Goal: Task Accomplishment & Management: Use online tool/utility

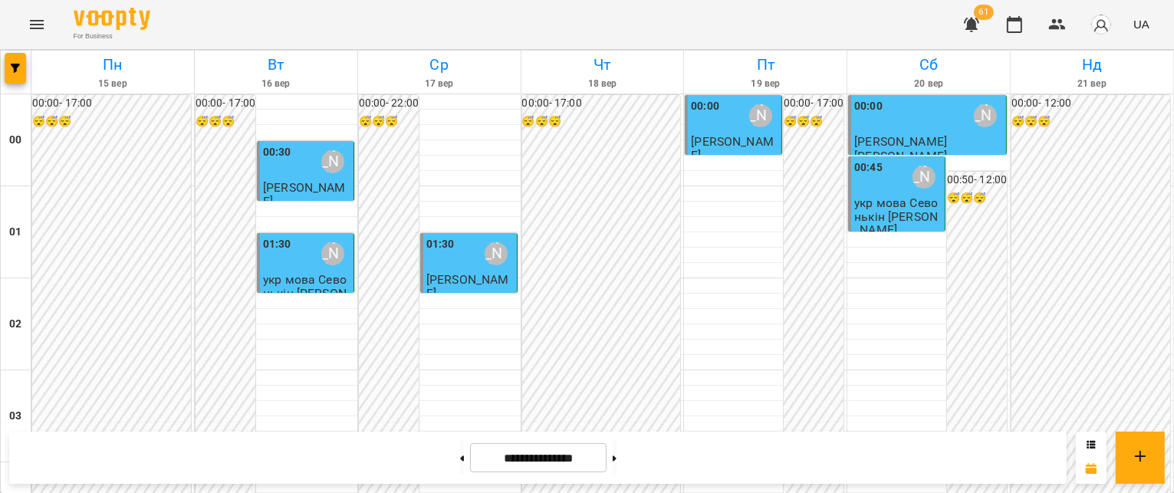
scroll to position [1687, 0]
click at [617, 456] on button at bounding box center [615, 458] width 4 height 34
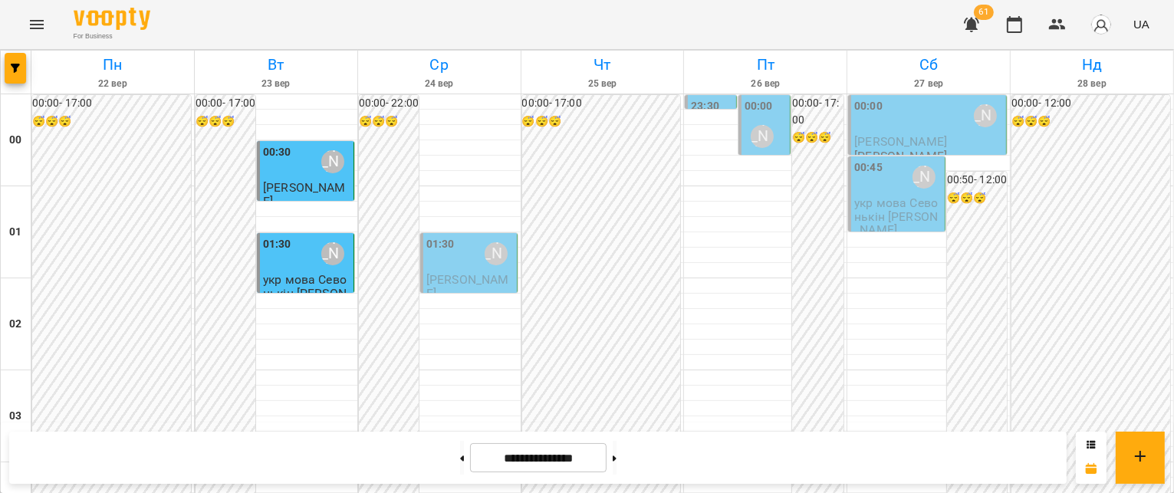
scroll to position [0, 0]
click at [460, 459] on icon at bounding box center [462, 458] width 4 height 5
type input "**********"
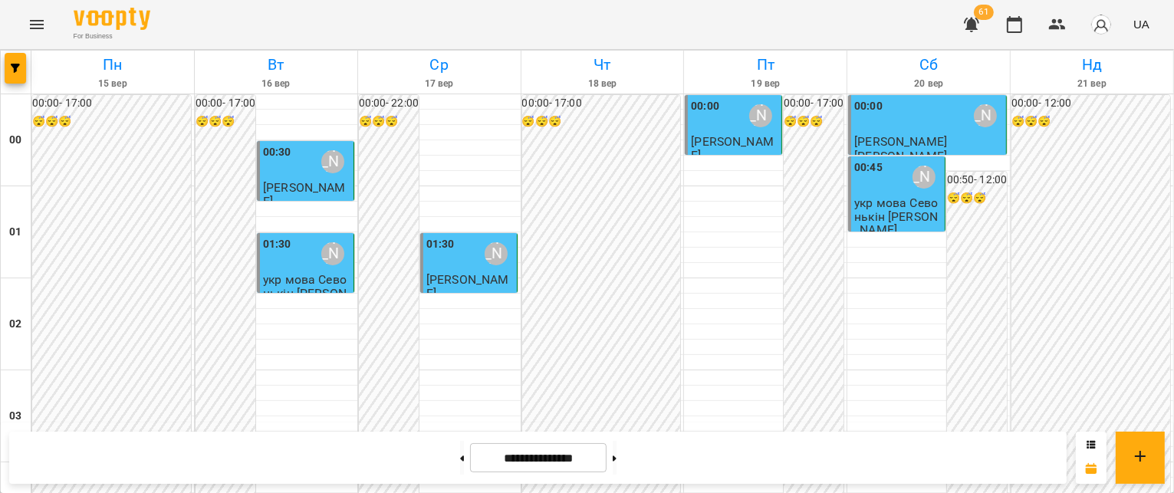
scroll to position [1687, 0]
click at [39, 25] on icon "Menu" at bounding box center [37, 24] width 14 height 9
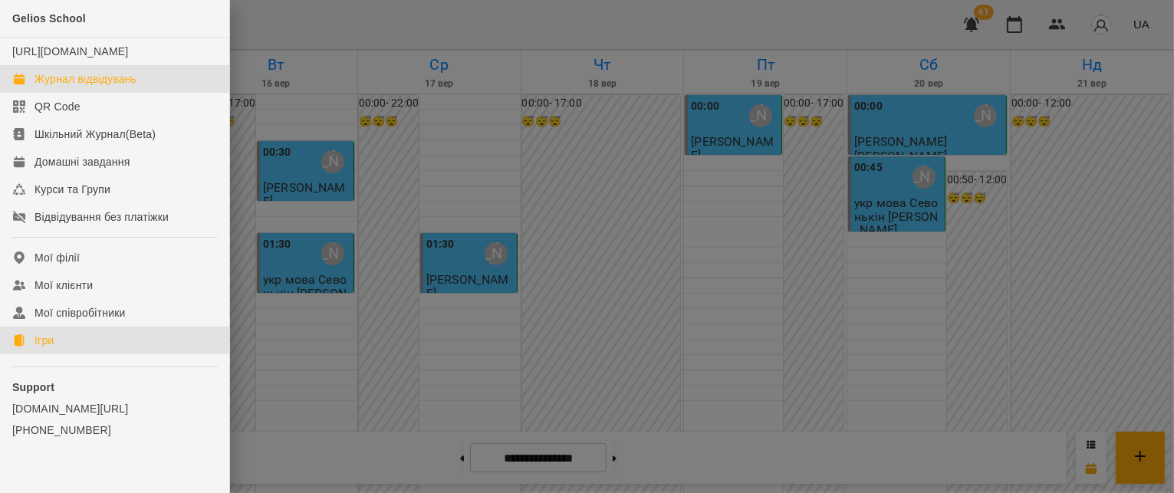
click at [48, 348] on div "Ігри" at bounding box center [44, 340] width 19 height 15
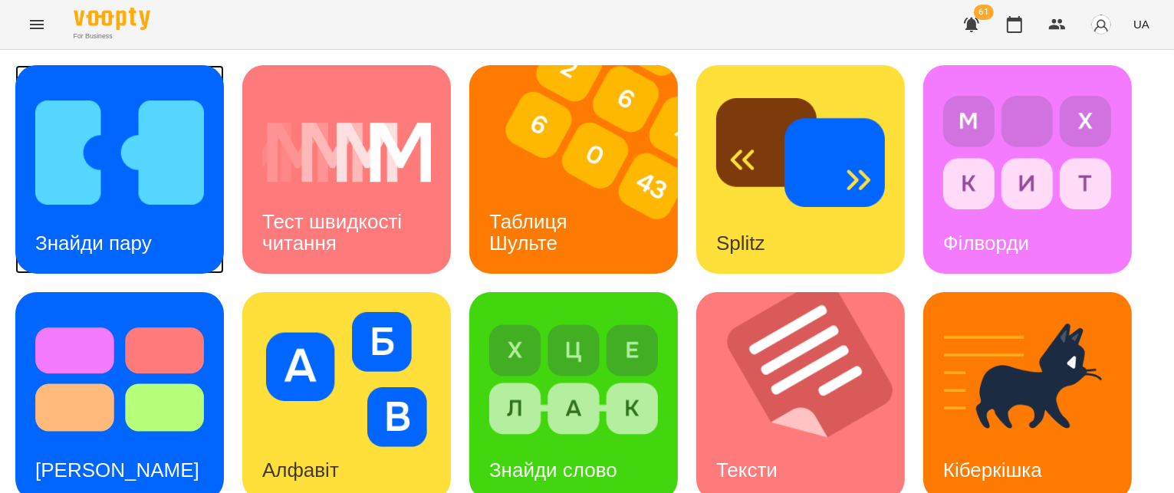
click at [80, 210] on img at bounding box center [119, 152] width 169 height 135
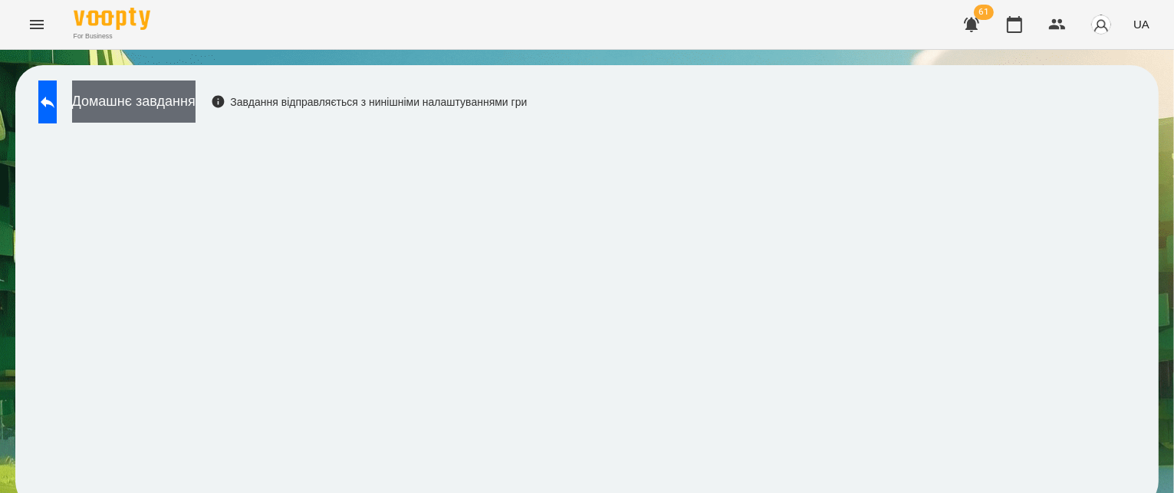
click at [157, 97] on button "Домашнє завдання" at bounding box center [133, 102] width 123 height 42
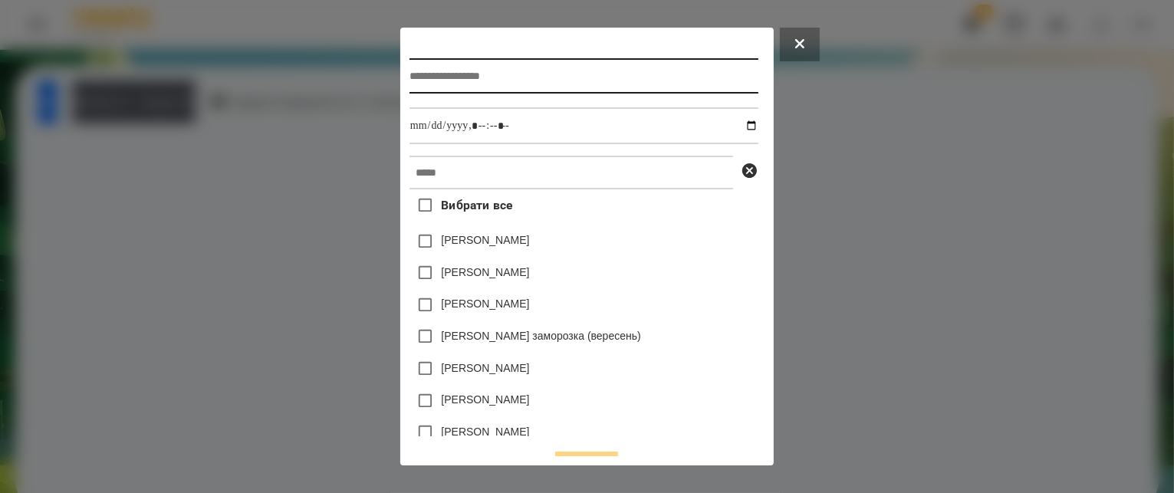
click at [410, 75] on input "text" at bounding box center [584, 75] width 349 height 35
type input "**********"
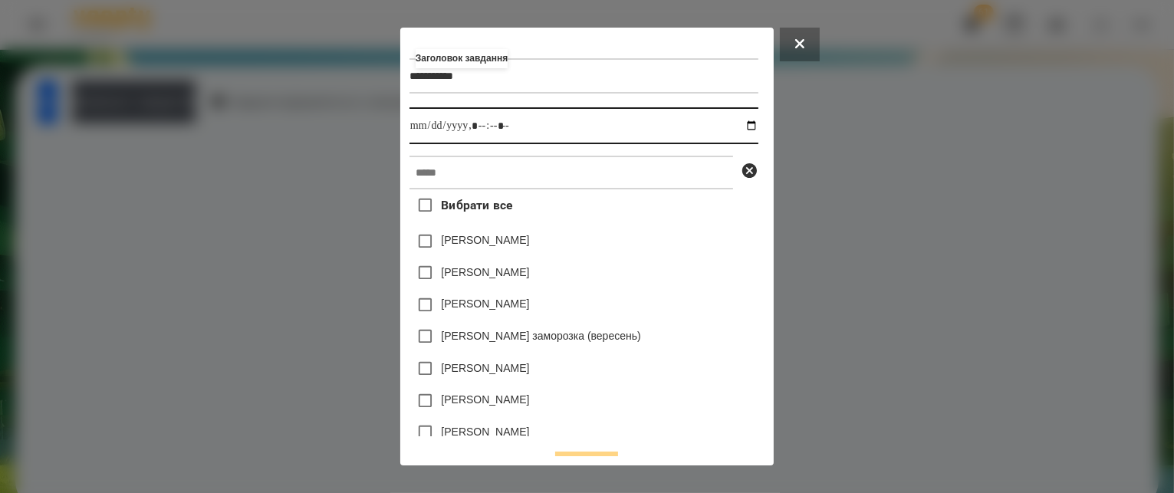
click at [758, 125] on input "datetime-local" at bounding box center [584, 125] width 349 height 37
click at [479, 124] on input "datetime-local" at bounding box center [584, 125] width 349 height 37
type input "**********"
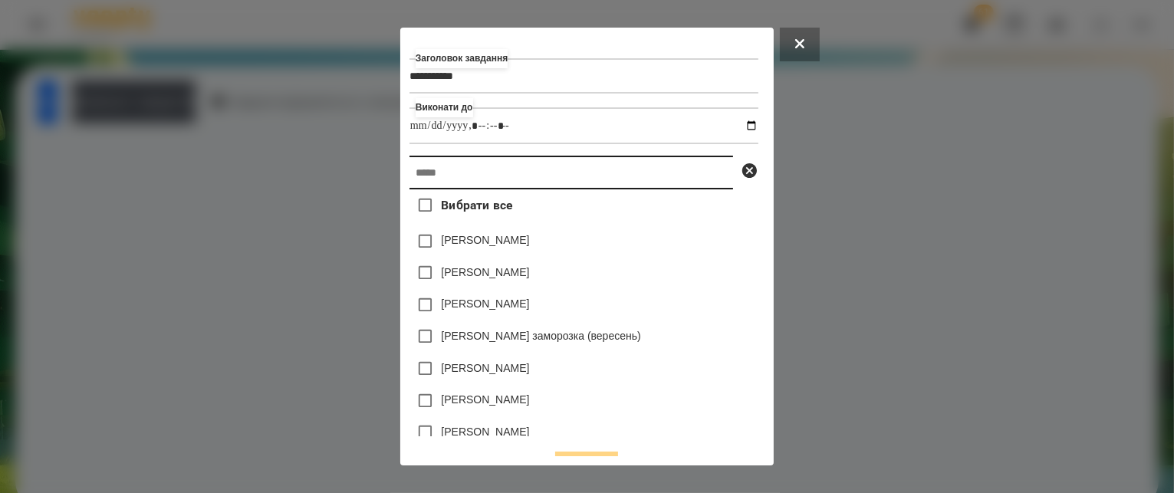
click at [491, 168] on input "text" at bounding box center [572, 173] width 324 height 34
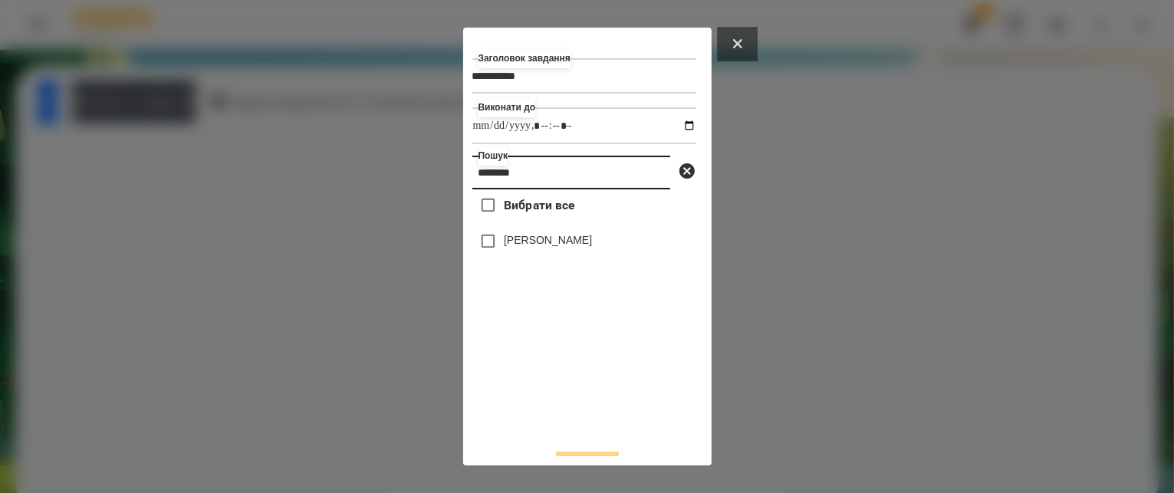
type input "********"
click at [742, 42] on icon at bounding box center [737, 43] width 9 height 9
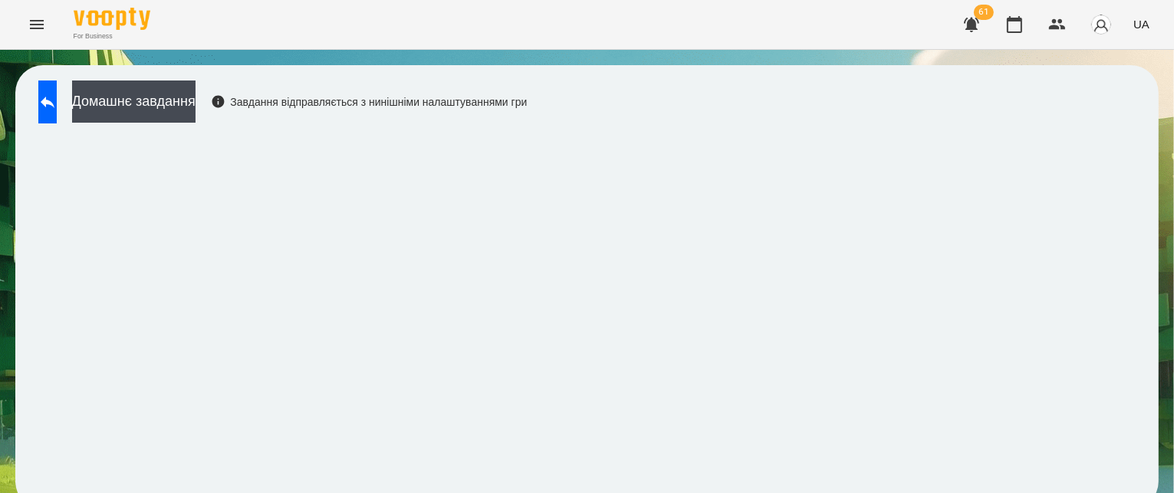
click at [34, 31] on icon "Menu" at bounding box center [37, 24] width 18 height 18
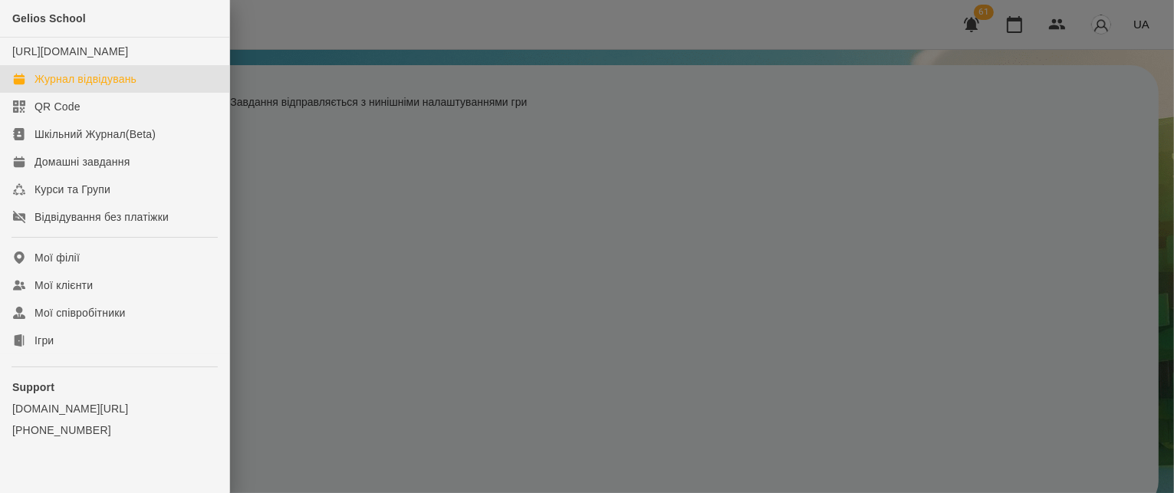
click at [71, 93] on link "Журнал відвідувань" at bounding box center [114, 79] width 229 height 28
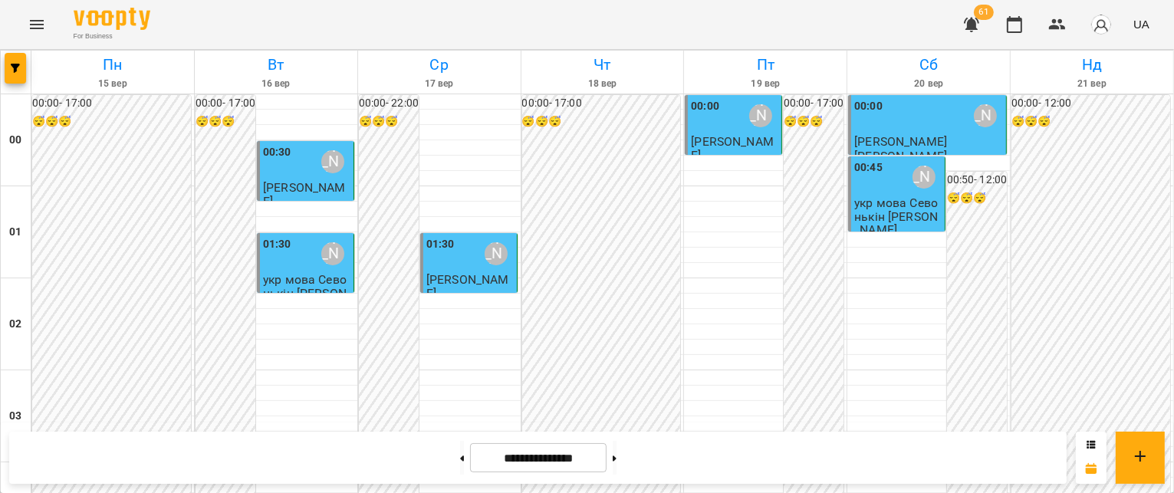
scroll to position [1534, 0]
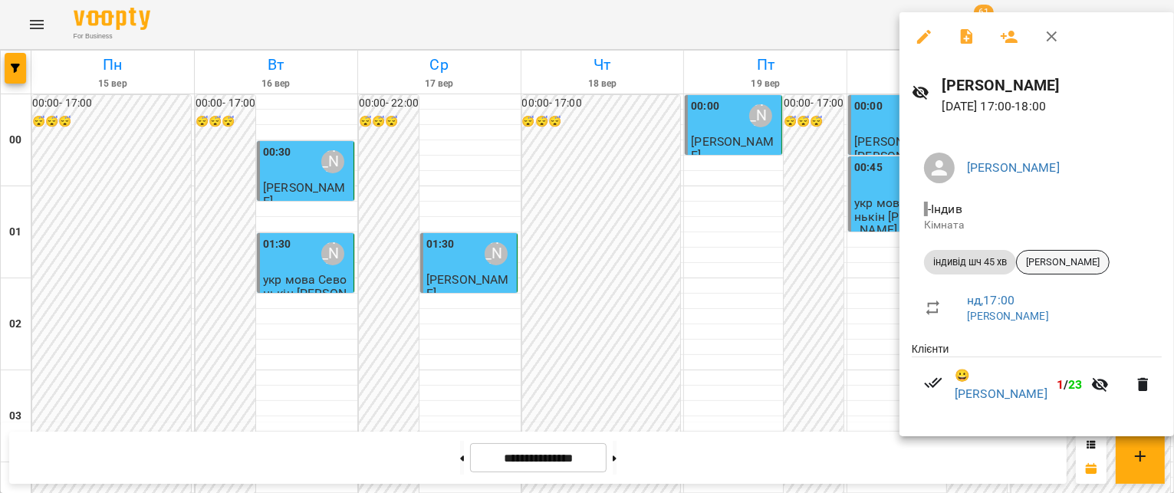
click at [1052, 258] on span "[PERSON_NAME]" at bounding box center [1063, 262] width 92 height 14
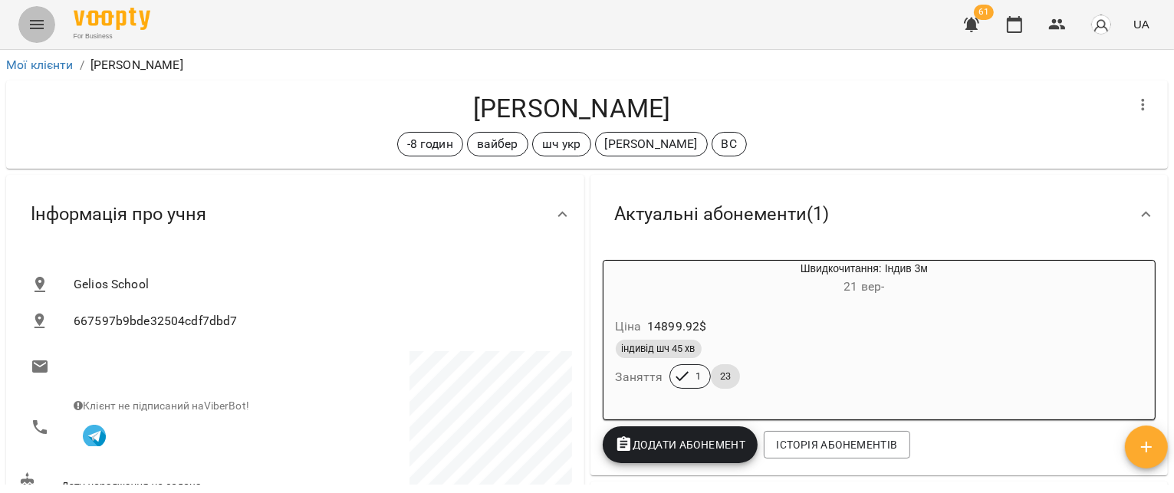
click at [39, 21] on icon "Menu" at bounding box center [37, 24] width 18 height 18
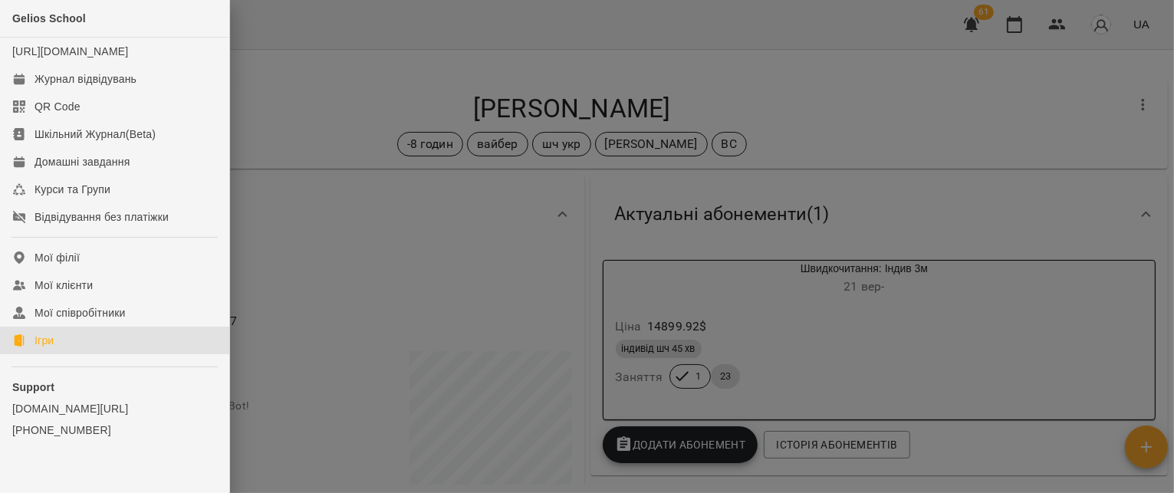
click at [51, 348] on div "Ігри" at bounding box center [44, 340] width 19 height 15
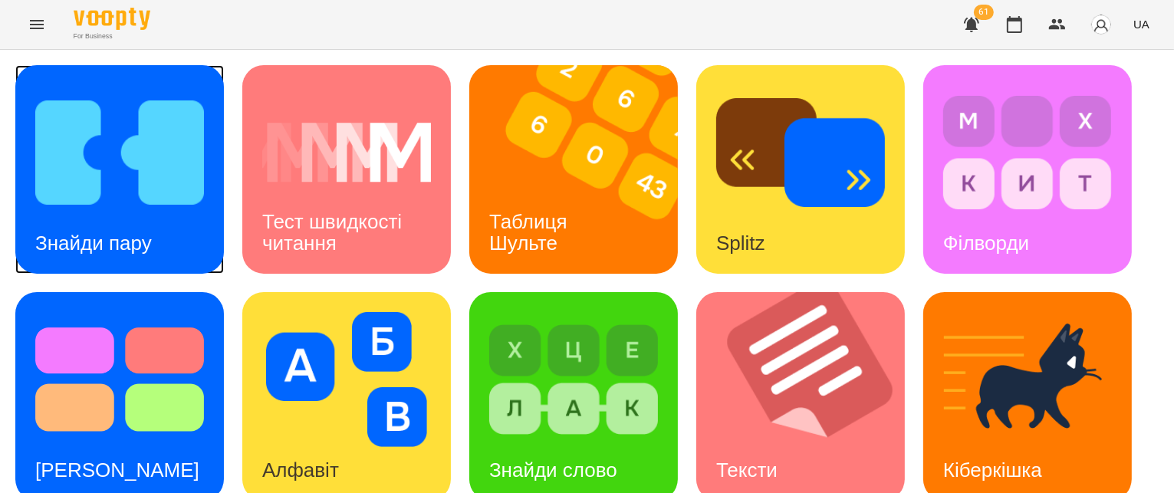
click at [112, 162] on img at bounding box center [119, 152] width 169 height 135
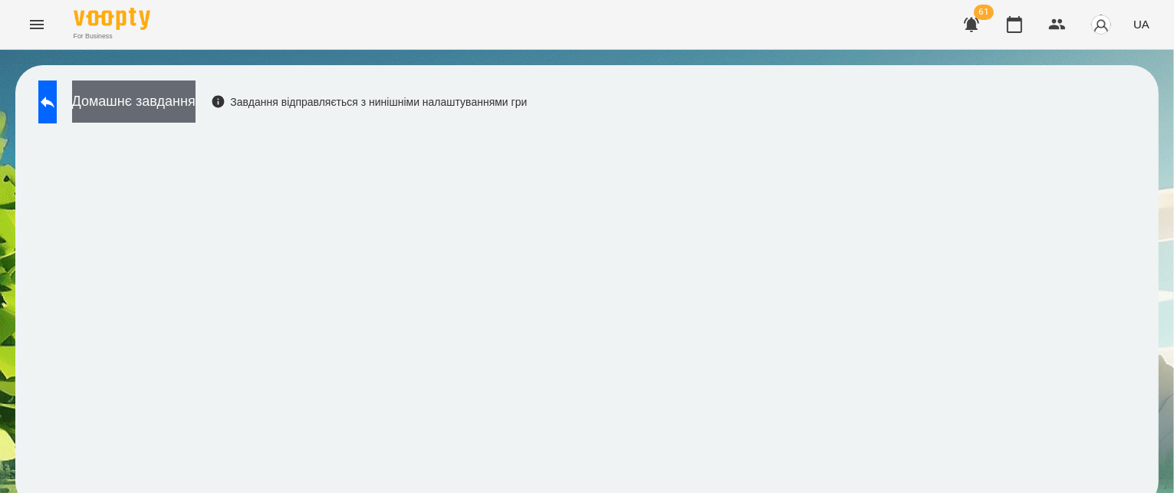
click at [138, 115] on button "Домашнє завдання" at bounding box center [133, 102] width 123 height 42
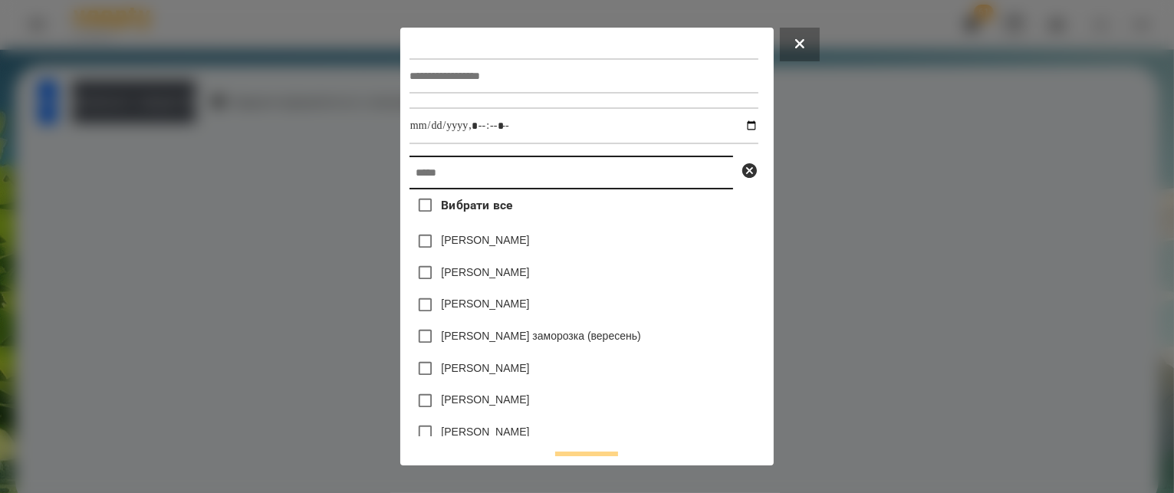
click at [454, 174] on input "text" at bounding box center [572, 173] width 324 height 34
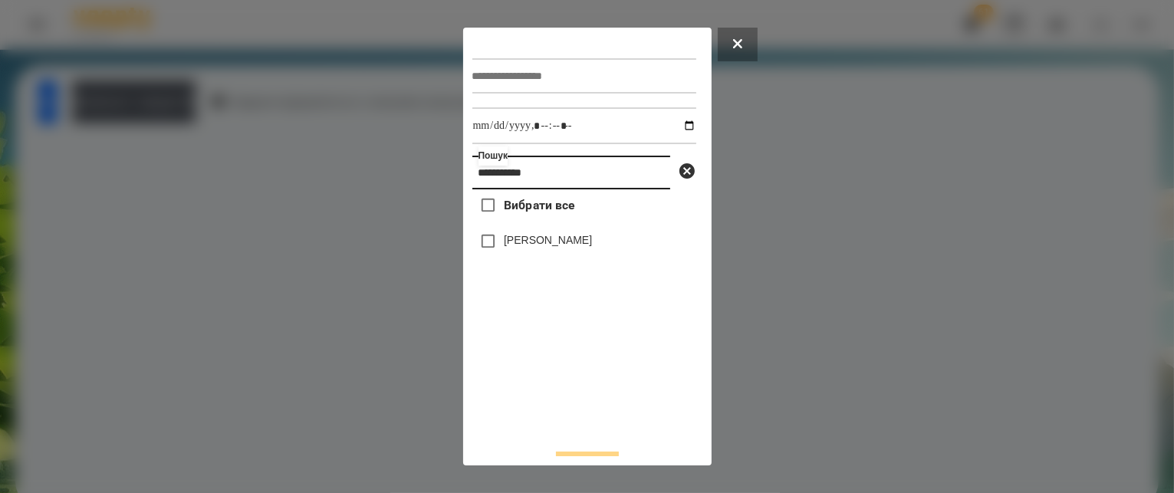
type input "**********"
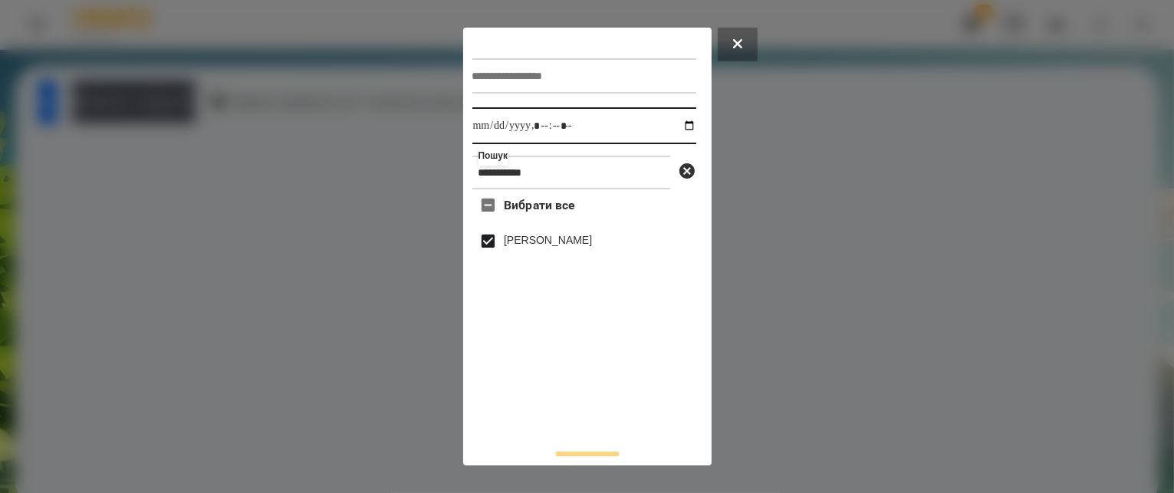
click at [671, 126] on input "datetime-local" at bounding box center [584, 125] width 224 height 37
click at [557, 128] on input "datetime-local" at bounding box center [584, 125] width 224 height 37
type input "**********"
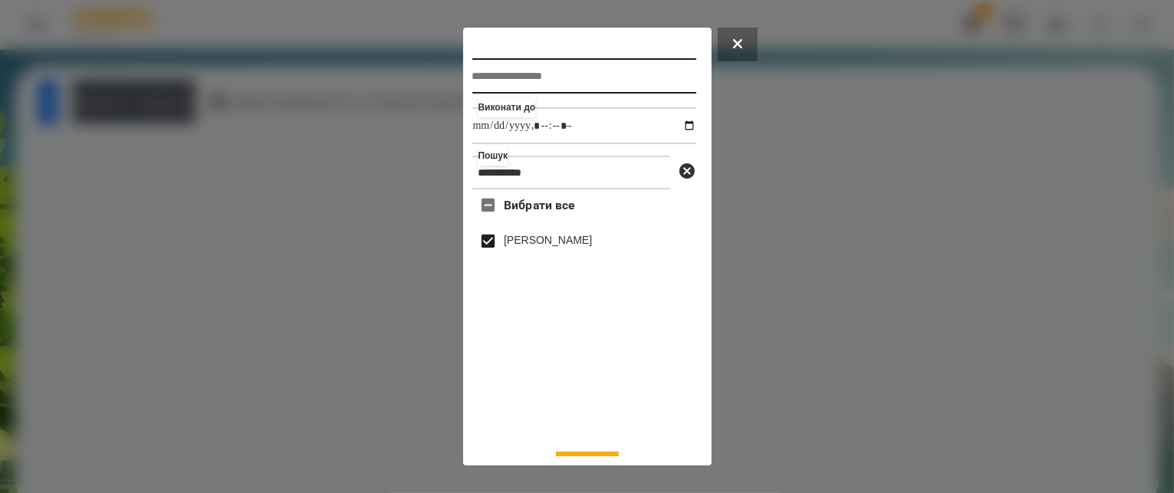
click at [507, 81] on input "text" at bounding box center [584, 75] width 224 height 35
type input "**********"
click at [586, 432] on div "Вибрати все [PERSON_NAME]" at bounding box center [584, 312] width 224 height 247
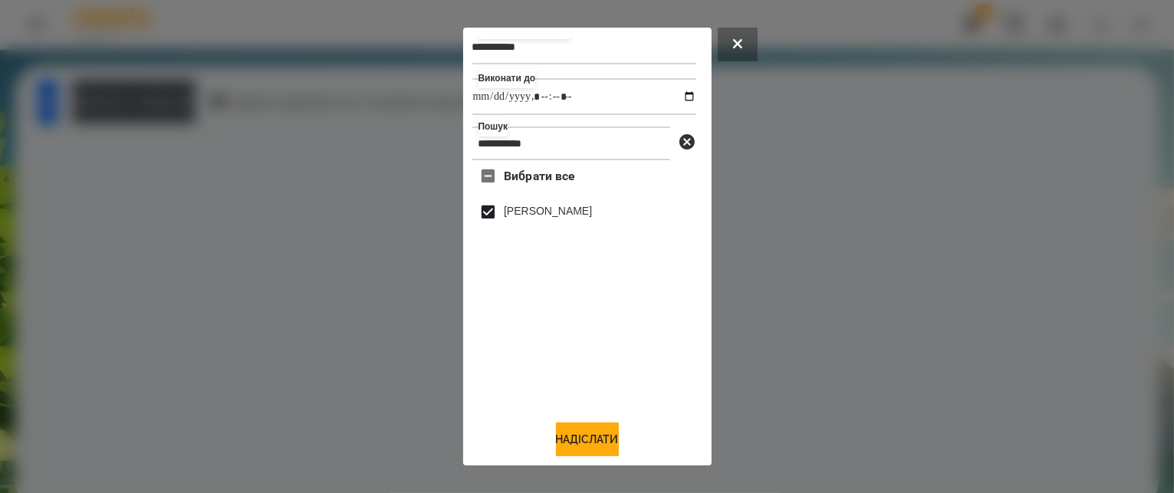
scroll to position [34, 0]
click at [571, 438] on button "Надіслати" at bounding box center [587, 440] width 63 height 34
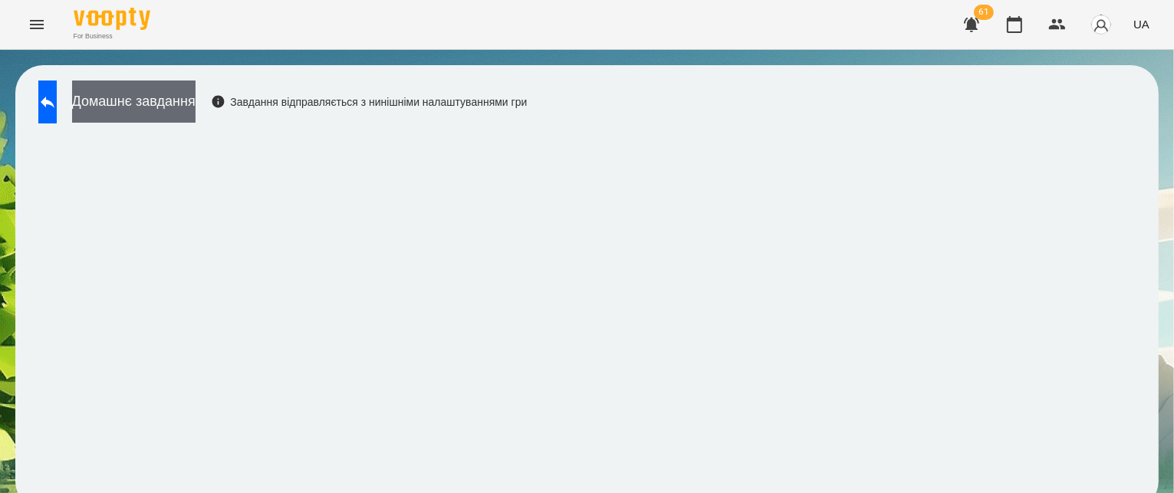
click at [196, 101] on button "Домашнє завдання" at bounding box center [133, 102] width 123 height 42
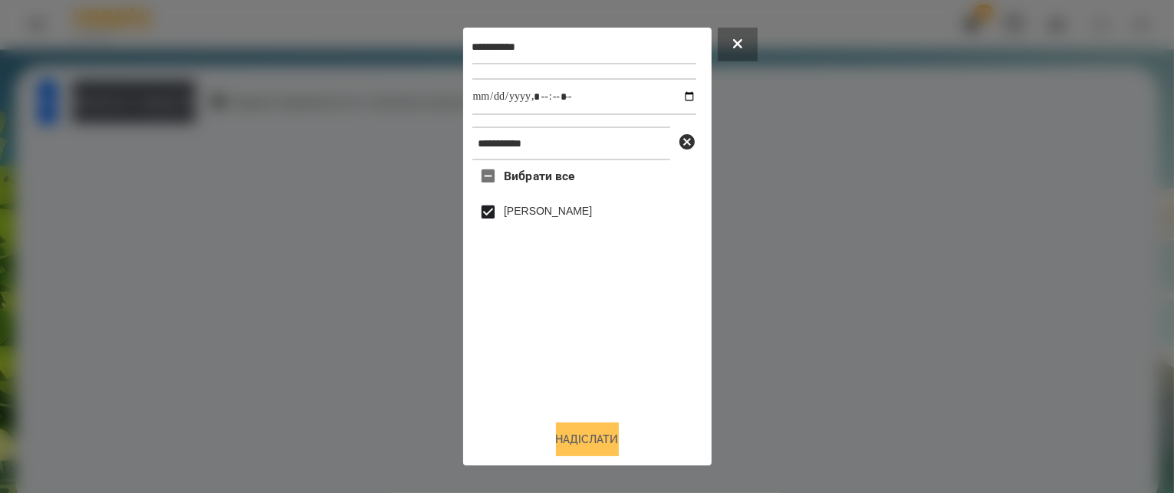
click at [566, 430] on button "Надіслати" at bounding box center [587, 440] width 63 height 34
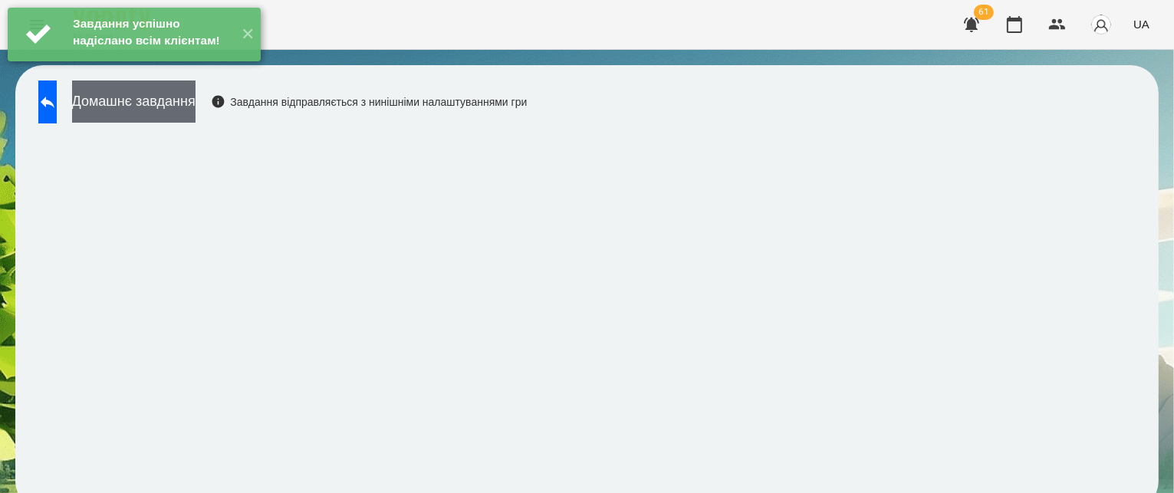
click at [187, 102] on button "Домашнє завдання" at bounding box center [133, 102] width 123 height 42
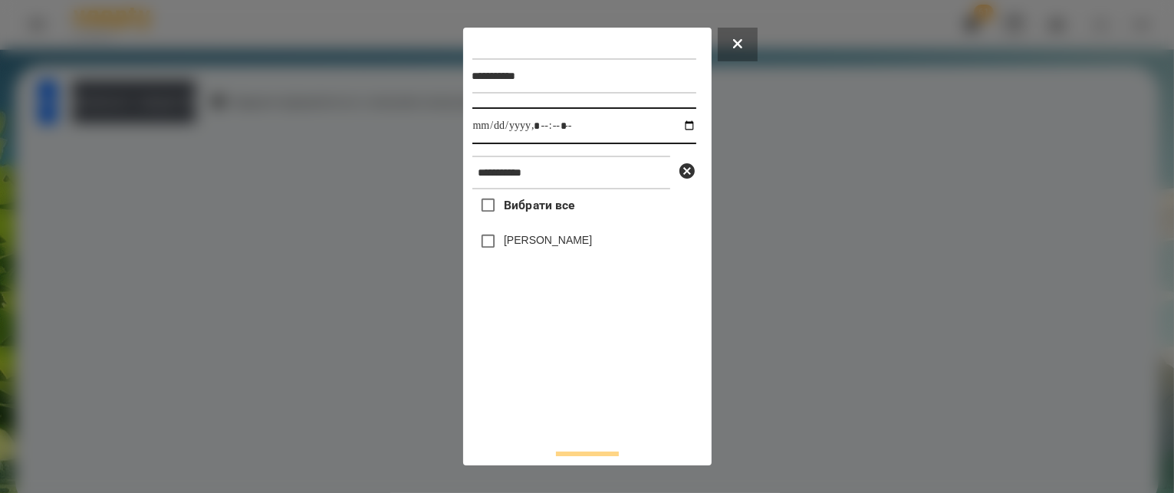
click at [675, 122] on input "datetime-local" at bounding box center [584, 125] width 224 height 37
click at [551, 134] on input "datetime-local" at bounding box center [584, 125] width 224 height 37
type input "**********"
click at [504, 245] on label "[PERSON_NAME]" at bounding box center [548, 239] width 88 height 15
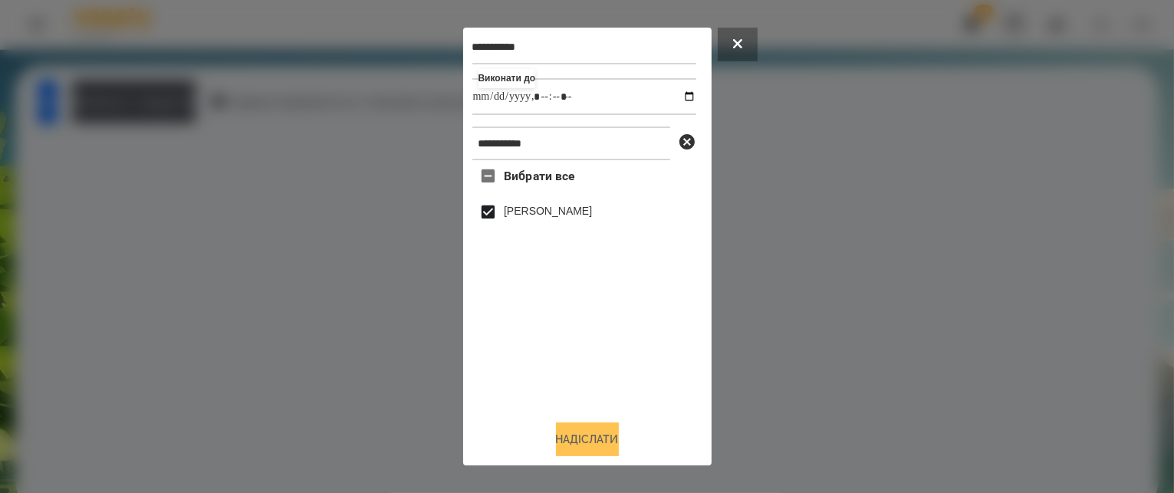
click at [571, 426] on button "Надіслати" at bounding box center [587, 440] width 63 height 34
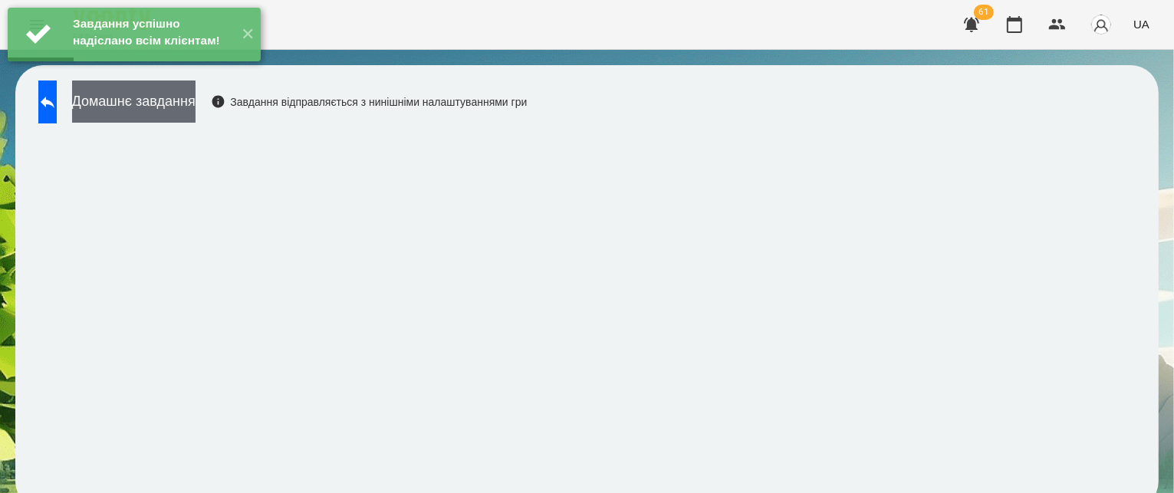
click at [196, 109] on button "Домашнє завдання" at bounding box center [133, 102] width 123 height 42
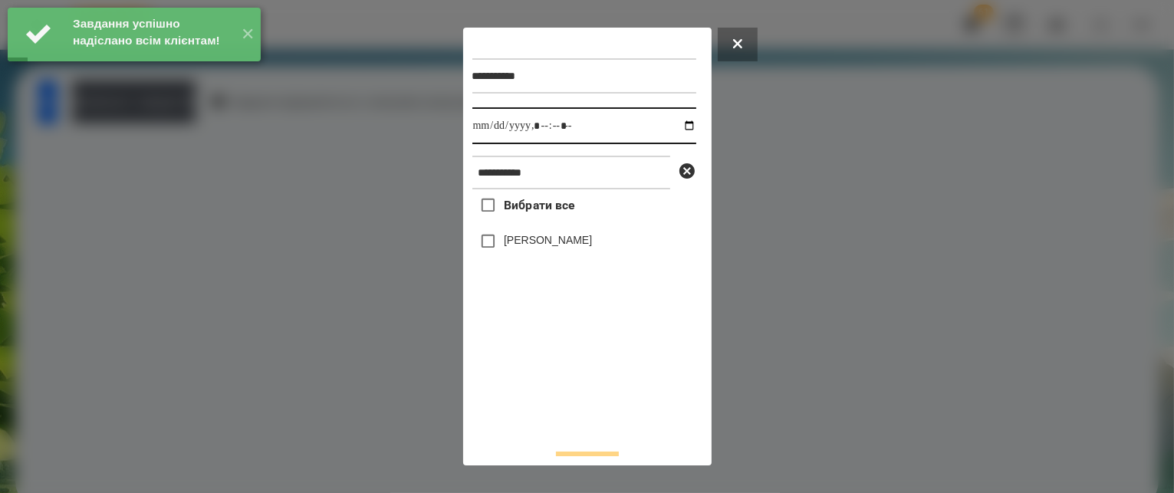
click at [673, 122] on input "datetime-local" at bounding box center [584, 125] width 224 height 37
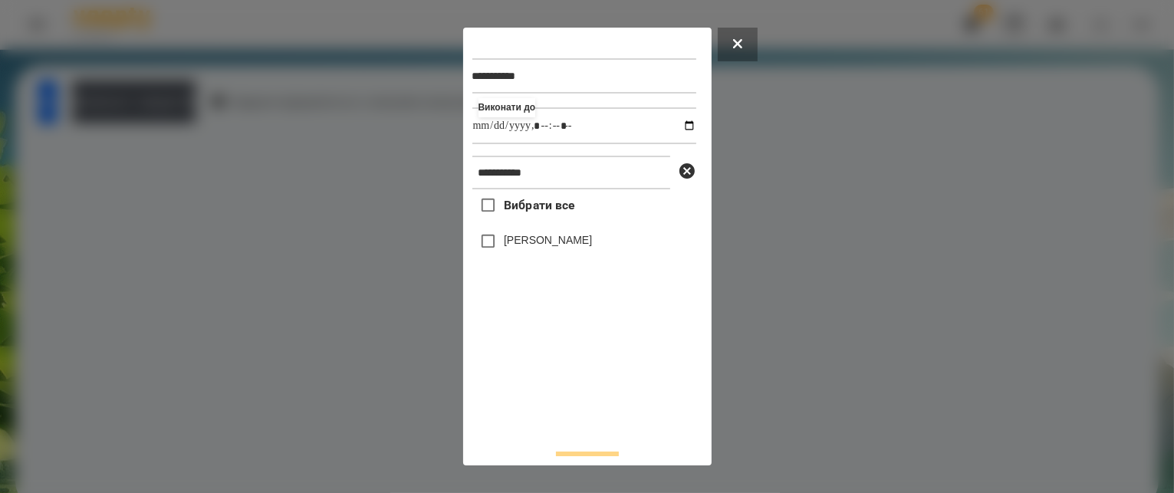
type input "**********"
click at [536, 448] on div "**********" at bounding box center [587, 246] width 230 height 419
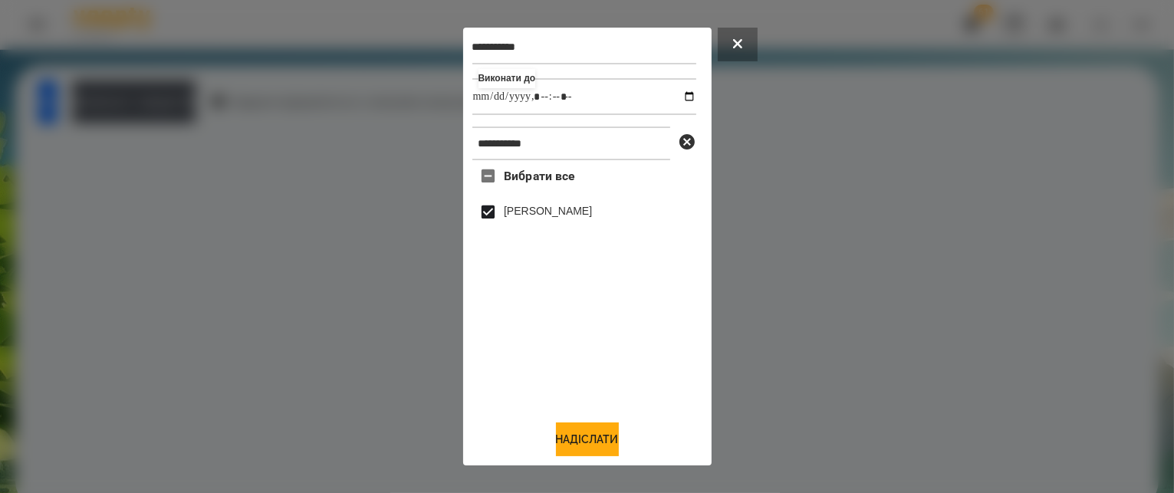
click at [581, 426] on button "Надіслати" at bounding box center [587, 440] width 63 height 34
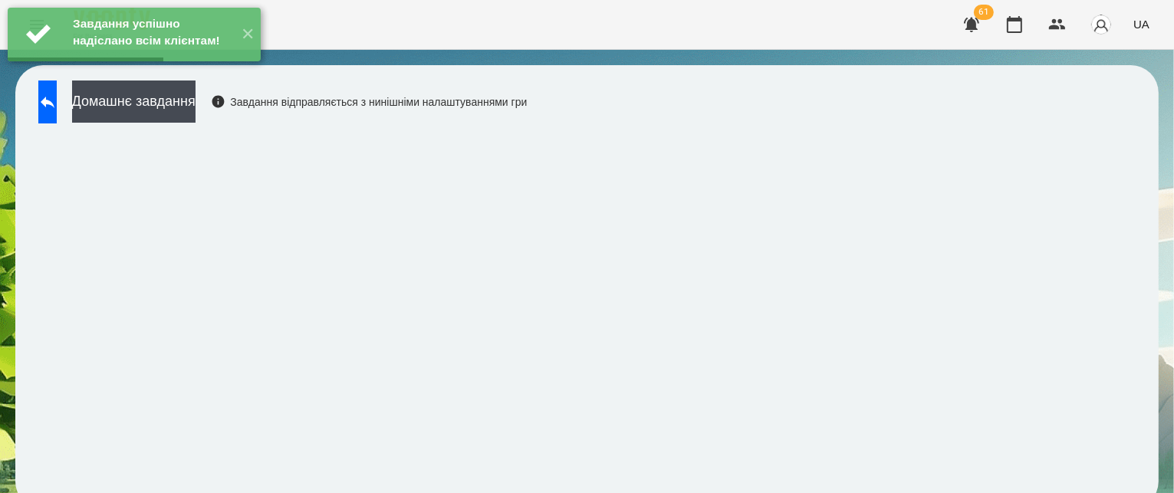
click at [235, 69] on div "Завдання успішно надіслано всім клієнтам! ✕" at bounding box center [134, 34] width 268 height 69
click at [196, 112] on button "Домашнє завдання" at bounding box center [133, 102] width 123 height 42
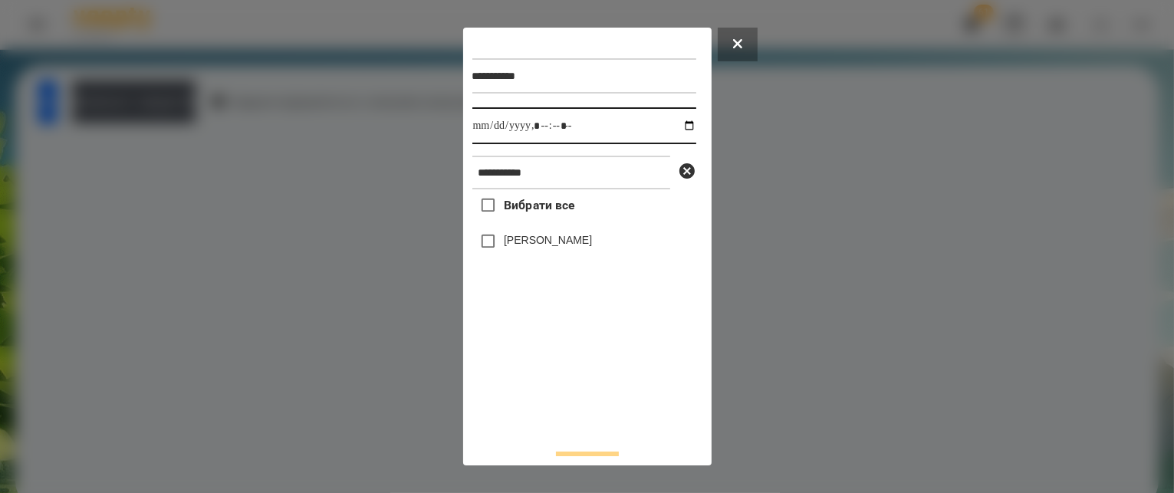
click at [671, 125] on input "datetime-local" at bounding box center [584, 125] width 224 height 37
type input "**********"
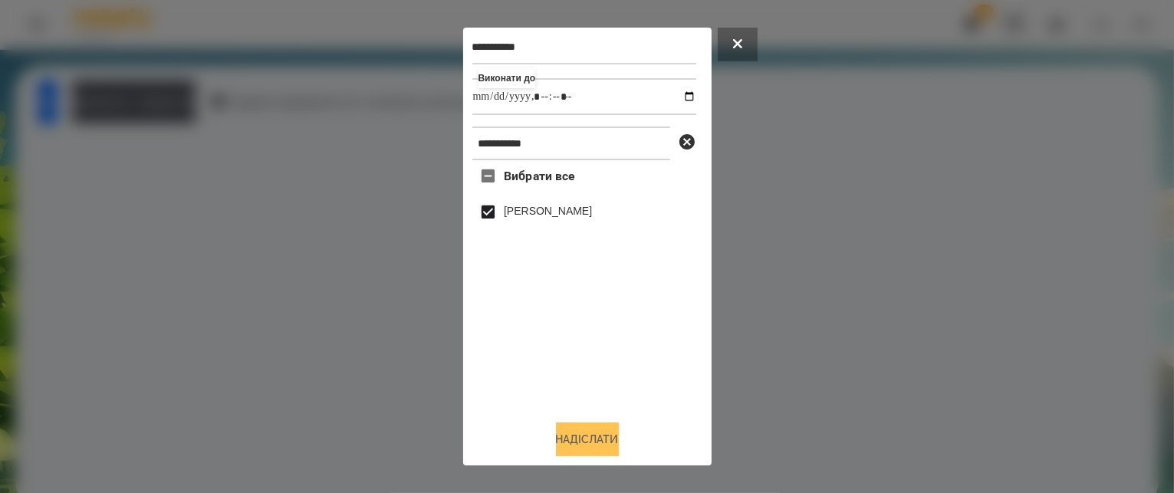
click at [607, 446] on button "Надіслати" at bounding box center [587, 440] width 63 height 34
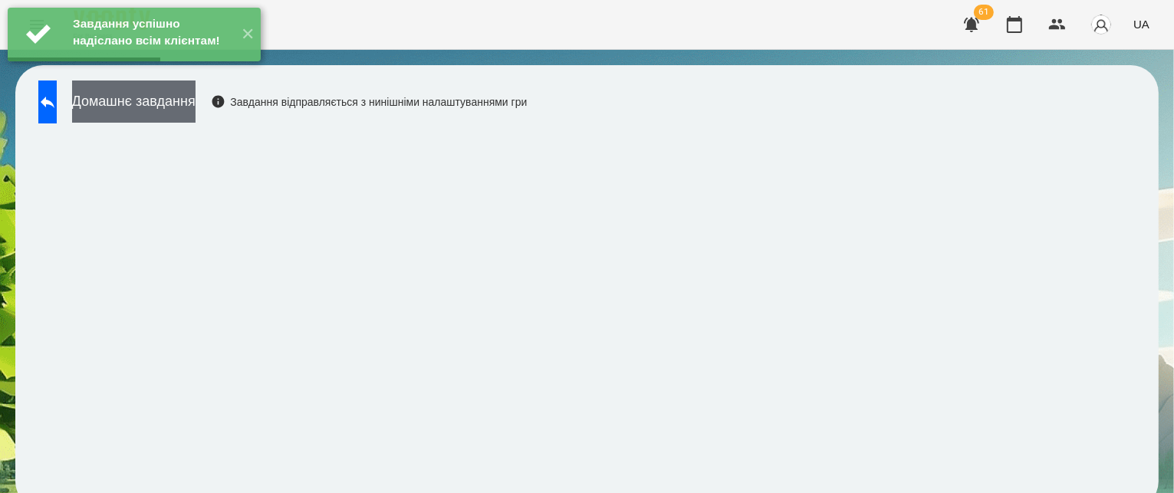
click at [196, 117] on button "Домашнє завдання" at bounding box center [133, 102] width 123 height 42
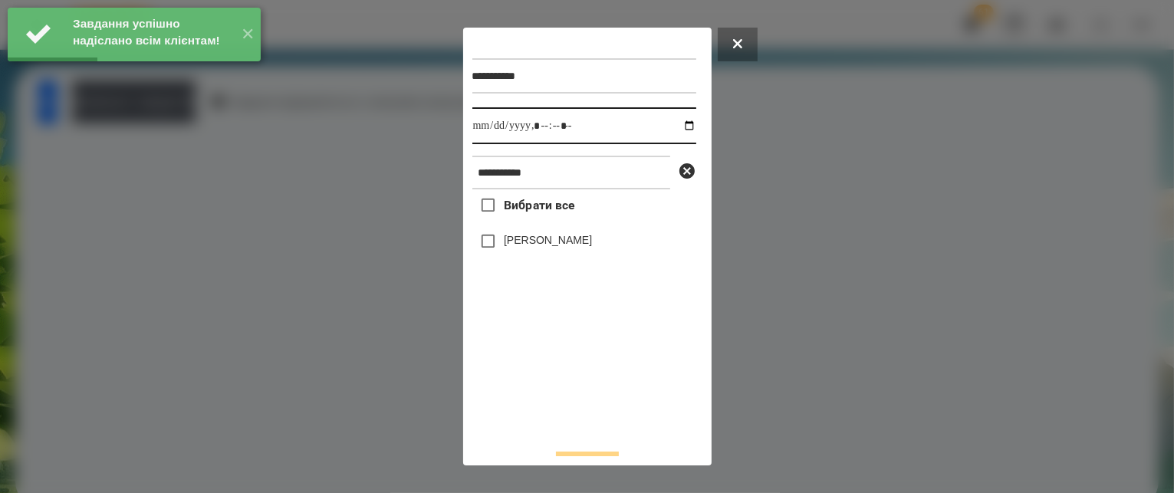
click at [670, 123] on input "datetime-local" at bounding box center [584, 125] width 224 height 37
type input "**********"
drag, startPoint x: 561, startPoint y: 395, endPoint x: 536, endPoint y: 349, distance: 52.1
click at [561, 395] on div "Вибрати все [PERSON_NAME]" at bounding box center [584, 312] width 224 height 247
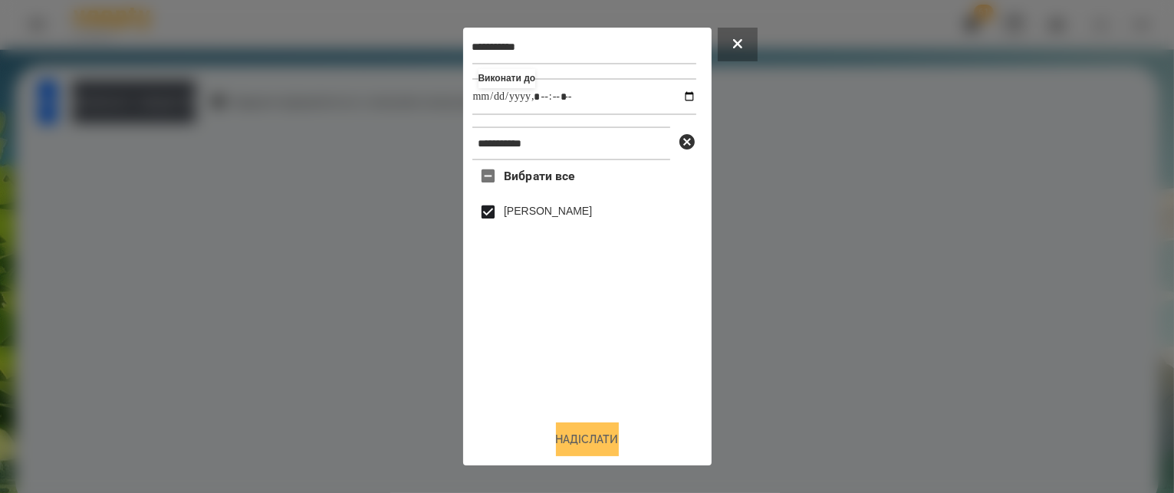
click at [571, 448] on button "Надіслати" at bounding box center [587, 440] width 63 height 34
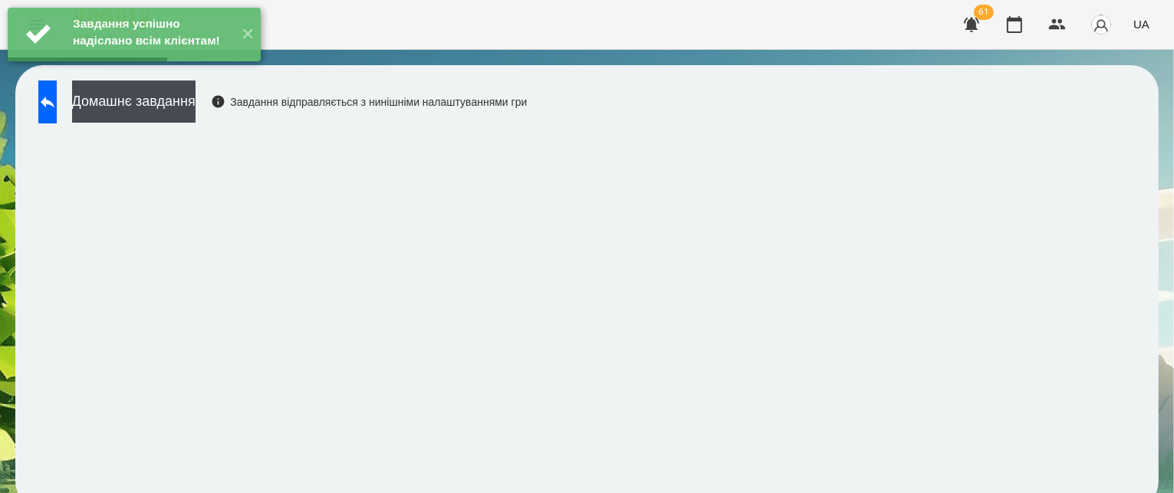
click at [235, 124] on div "Домашнє завдання Завдання відправляється з нинішніми налаштуваннями гри" at bounding box center [279, 106] width 496 height 51
click at [196, 109] on button "Домашнє завдання" at bounding box center [133, 102] width 123 height 42
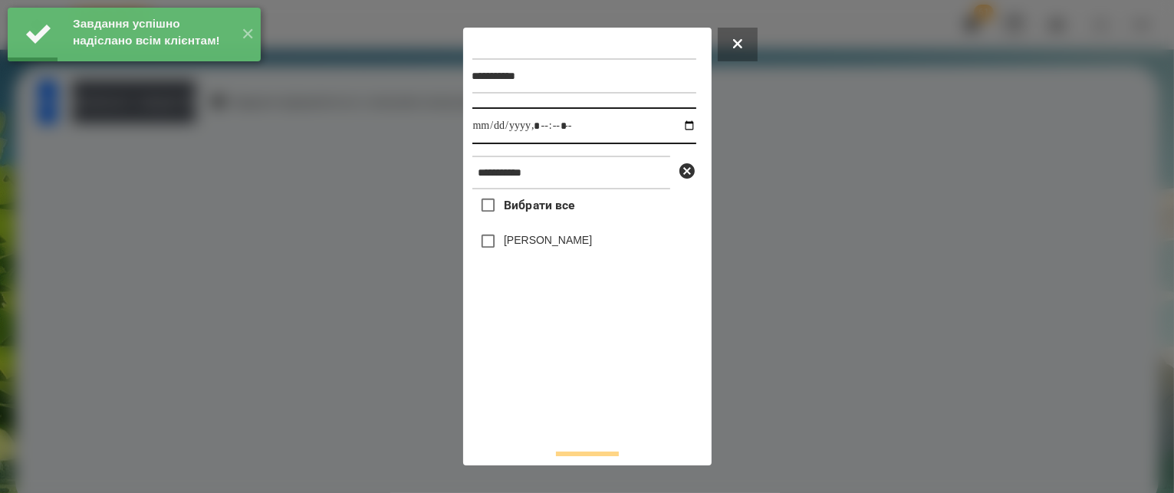
click at [674, 128] on input "datetime-local" at bounding box center [584, 125] width 224 height 37
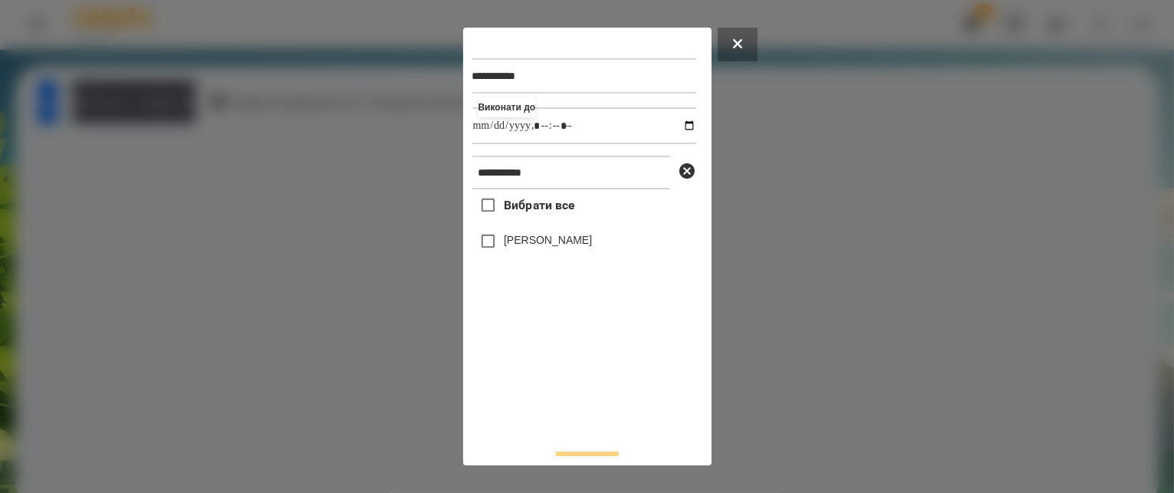
type input "**********"
drag, startPoint x: 577, startPoint y: 433, endPoint x: 573, endPoint y: 399, distance: 34.0
click at [577, 427] on div "Вибрати все [PERSON_NAME]" at bounding box center [584, 312] width 224 height 247
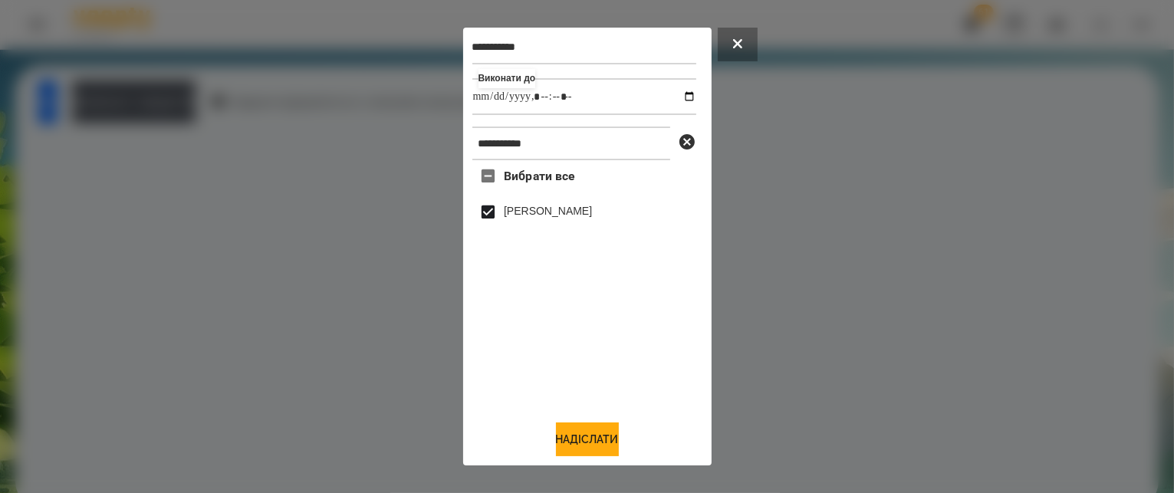
click at [604, 436] on button "Надіслати" at bounding box center [587, 440] width 63 height 34
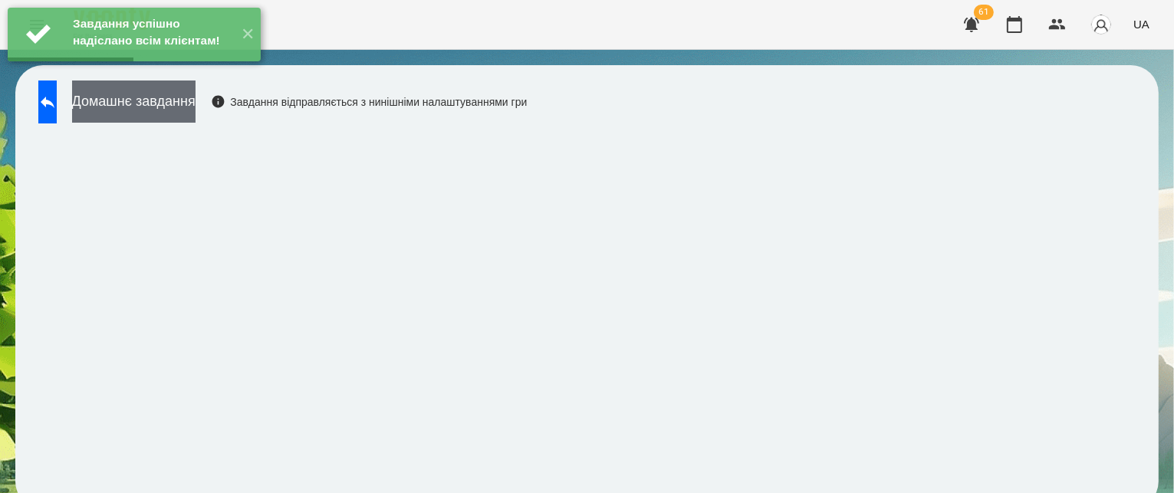
click at [196, 111] on button "Домашнє завдання" at bounding box center [133, 102] width 123 height 42
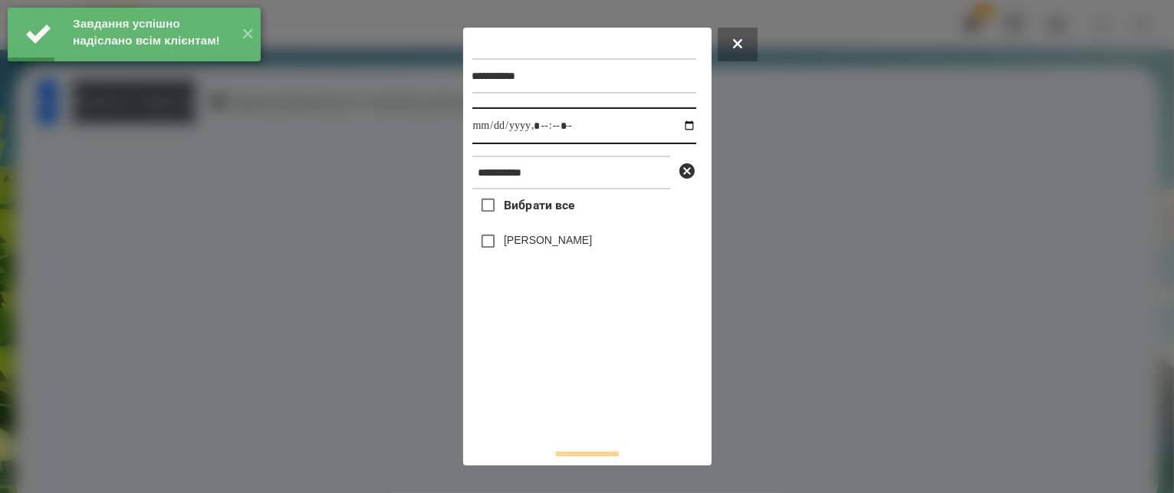
click at [673, 128] on input "datetime-local" at bounding box center [584, 125] width 224 height 37
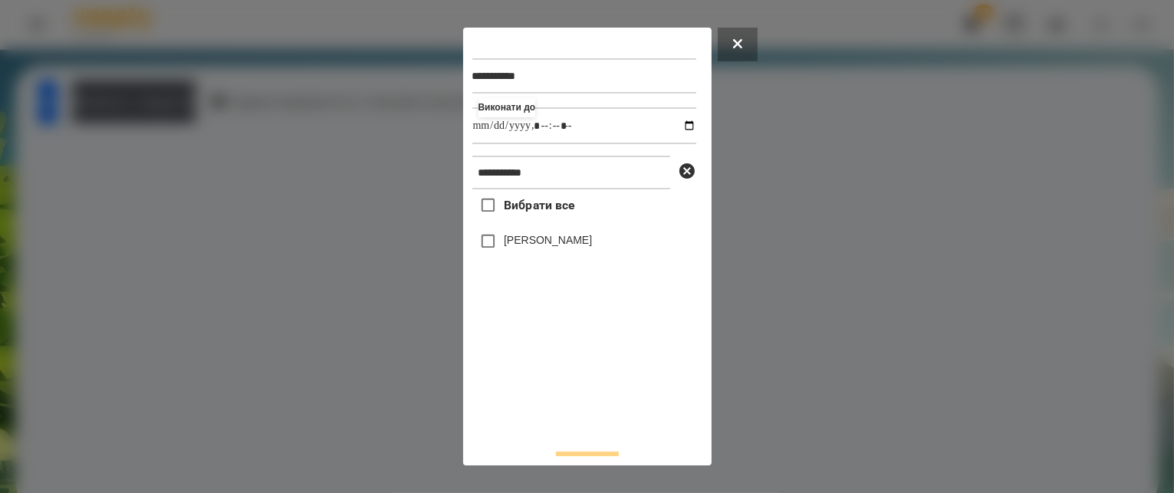
type input "**********"
click at [564, 392] on div "Вибрати все [PERSON_NAME]" at bounding box center [584, 312] width 224 height 247
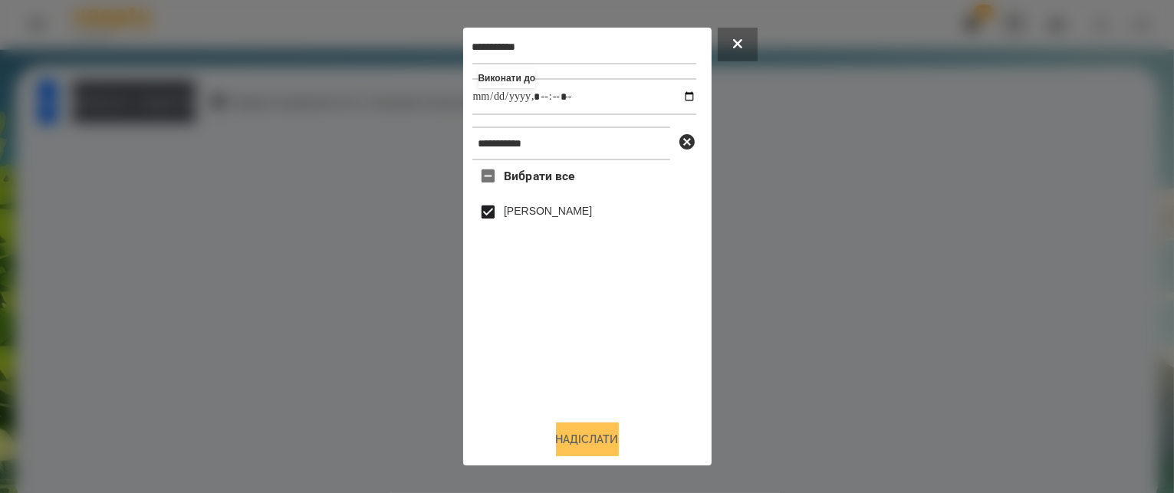
click at [582, 437] on button "Надіслати" at bounding box center [587, 440] width 63 height 34
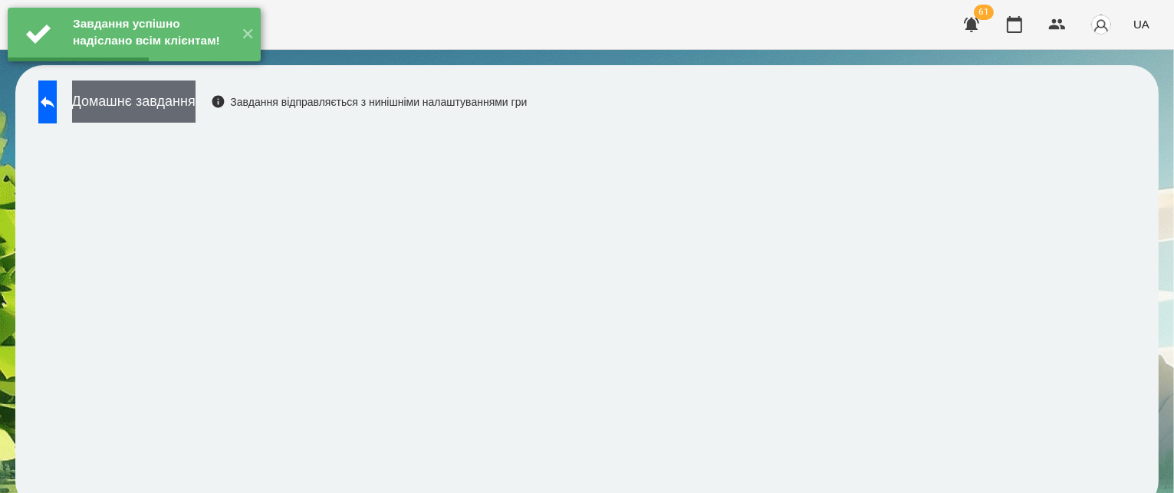
click at [196, 99] on button "Домашнє завдання" at bounding box center [133, 102] width 123 height 42
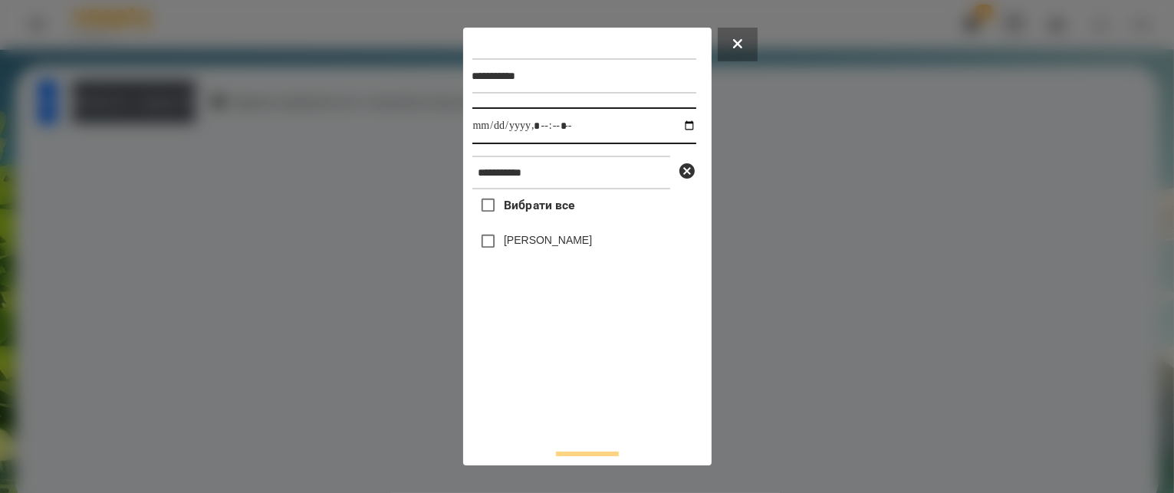
click at [676, 125] on input "datetime-local" at bounding box center [584, 125] width 224 height 37
type input "**********"
click at [604, 390] on div "Вибрати все [PERSON_NAME]" at bounding box center [584, 312] width 224 height 247
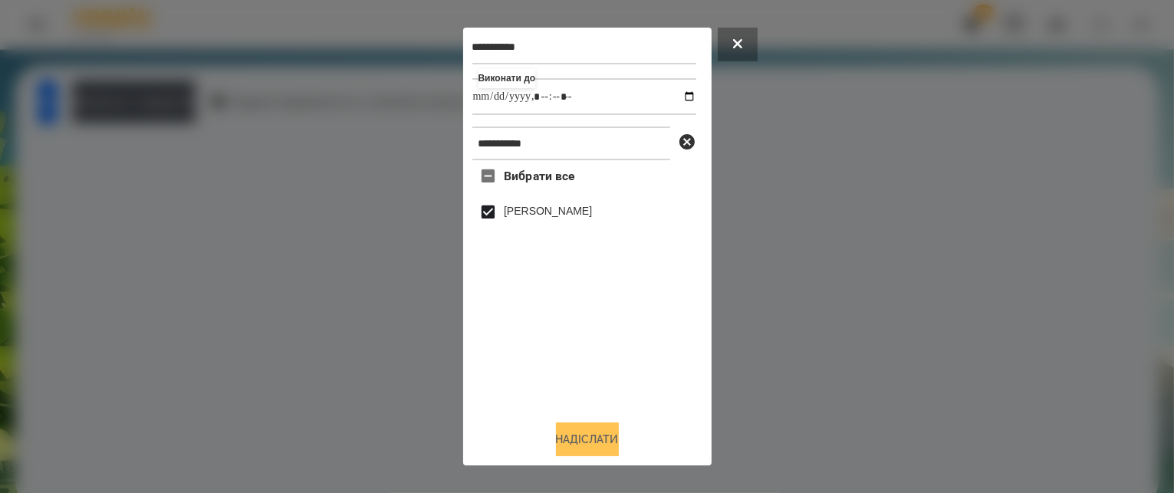
click at [574, 429] on button "Надіслати" at bounding box center [587, 440] width 63 height 34
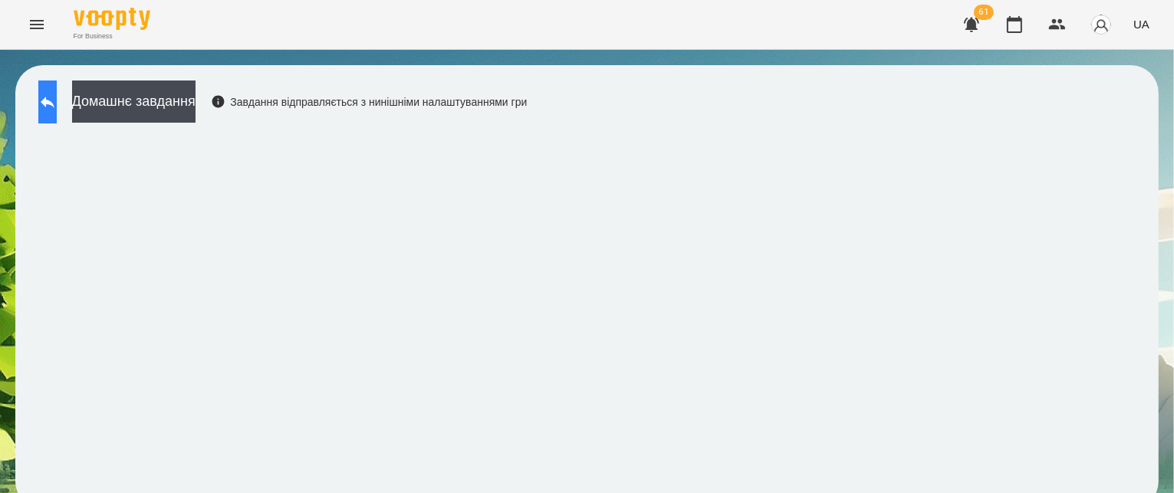
click at [57, 119] on button at bounding box center [47, 102] width 18 height 43
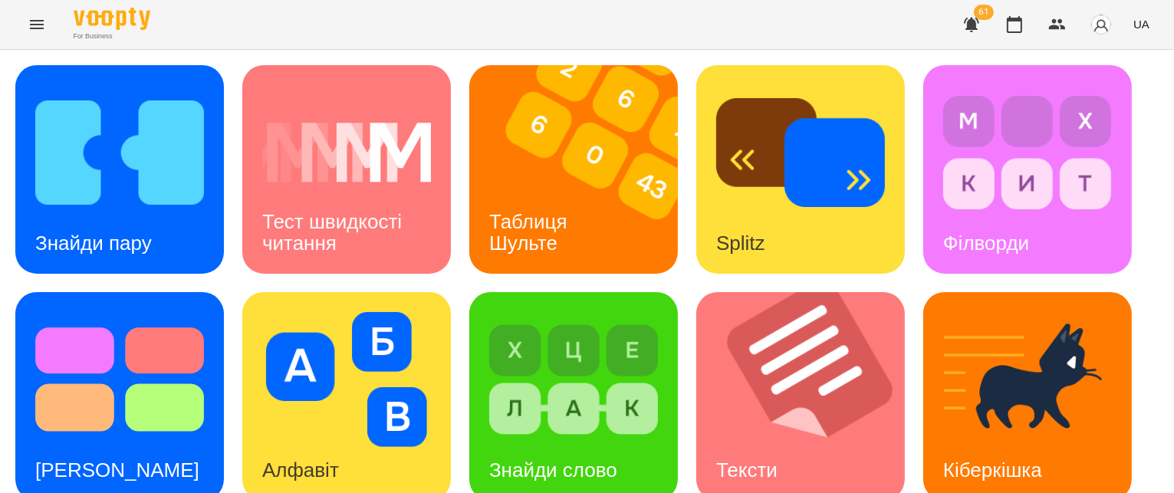
scroll to position [230, 0]
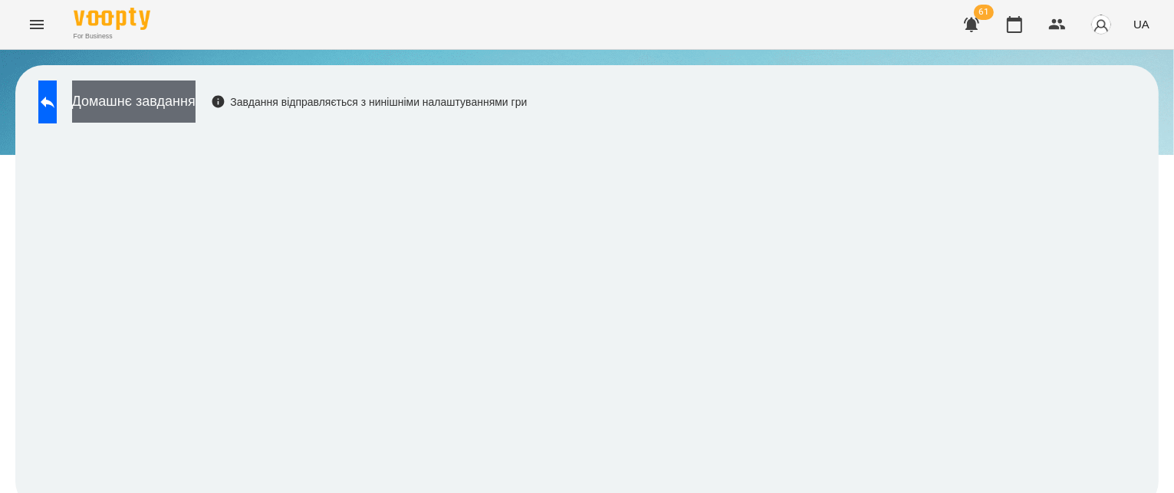
click at [125, 93] on button "Домашнє завдання" at bounding box center [133, 102] width 123 height 42
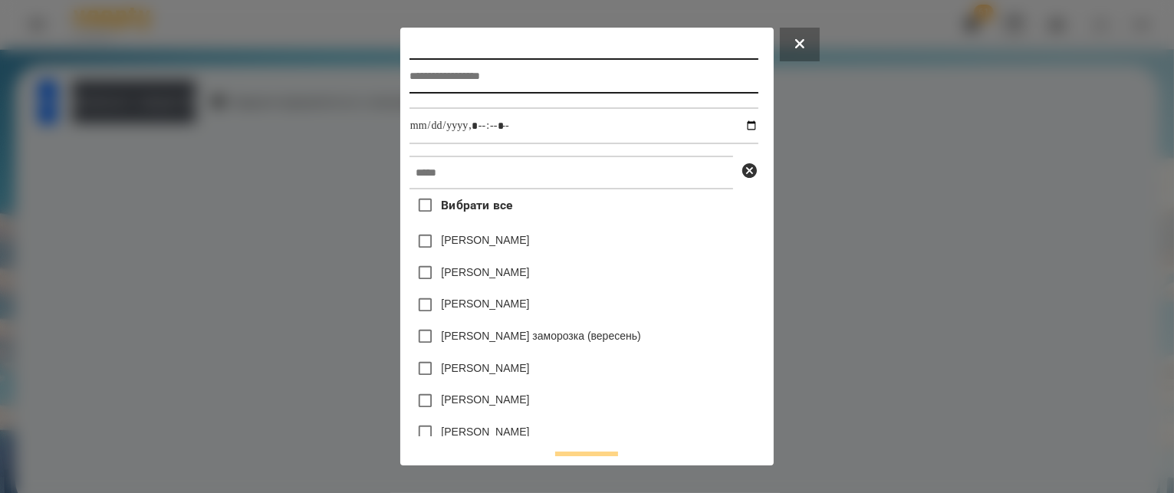
click at [413, 74] on input "text" at bounding box center [584, 75] width 349 height 35
type input "**********"
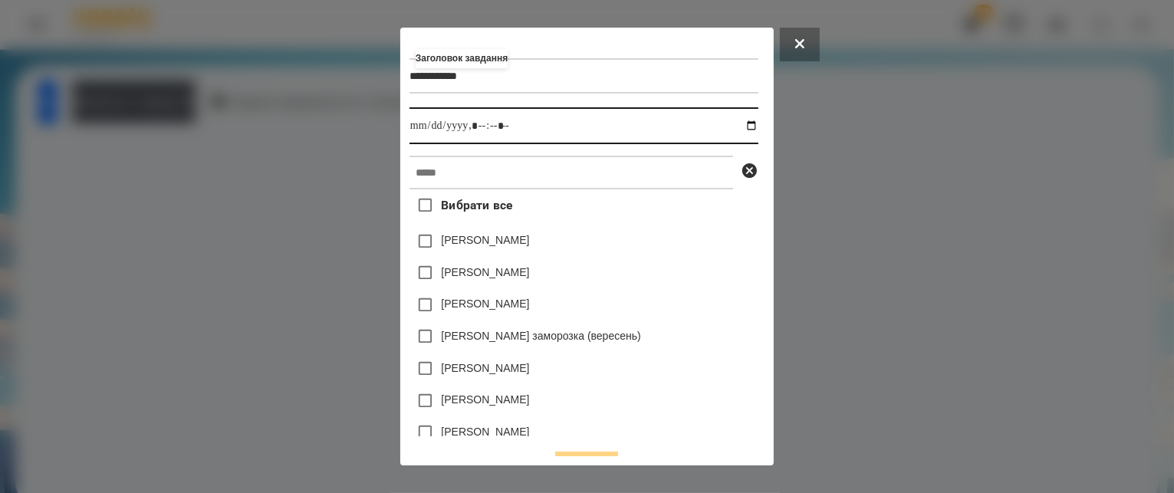
click at [755, 127] on input "datetime-local" at bounding box center [584, 125] width 349 height 37
click at [477, 123] on input "datetime-local" at bounding box center [584, 125] width 349 height 37
type input "**********"
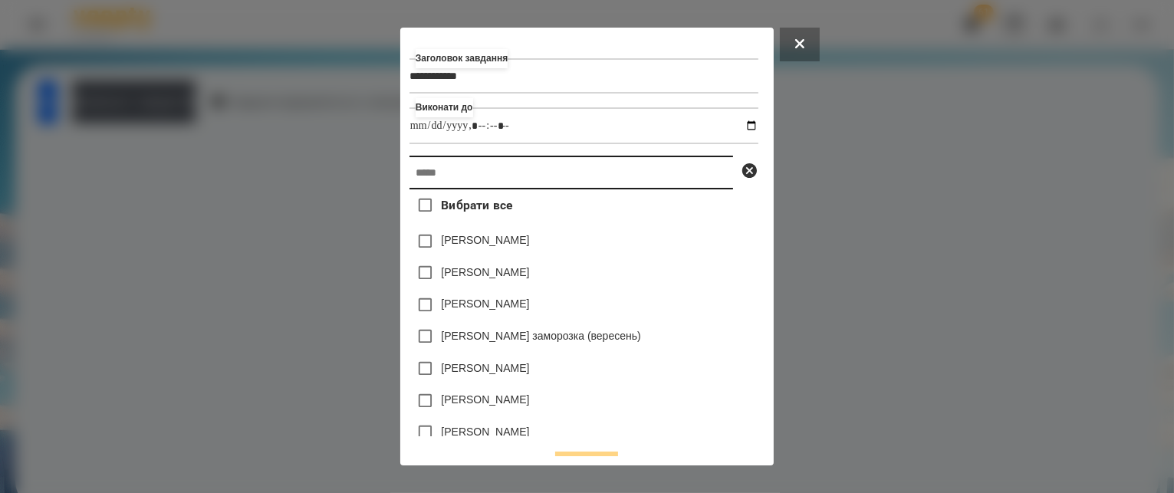
click at [472, 180] on input "text" at bounding box center [572, 173] width 324 height 34
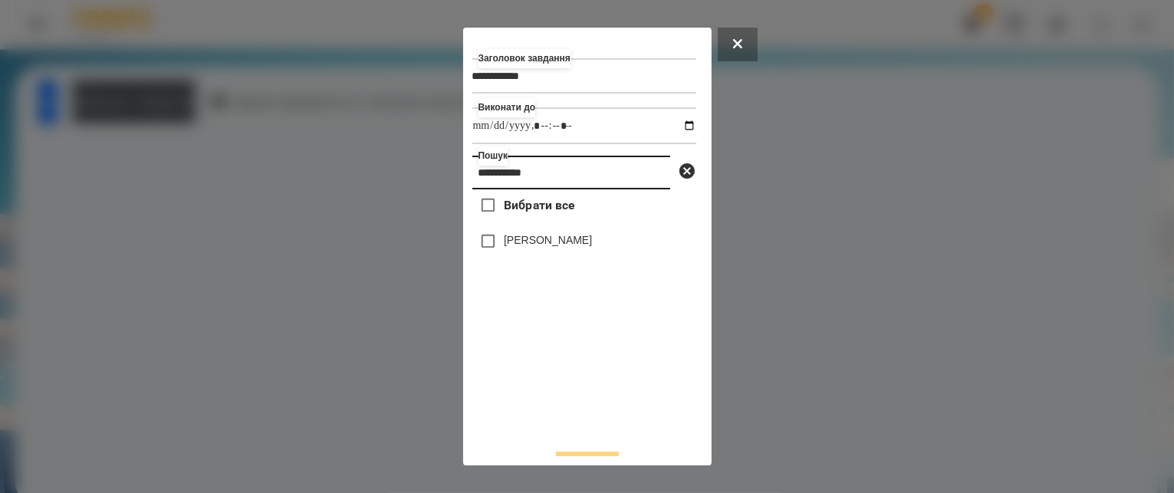
type input "**********"
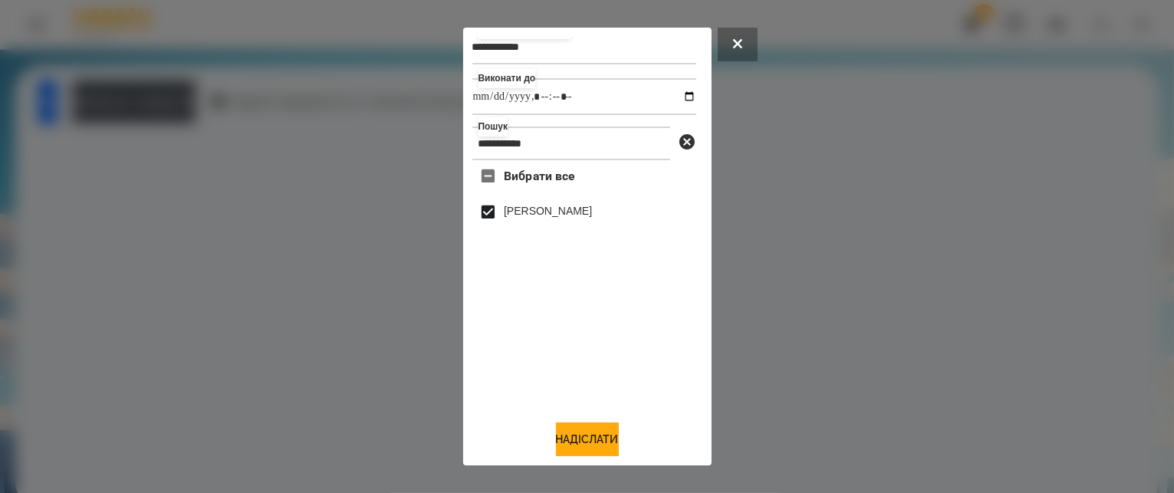
scroll to position [34, 0]
click at [568, 433] on button "Надіслати" at bounding box center [587, 440] width 63 height 34
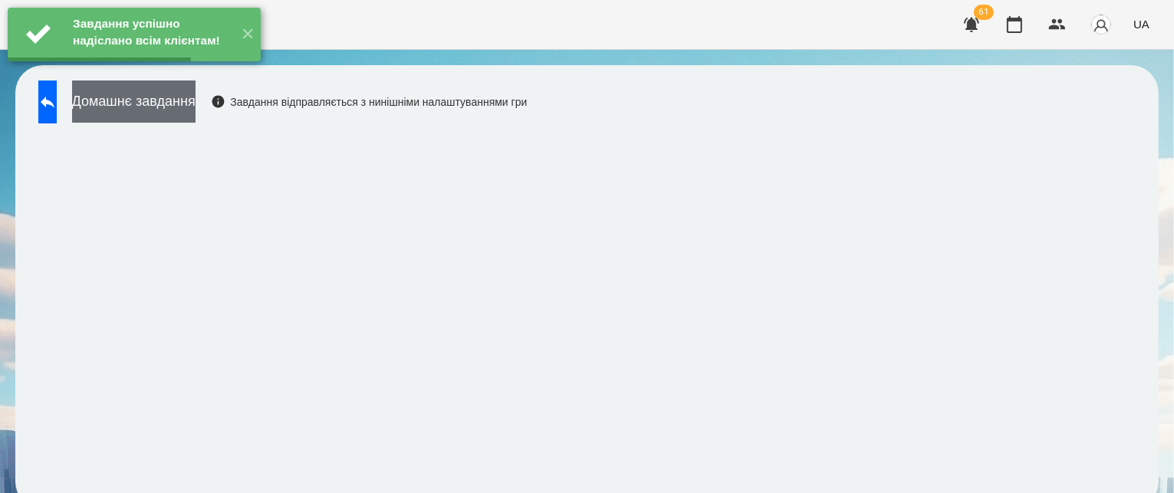
click at [169, 100] on button "Домашнє завдання" at bounding box center [133, 102] width 123 height 42
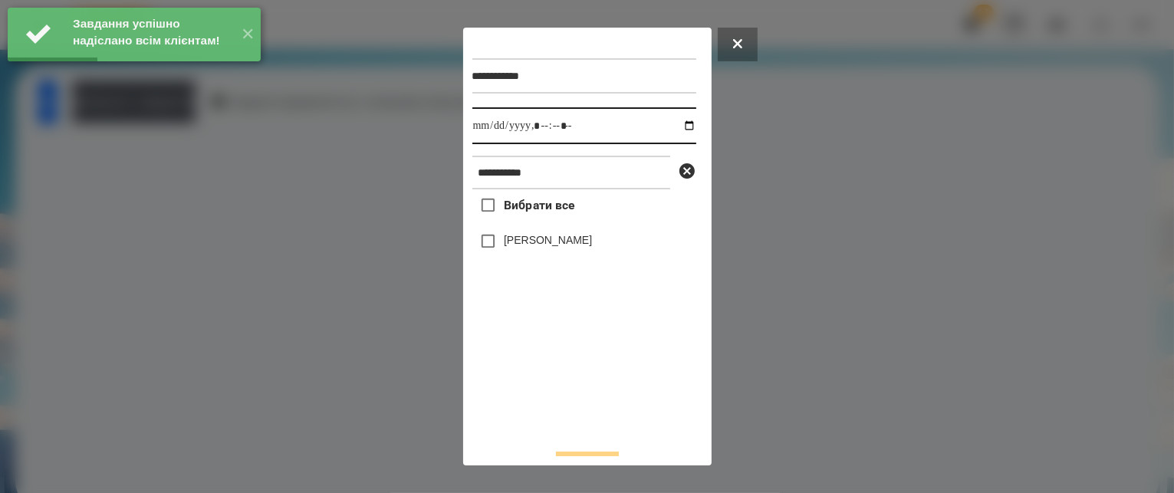
click at [671, 125] on input "datetime-local" at bounding box center [584, 125] width 224 height 37
click at [482, 408] on div "Вибрати все [PERSON_NAME]" at bounding box center [584, 312] width 224 height 247
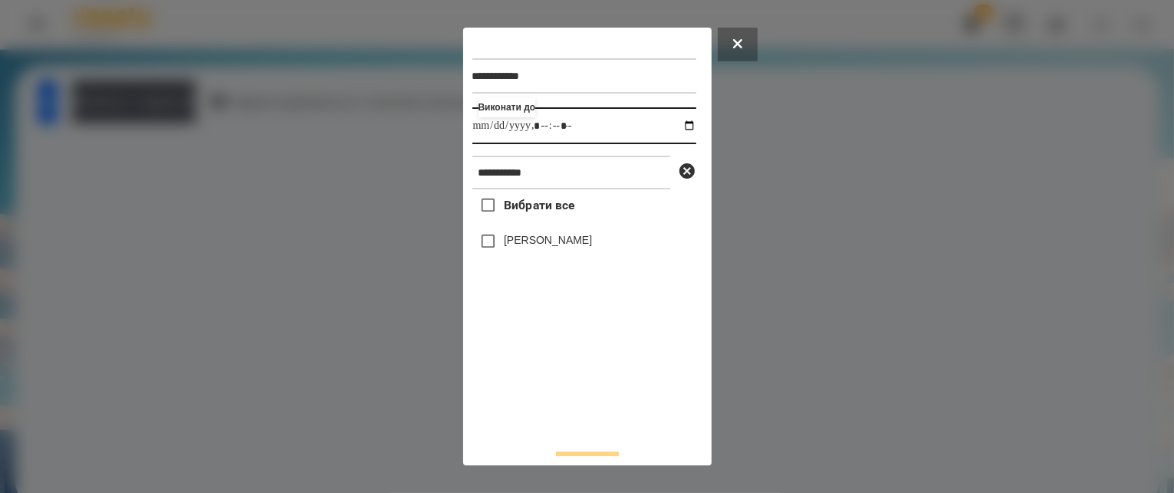
click at [556, 133] on input "datetime-local" at bounding box center [584, 125] width 224 height 37
type input "**********"
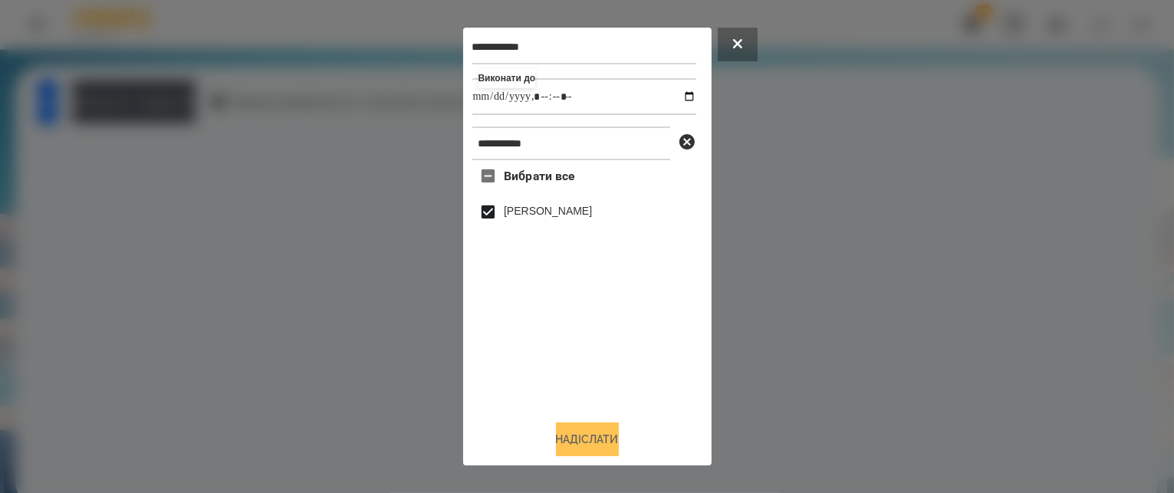
click at [580, 439] on button "Надіслати" at bounding box center [587, 440] width 63 height 34
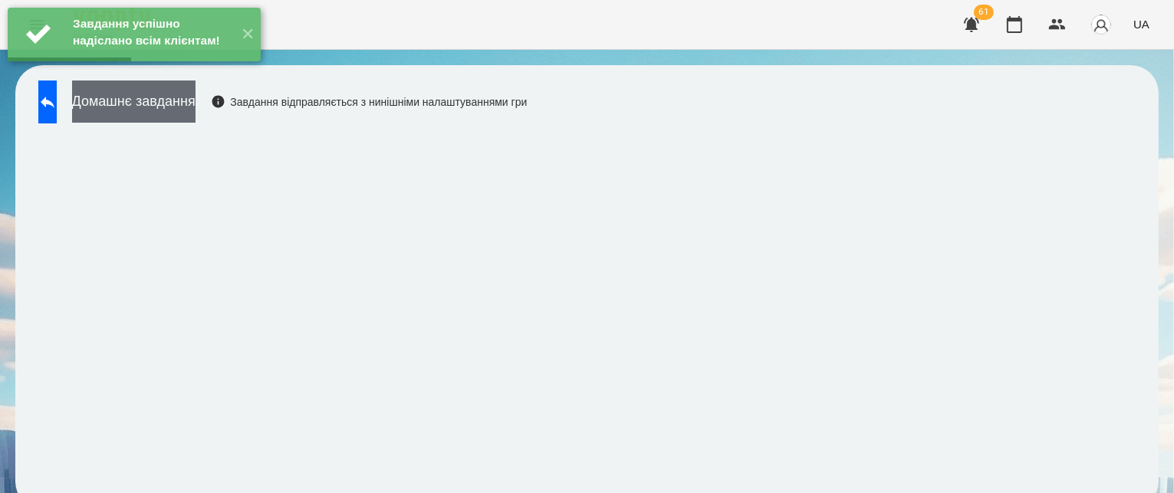
click at [167, 107] on button "Домашнє завдання" at bounding box center [133, 102] width 123 height 42
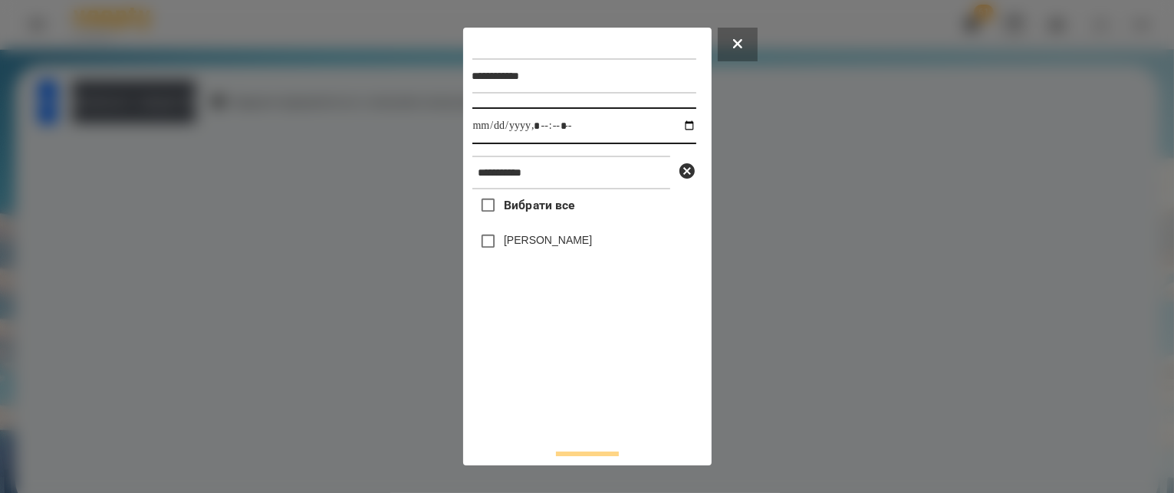
click at [674, 127] on input "datetime-local" at bounding box center [584, 125] width 224 height 37
type input "**********"
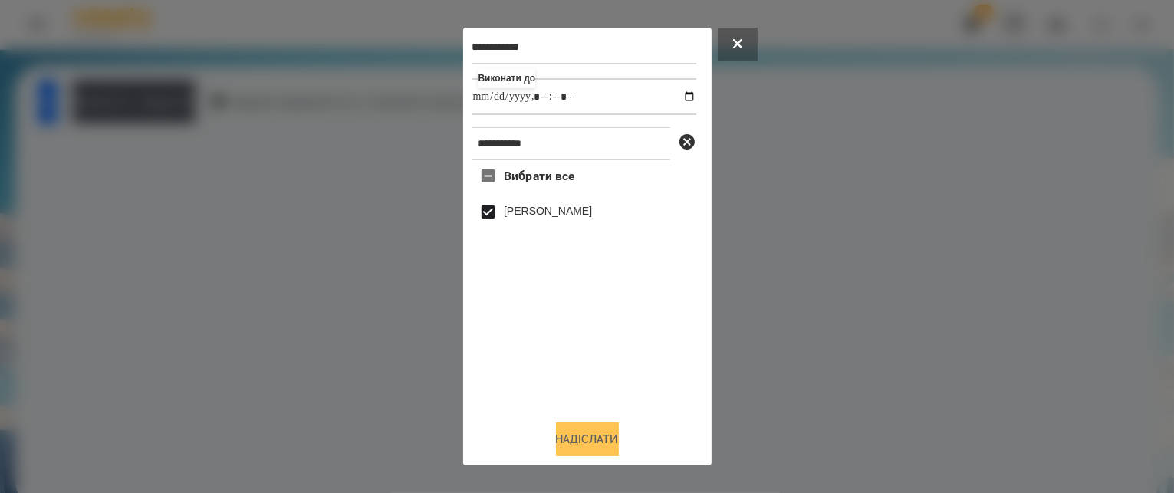
click at [592, 435] on button "Надіслати" at bounding box center [587, 440] width 63 height 34
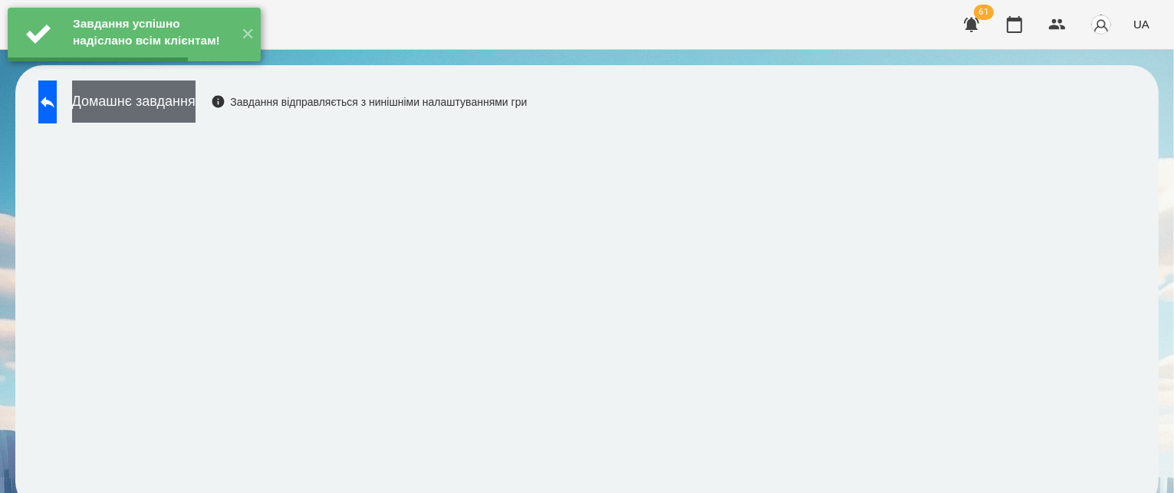
click at [196, 103] on button "Домашнє завдання" at bounding box center [133, 102] width 123 height 42
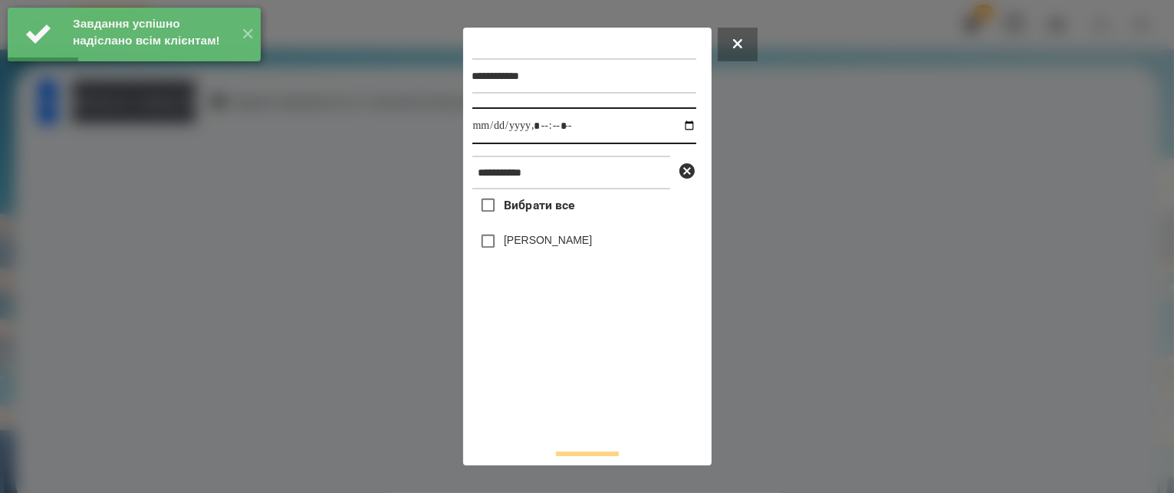
drag, startPoint x: 674, startPoint y: 127, endPoint x: 667, endPoint y: 143, distance: 18.2
click at [674, 128] on input "datetime-local" at bounding box center [584, 125] width 224 height 37
type input "**********"
drag, startPoint x: 526, startPoint y: 398, endPoint x: 507, endPoint y: 350, distance: 51.3
click at [526, 397] on div "Вибрати все [PERSON_NAME]" at bounding box center [584, 312] width 224 height 247
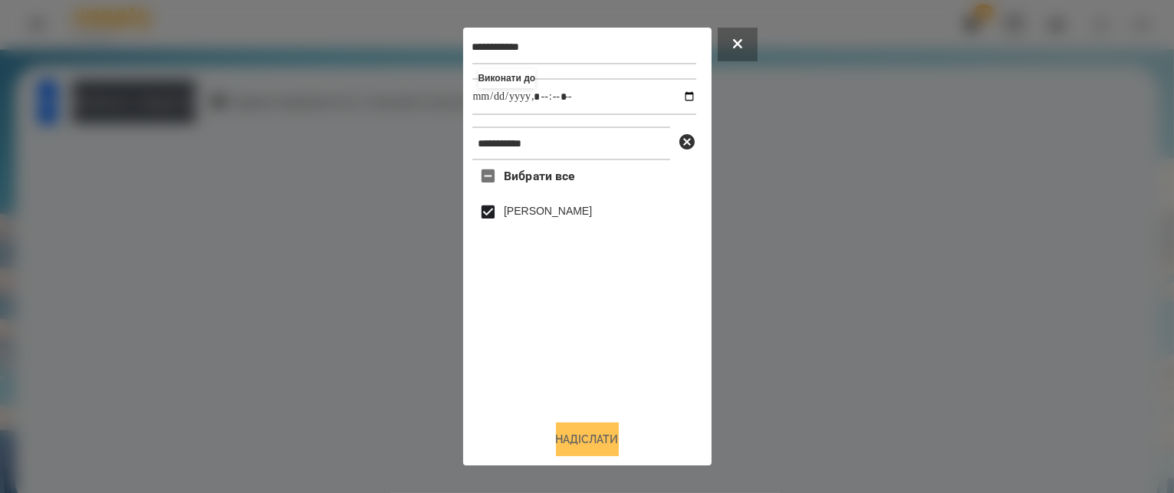
click at [576, 436] on button "Надіслати" at bounding box center [587, 440] width 63 height 34
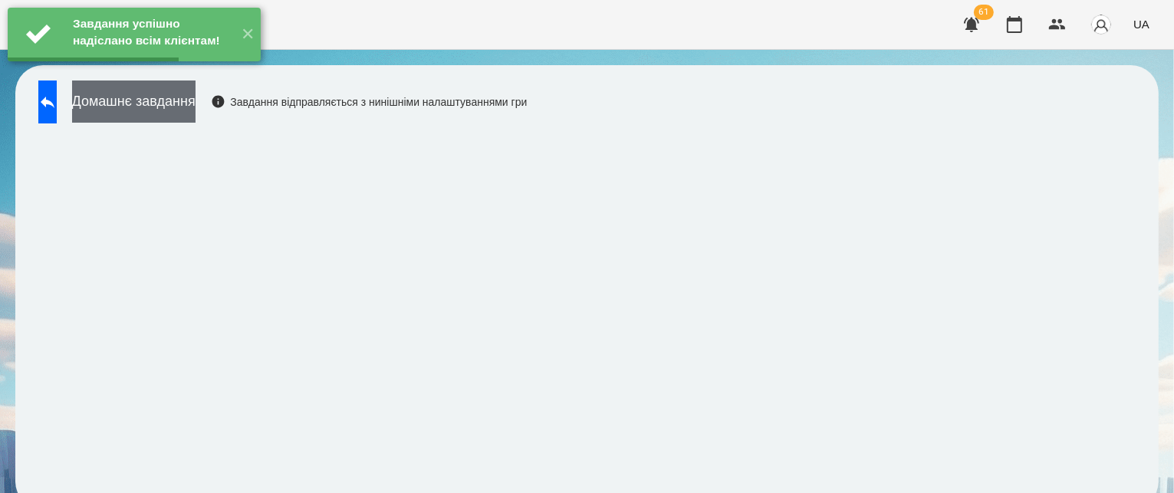
click at [196, 107] on button "Домашнє завдання" at bounding box center [133, 102] width 123 height 42
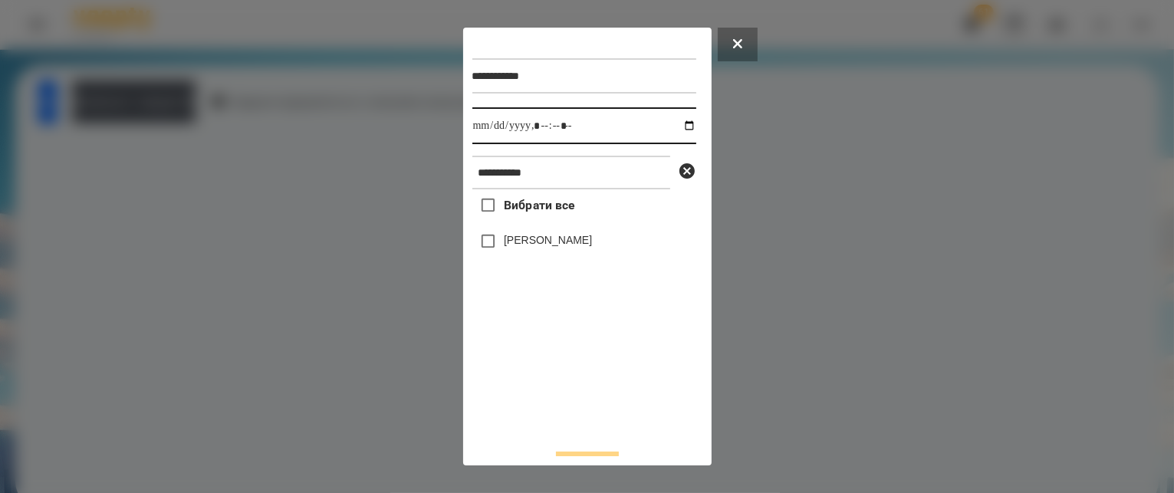
click at [674, 124] on input "datetime-local" at bounding box center [584, 125] width 224 height 37
type input "**********"
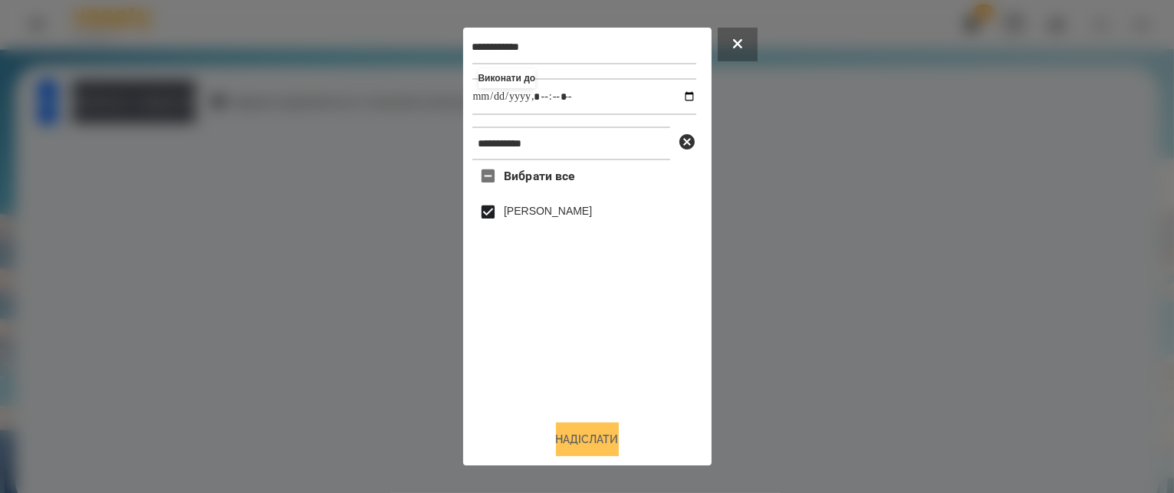
click at [603, 431] on button "Надіслати" at bounding box center [587, 440] width 63 height 34
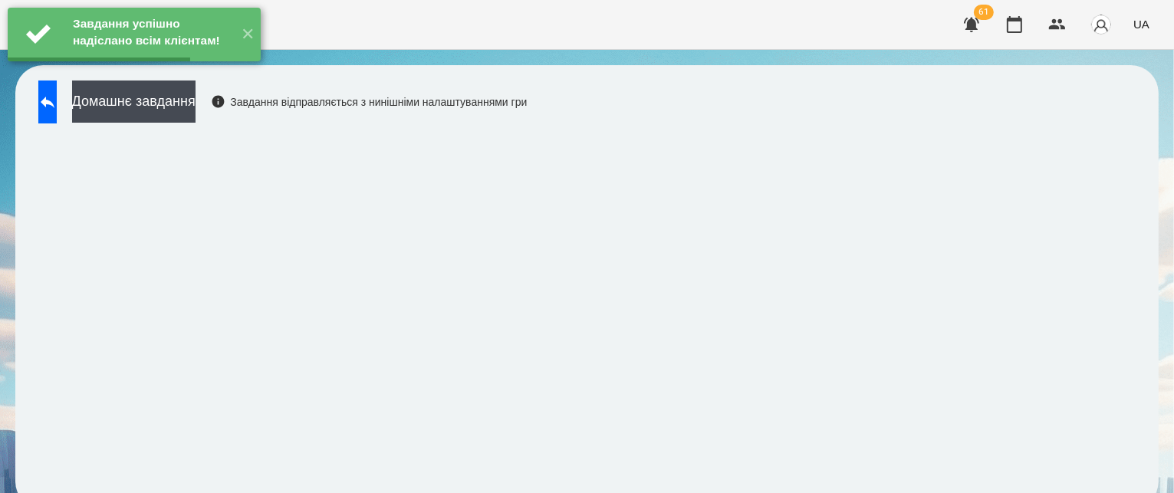
click at [188, 107] on button "Домашнє завдання" at bounding box center [133, 102] width 123 height 42
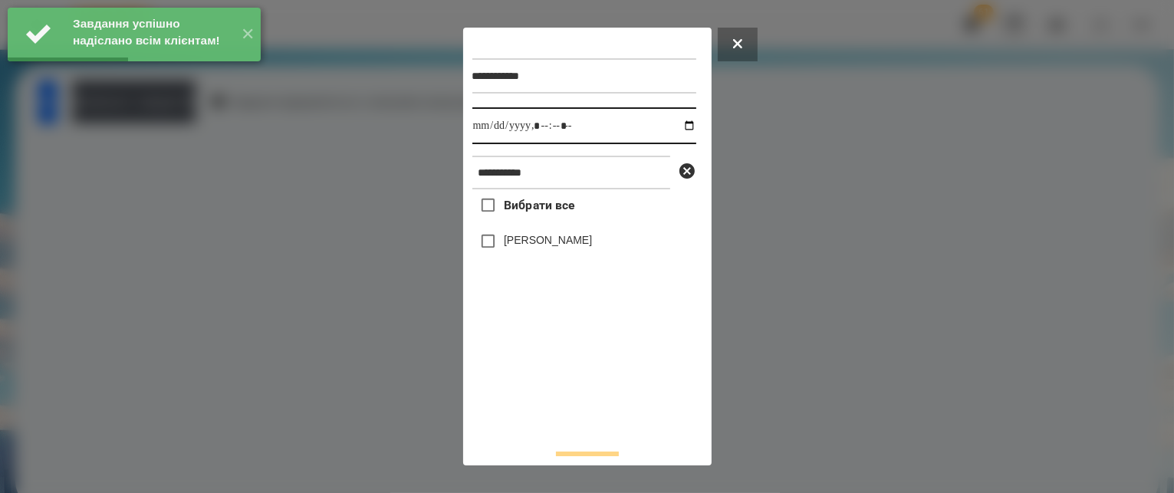
drag, startPoint x: 679, startPoint y: 125, endPoint x: 673, endPoint y: 143, distance: 18.7
click at [679, 125] on input "datetime-local" at bounding box center [584, 125] width 224 height 37
type input "**********"
click at [574, 383] on div "Вибрати все [PERSON_NAME]" at bounding box center [584, 312] width 224 height 247
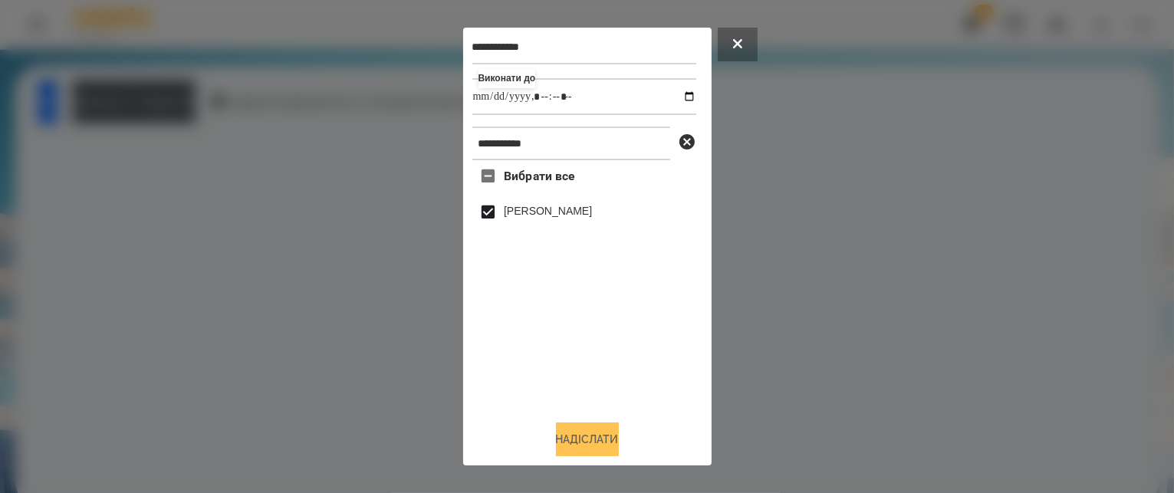
click at [597, 439] on button "Надіслати" at bounding box center [587, 440] width 63 height 34
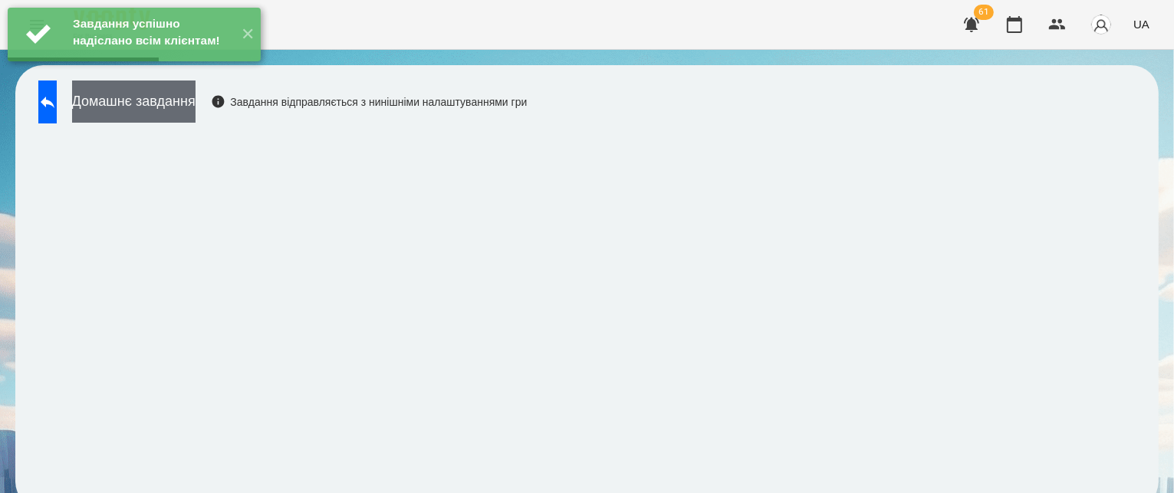
click at [196, 97] on button "Домашнє завдання" at bounding box center [133, 102] width 123 height 42
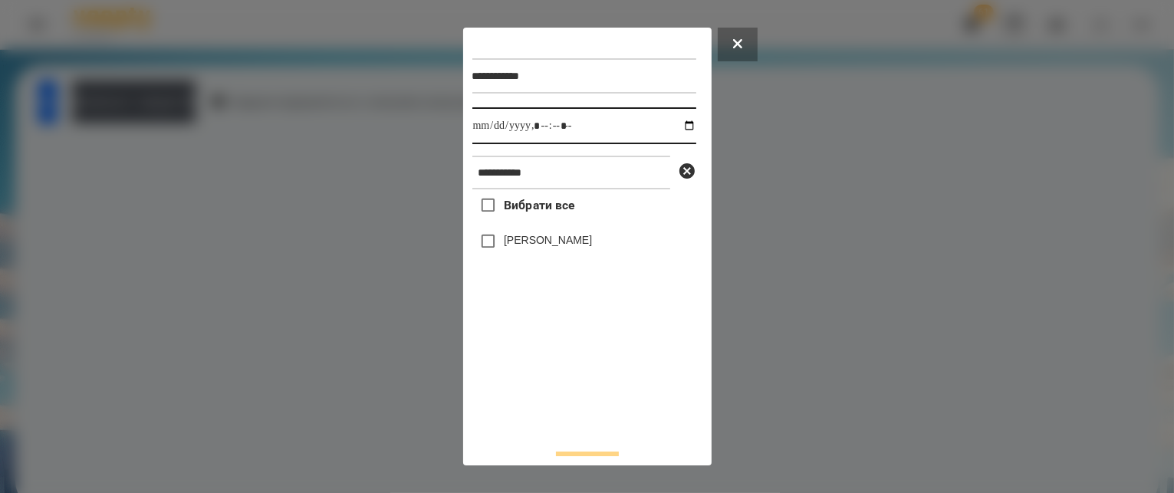
click at [676, 130] on input "datetime-local" at bounding box center [584, 125] width 224 height 37
type input "**********"
drag, startPoint x: 591, startPoint y: 392, endPoint x: 580, endPoint y: 361, distance: 32.8
click at [591, 392] on div "Вибрати все [PERSON_NAME]" at bounding box center [584, 312] width 224 height 247
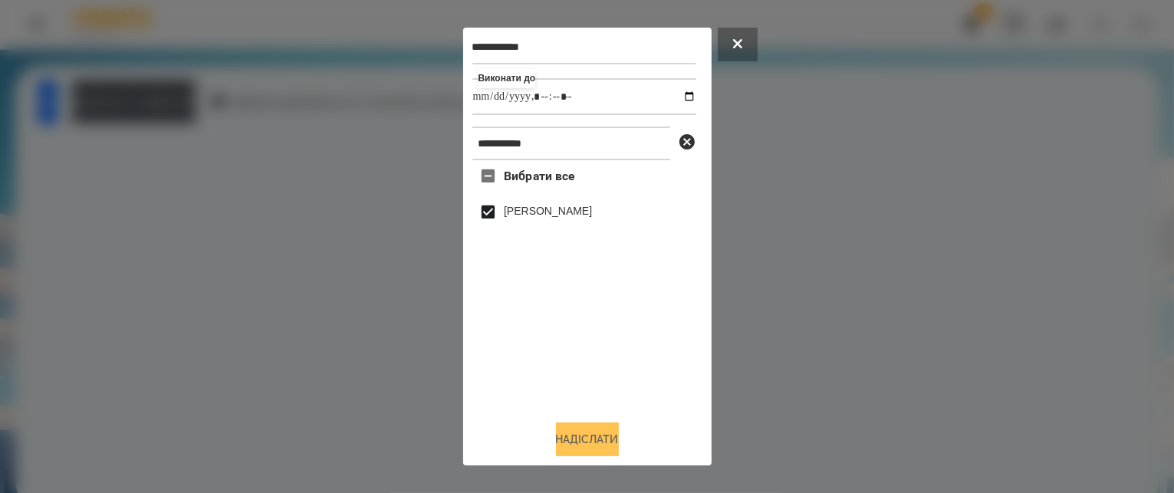
click at [614, 430] on button "Надіслати" at bounding box center [587, 440] width 63 height 34
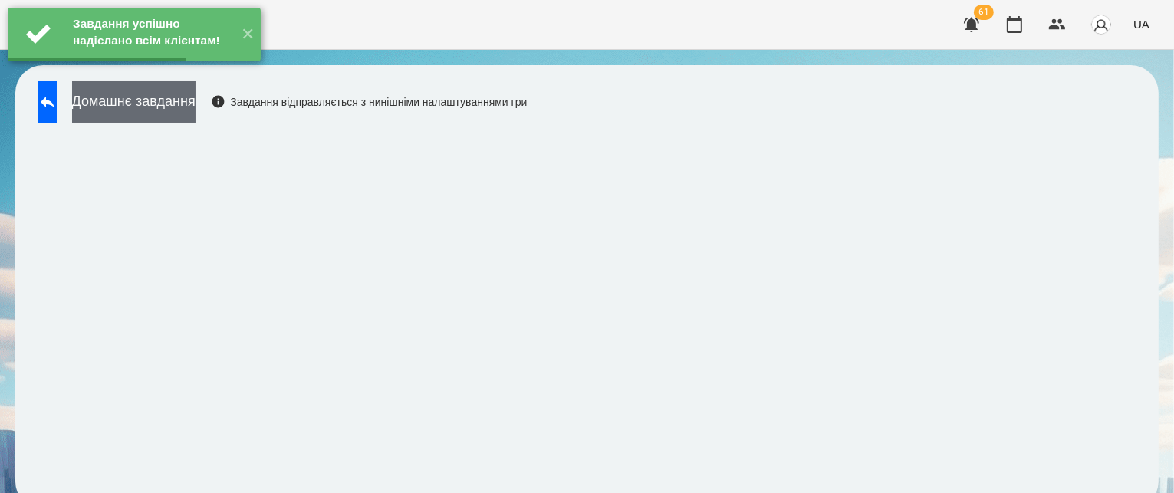
click at [159, 105] on button "Домашнє завдання" at bounding box center [133, 102] width 123 height 42
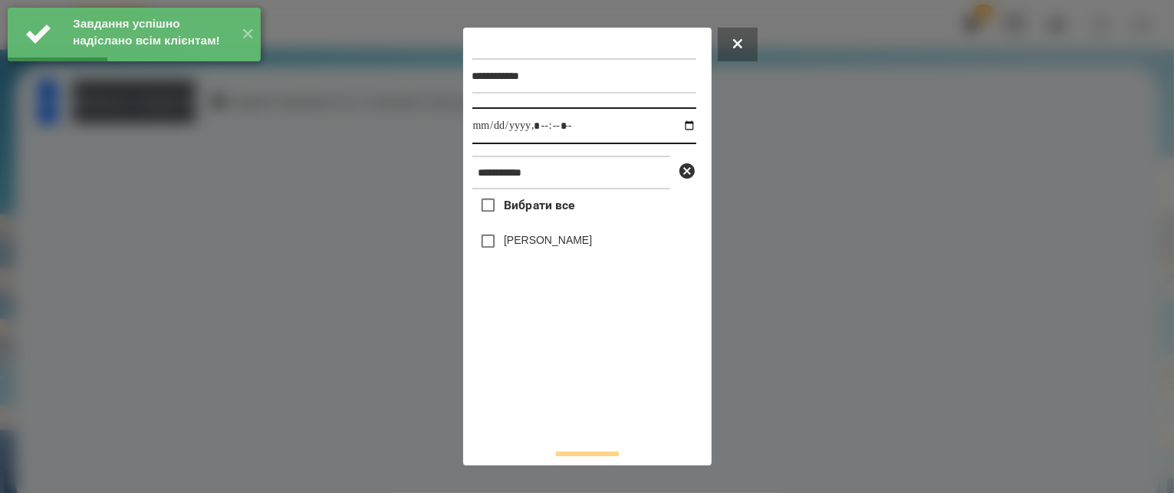
click at [672, 127] on input "datetime-local" at bounding box center [584, 125] width 224 height 37
type input "**********"
click at [609, 399] on div "Вибрати все [PERSON_NAME]" at bounding box center [584, 312] width 224 height 247
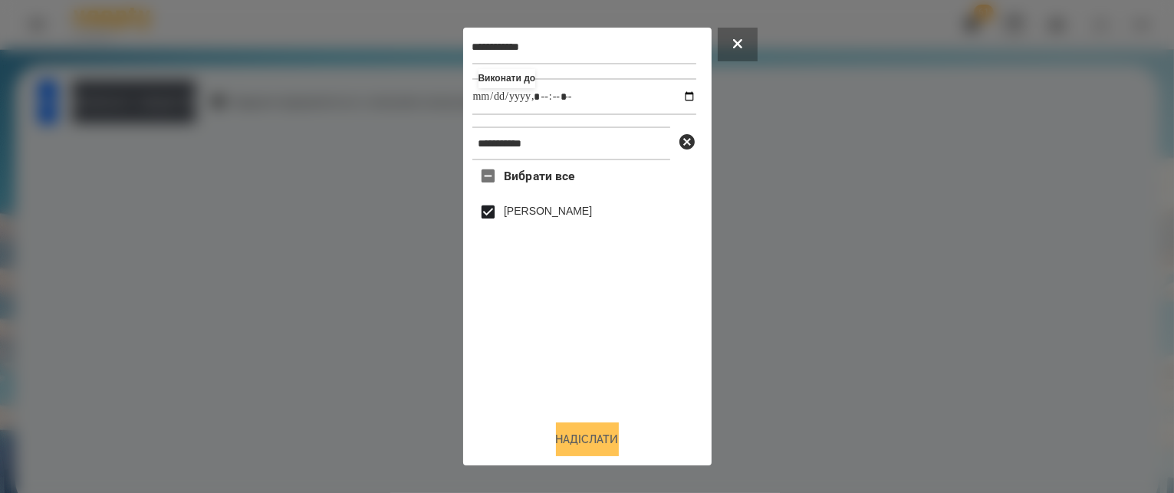
click at [602, 435] on button "Надіслати" at bounding box center [587, 440] width 63 height 34
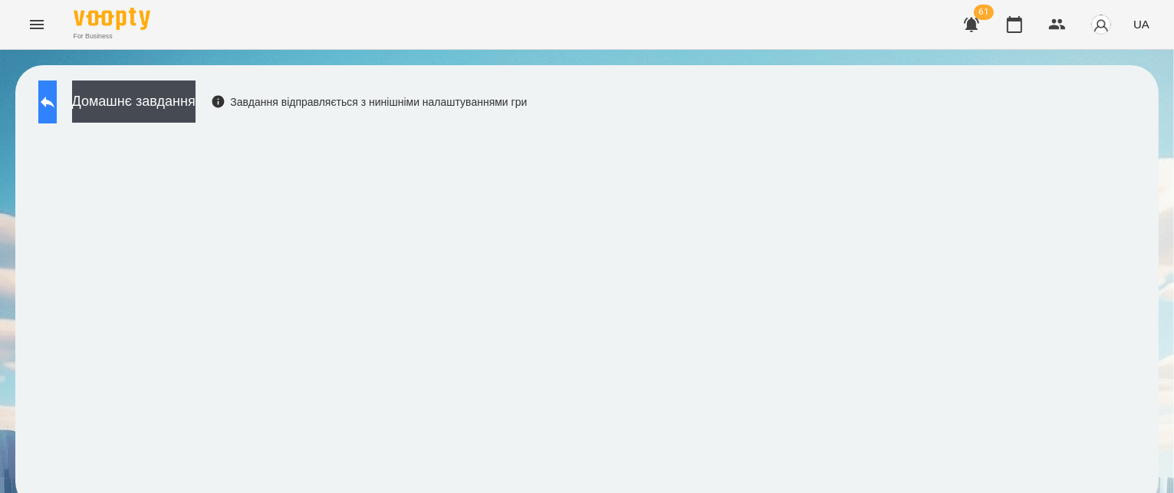
click at [57, 98] on icon at bounding box center [47, 102] width 18 height 18
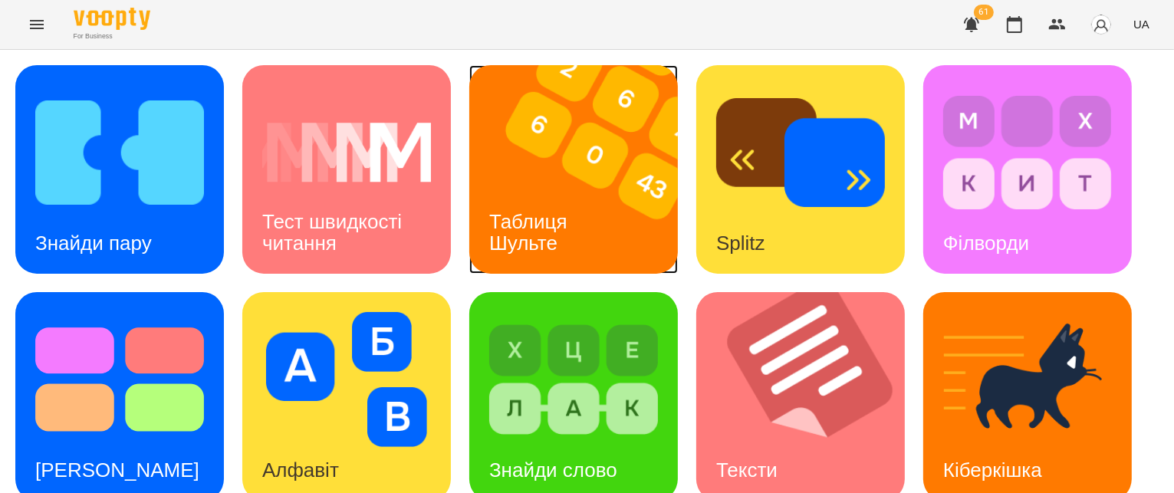
click at [587, 180] on img at bounding box center [583, 169] width 228 height 209
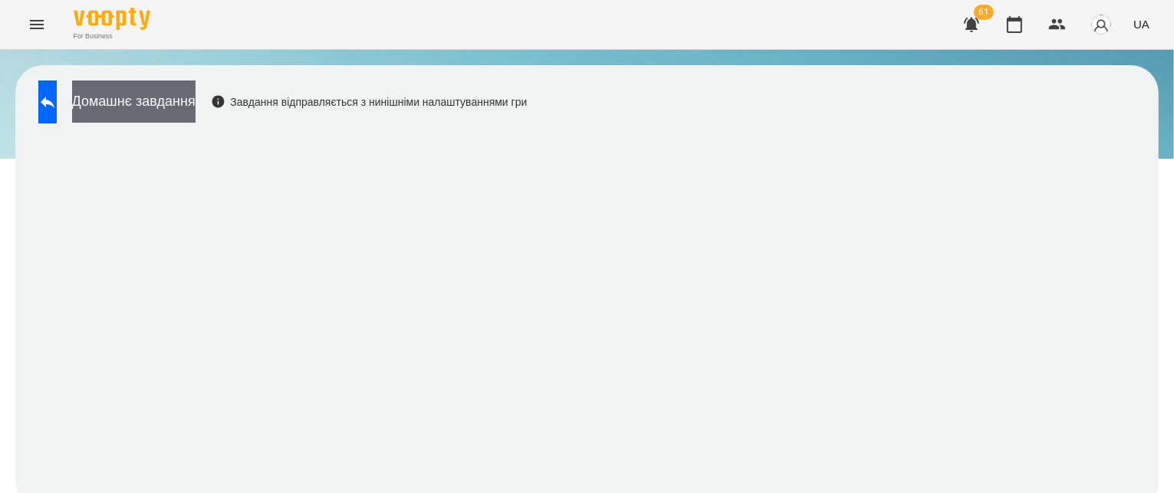
click at [134, 98] on button "Домашнє завдання" at bounding box center [133, 102] width 123 height 42
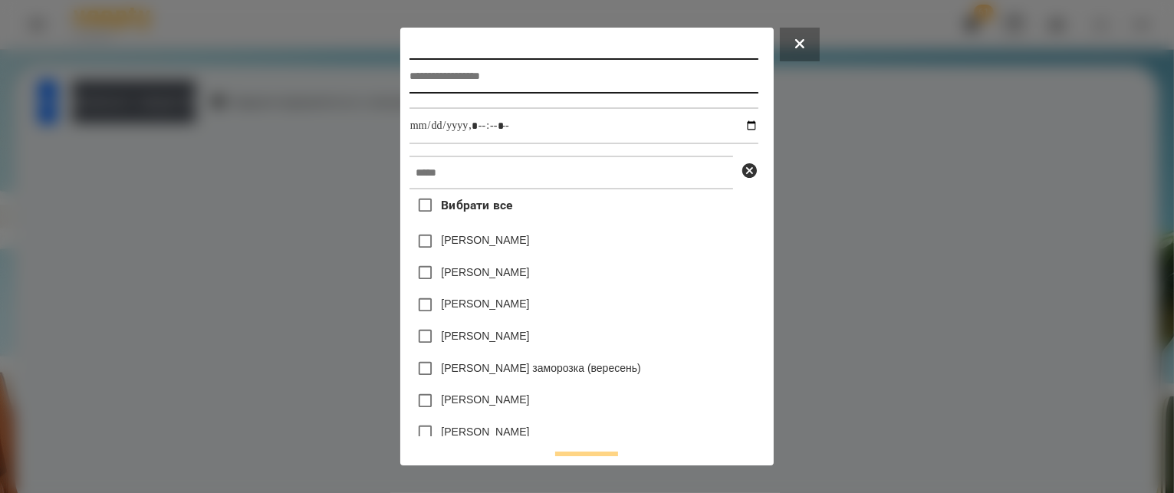
click at [455, 77] on input "text" at bounding box center [584, 75] width 349 height 35
type input "**********"
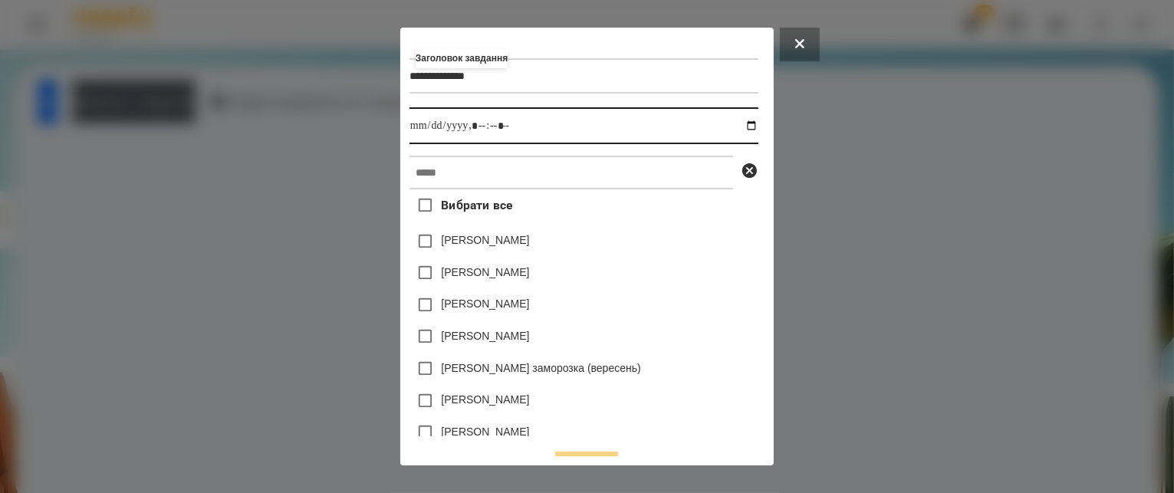
click at [758, 130] on input "datetime-local" at bounding box center [584, 125] width 349 height 37
click at [475, 125] on input "datetime-local" at bounding box center [584, 125] width 349 height 37
type input "**********"
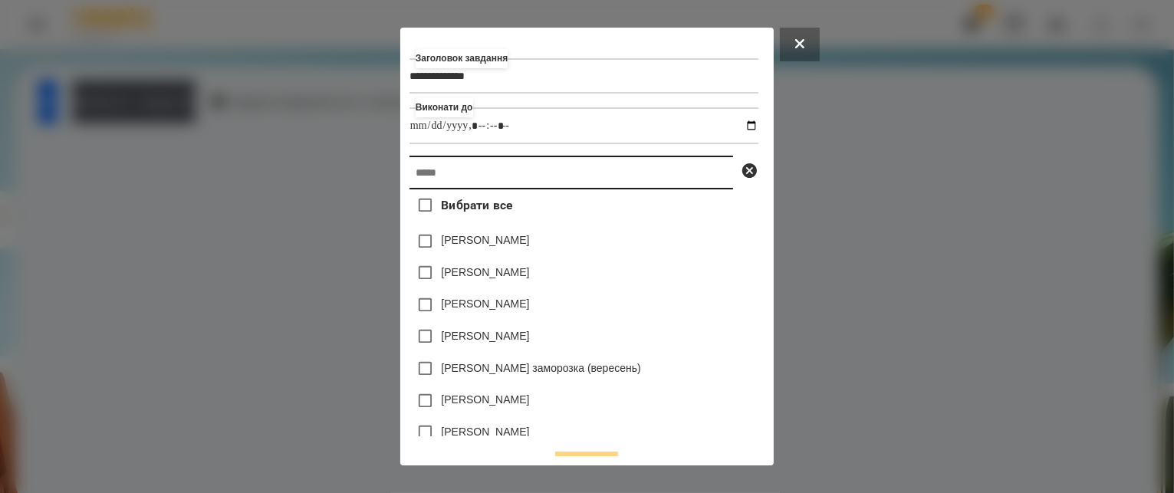
click at [481, 184] on input "text" at bounding box center [572, 173] width 324 height 34
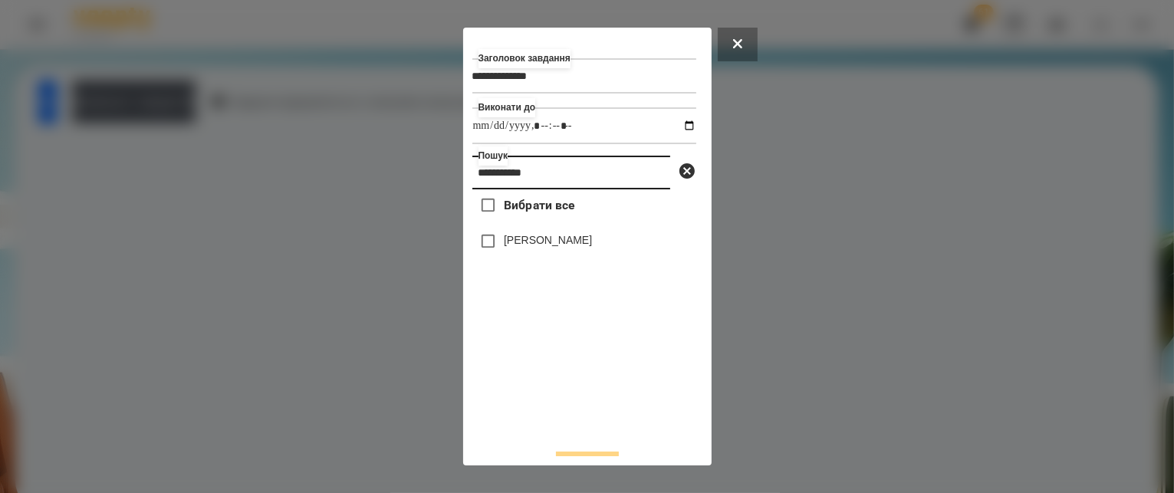
type input "**********"
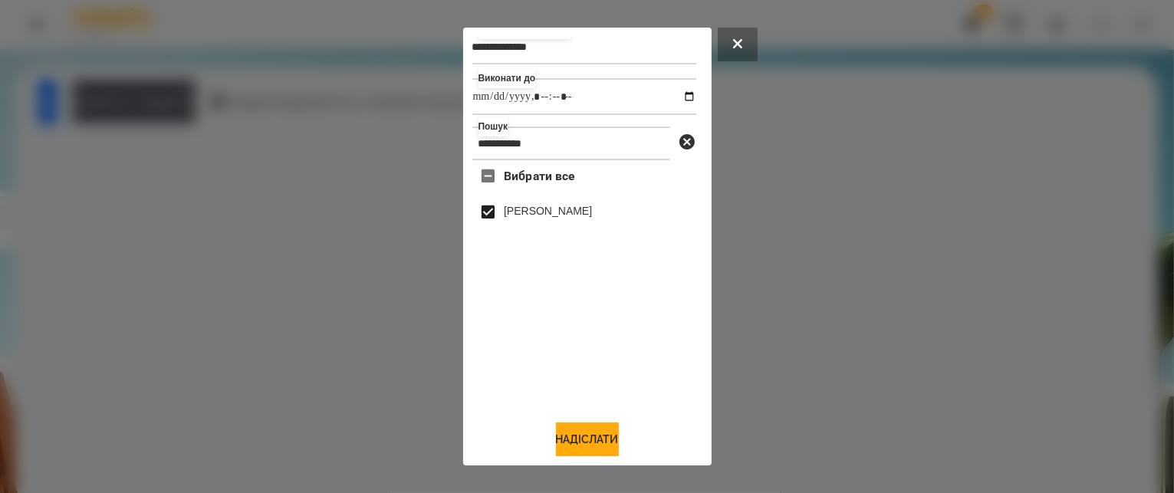
scroll to position [34, 0]
click at [580, 438] on button "Надіслати" at bounding box center [587, 440] width 63 height 34
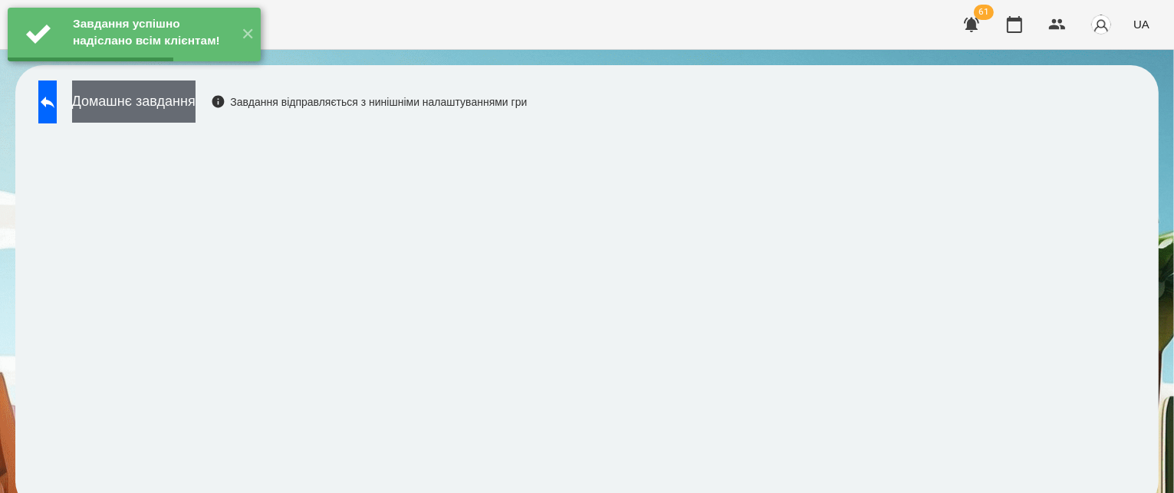
click at [196, 113] on button "Домашнє завдання" at bounding box center [133, 102] width 123 height 42
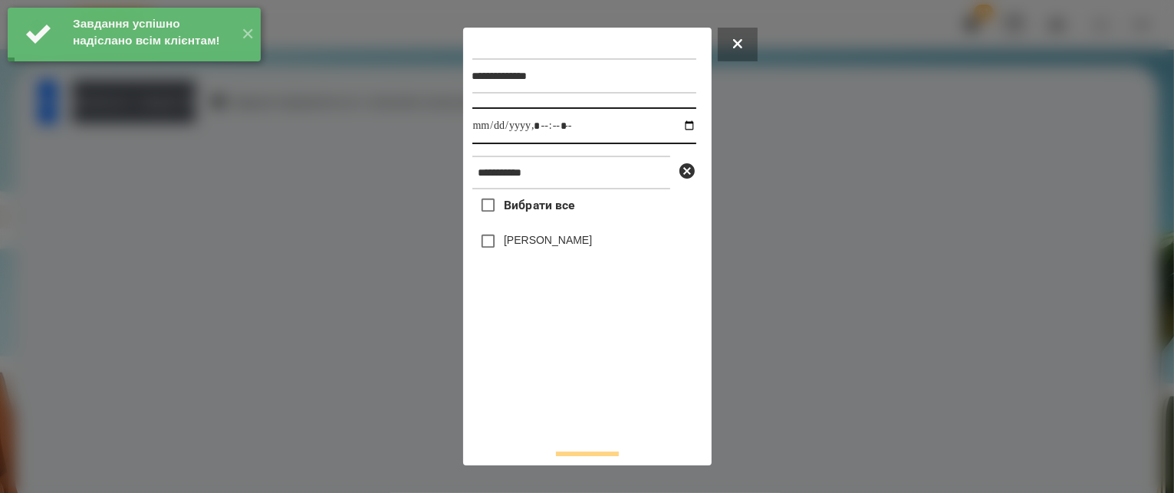
click at [556, 125] on input "datetime-local" at bounding box center [584, 125] width 224 height 37
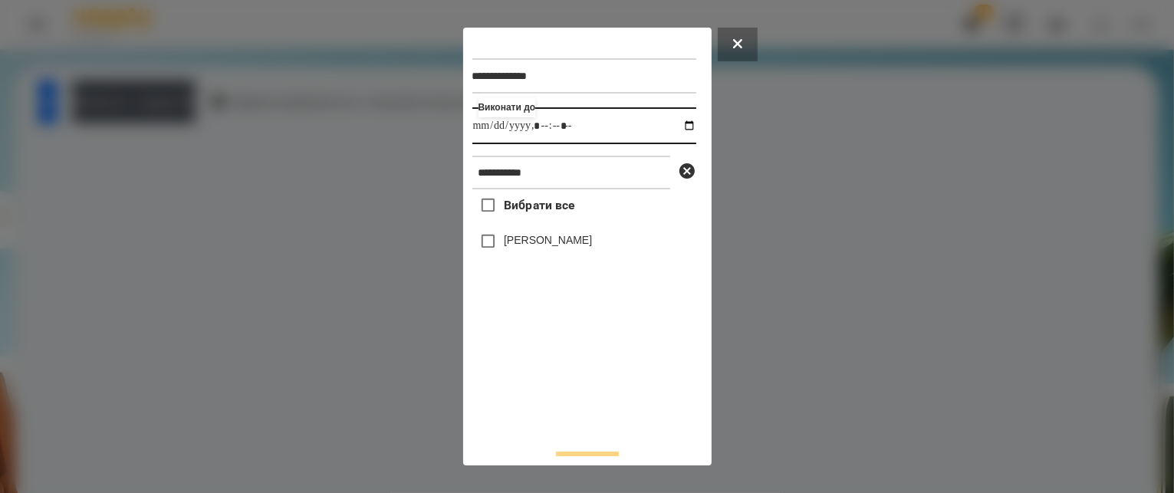
click at [672, 128] on input "datetime-local" at bounding box center [584, 125] width 224 height 37
type input "**********"
drag, startPoint x: 519, startPoint y: 378, endPoint x: 512, endPoint y: 334, distance: 45.0
click at [519, 379] on div "Вибрати все [PERSON_NAME]" at bounding box center [584, 312] width 224 height 247
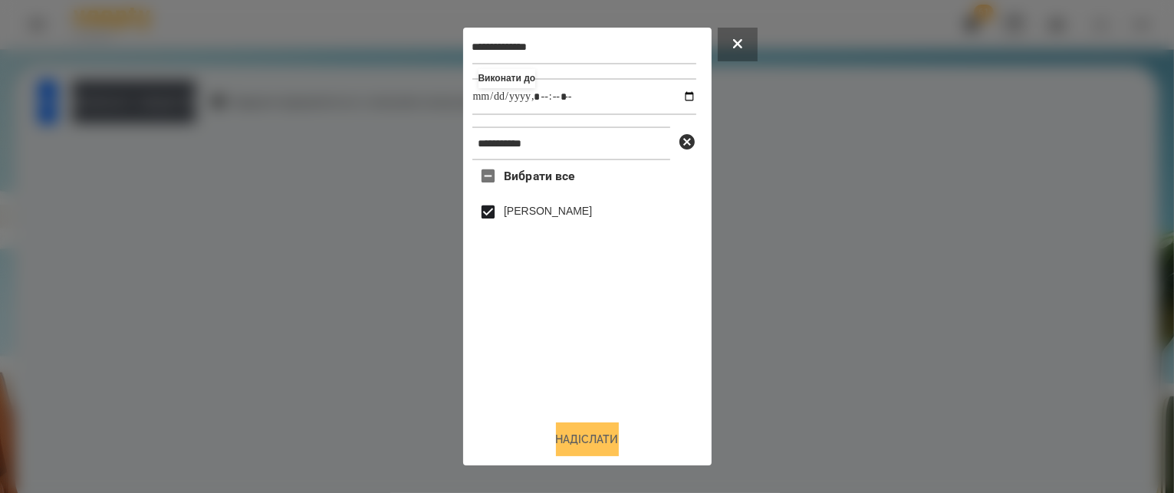
click at [576, 442] on button "Надіслати" at bounding box center [587, 440] width 63 height 34
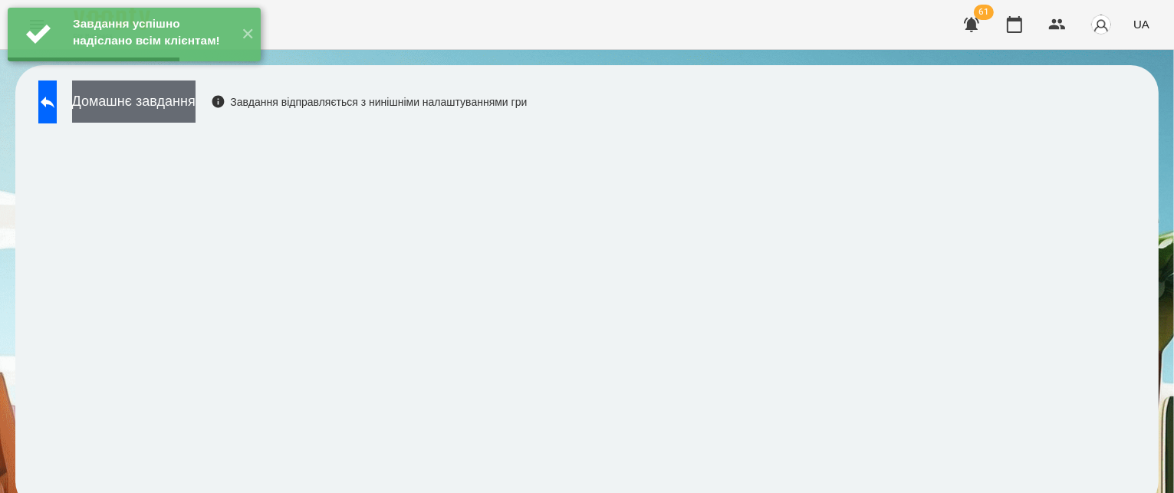
click at [196, 105] on button "Домашнє завдання" at bounding box center [133, 102] width 123 height 42
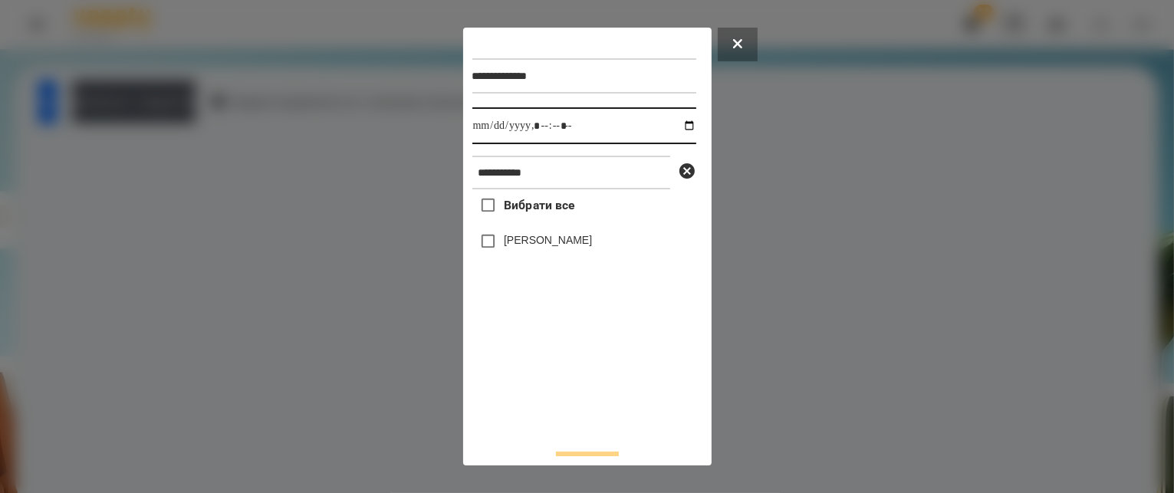
click at [676, 126] on input "datetime-local" at bounding box center [584, 125] width 224 height 37
type input "**********"
drag, startPoint x: 506, startPoint y: 370, endPoint x: 504, endPoint y: 300, distance: 70.6
click at [506, 372] on div "Вибрати все [PERSON_NAME]" at bounding box center [584, 312] width 224 height 247
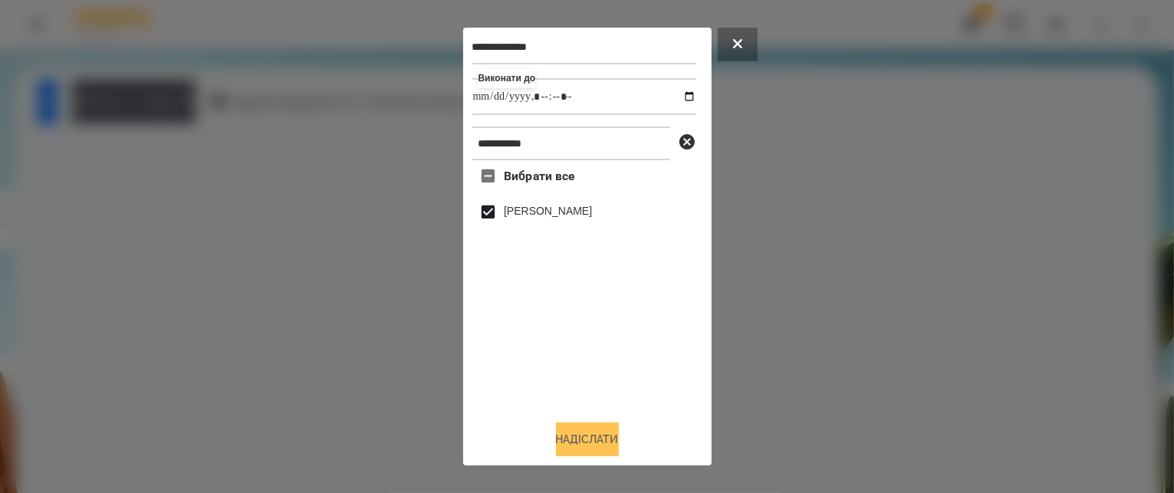
click at [583, 447] on button "Надіслати" at bounding box center [587, 440] width 63 height 34
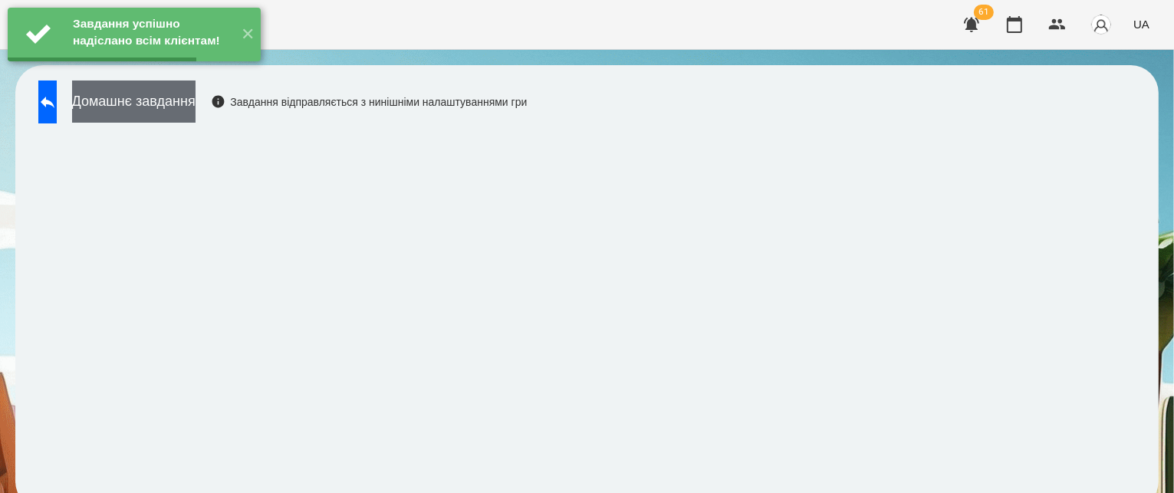
click at [187, 107] on button "Домашнє завдання" at bounding box center [133, 102] width 123 height 42
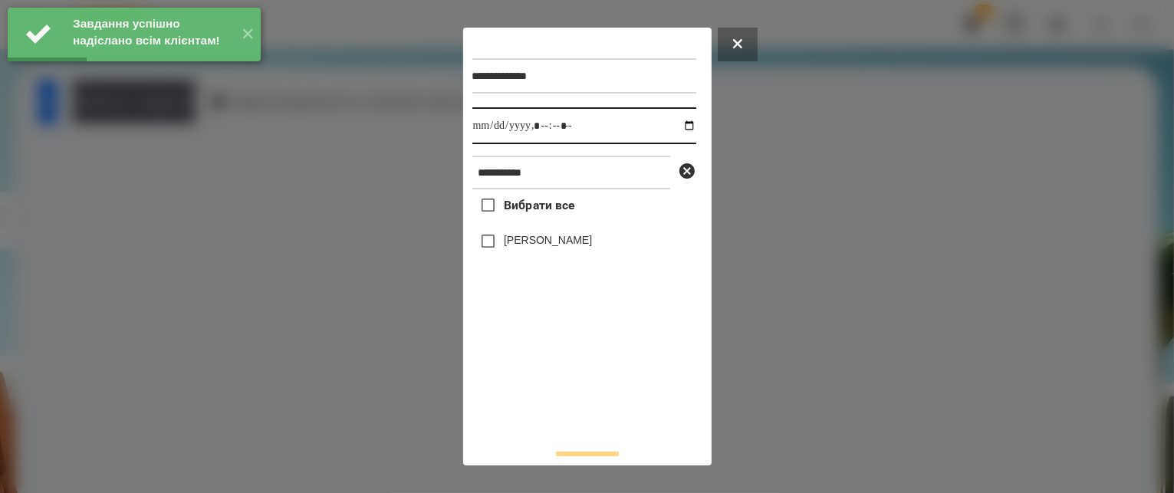
click at [674, 130] on input "datetime-local" at bounding box center [584, 125] width 224 height 37
type input "**********"
drag, startPoint x: 545, startPoint y: 392, endPoint x: 522, endPoint y: 340, distance: 56.3
click at [544, 390] on div "Вибрати все [PERSON_NAME]" at bounding box center [584, 312] width 224 height 247
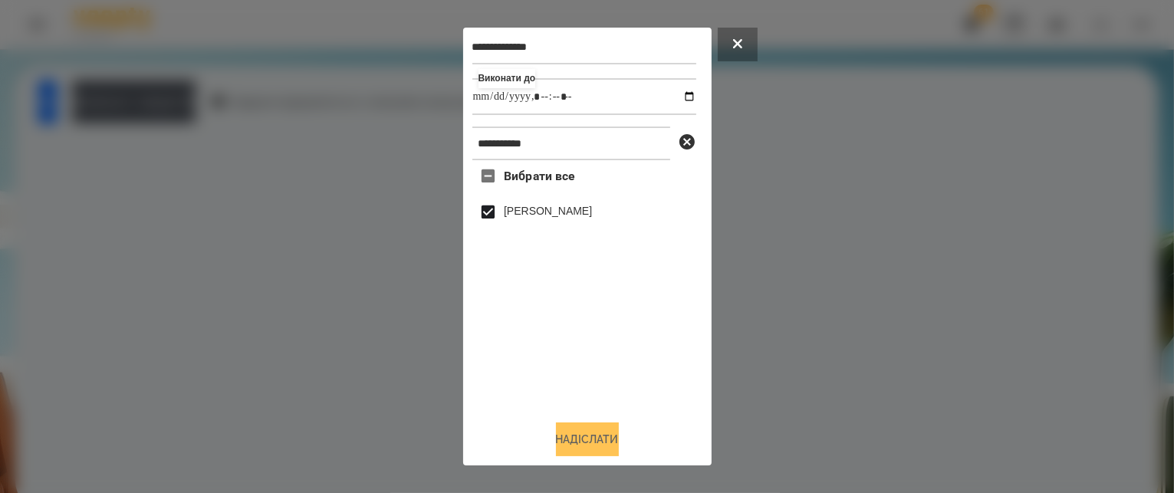
click at [570, 434] on button "Надіслати" at bounding box center [587, 440] width 63 height 34
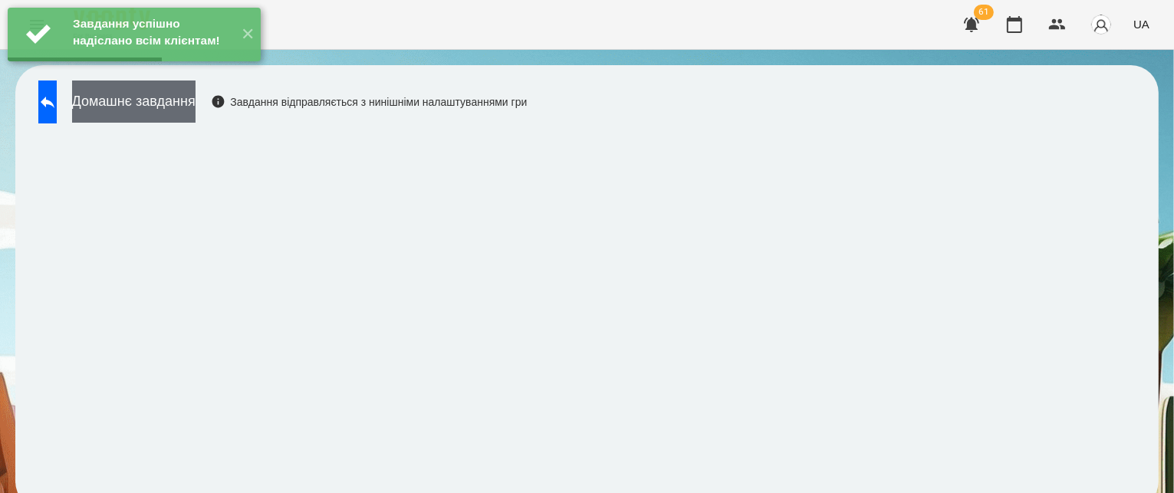
click at [181, 100] on button "Домашнє завдання" at bounding box center [133, 102] width 123 height 42
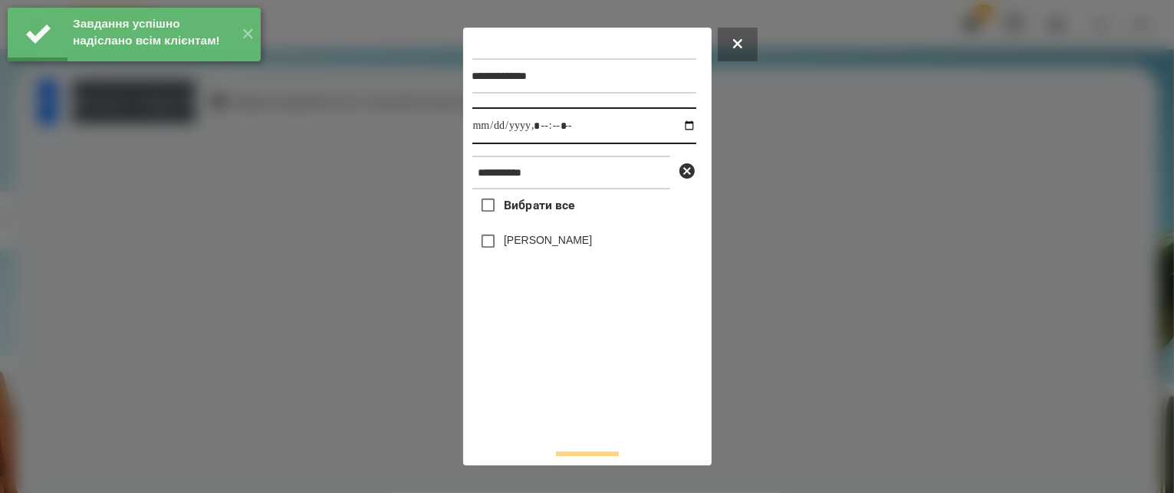
click at [675, 126] on input "datetime-local" at bounding box center [584, 125] width 224 height 37
type input "**********"
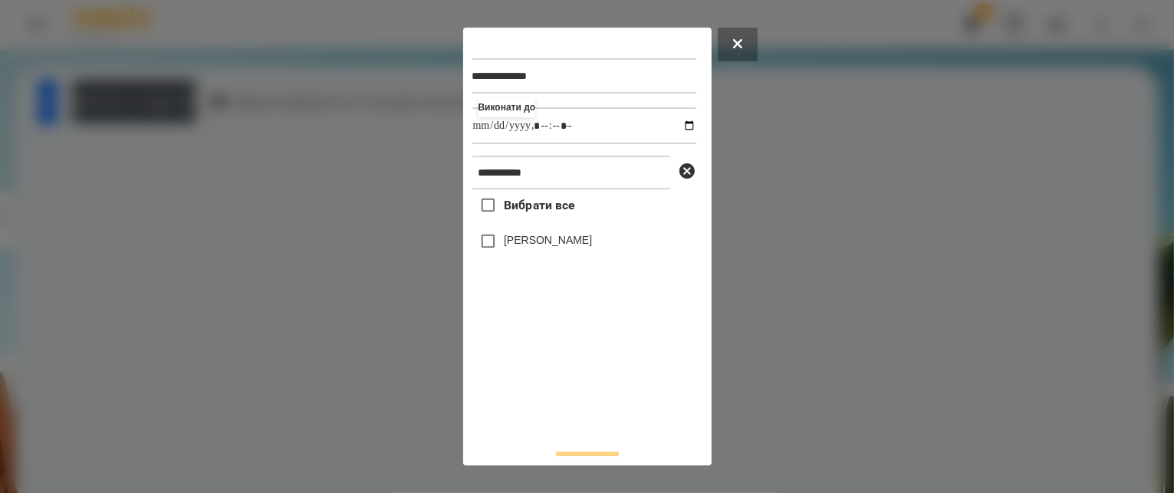
click at [565, 409] on div "Вибрати все [PERSON_NAME]" at bounding box center [584, 312] width 224 height 247
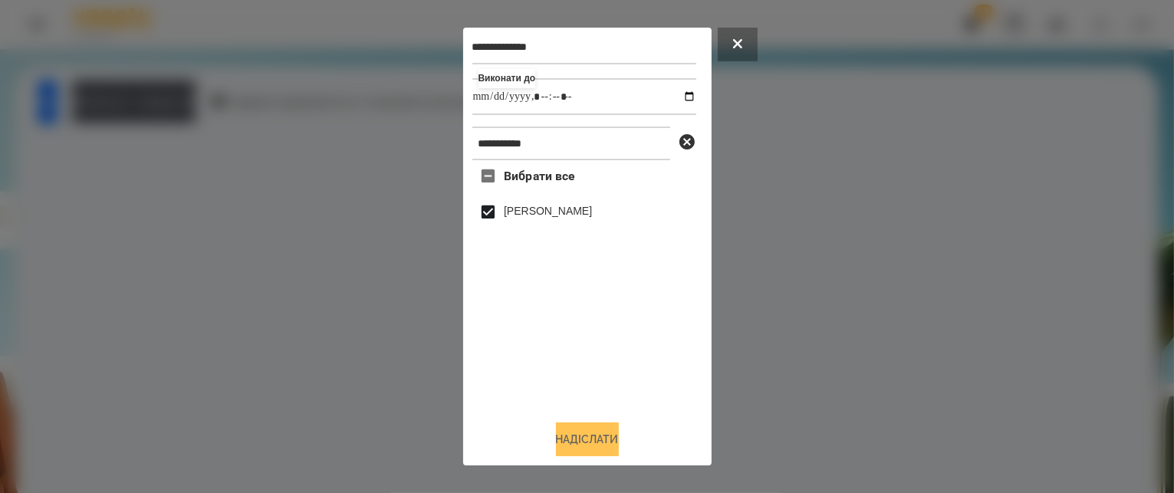
click at [580, 442] on button "Надіслати" at bounding box center [587, 440] width 63 height 34
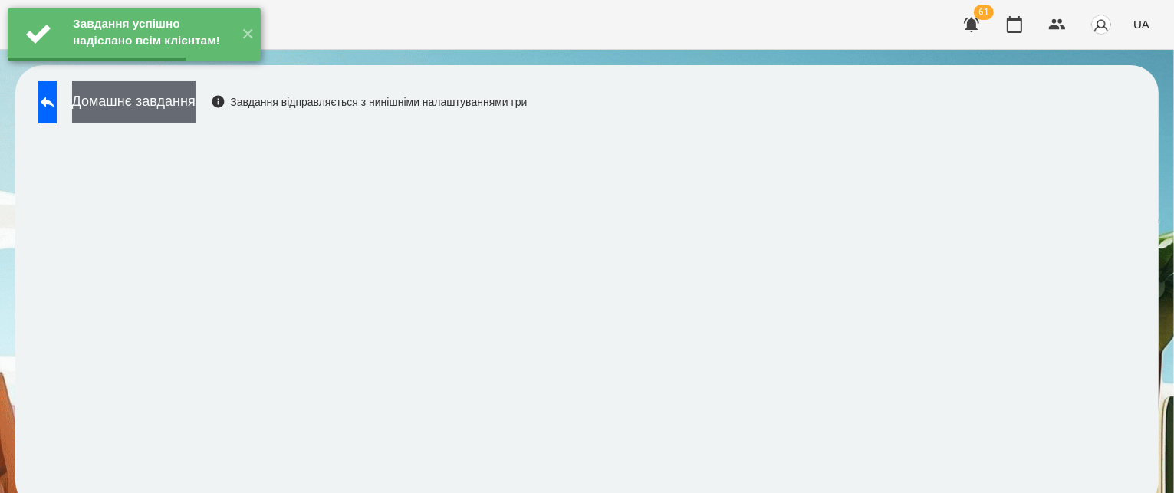
click at [170, 108] on button "Домашнє завдання" at bounding box center [133, 102] width 123 height 42
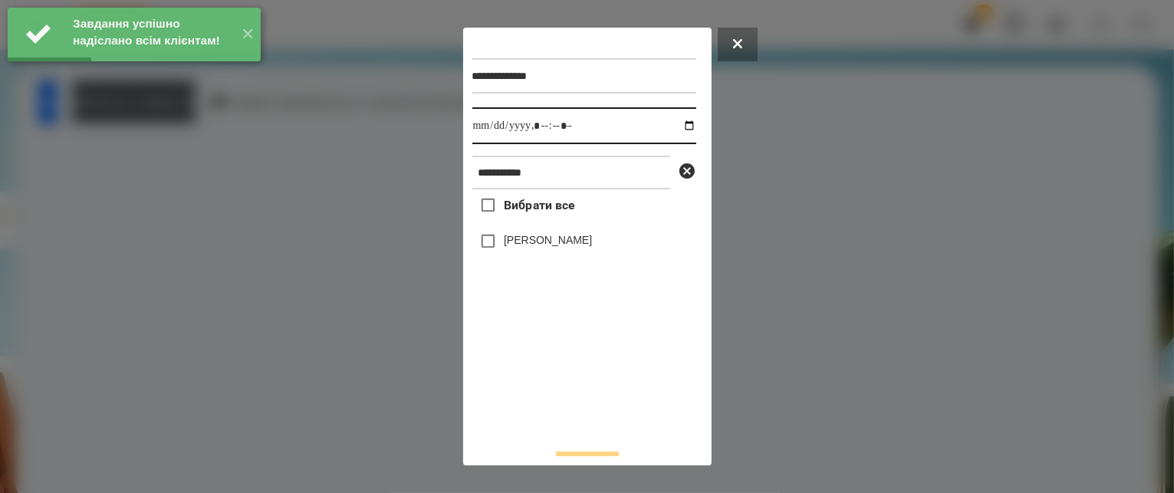
click at [674, 125] on input "datetime-local" at bounding box center [584, 125] width 224 height 37
type input "**********"
drag, startPoint x: 553, startPoint y: 380, endPoint x: 550, endPoint y: 369, distance: 11.2
click at [553, 380] on div "Вибрати все [PERSON_NAME]" at bounding box center [584, 312] width 224 height 247
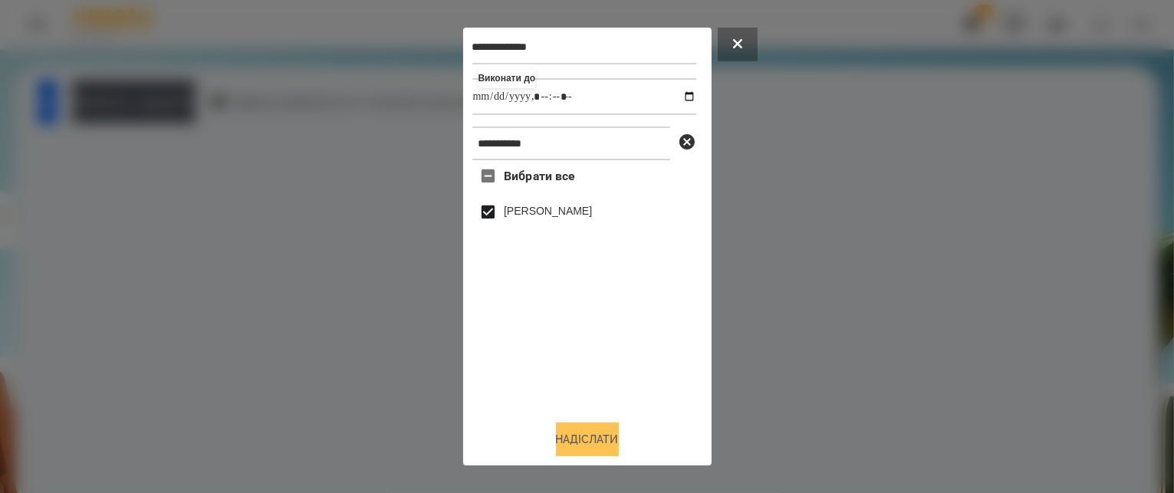
click at [573, 439] on button "Надіслати" at bounding box center [587, 440] width 63 height 34
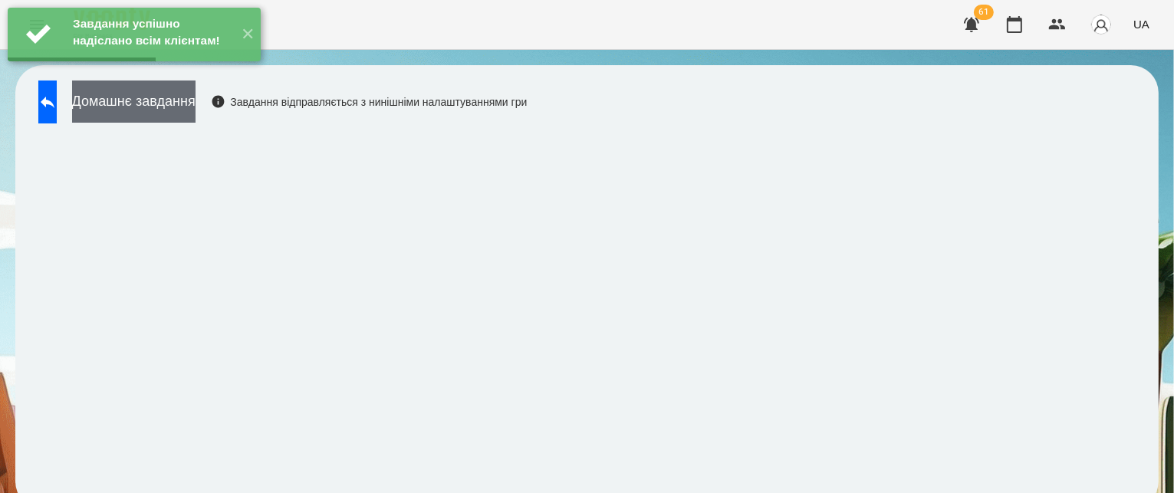
click at [137, 102] on button "Домашнє завдання" at bounding box center [133, 102] width 123 height 42
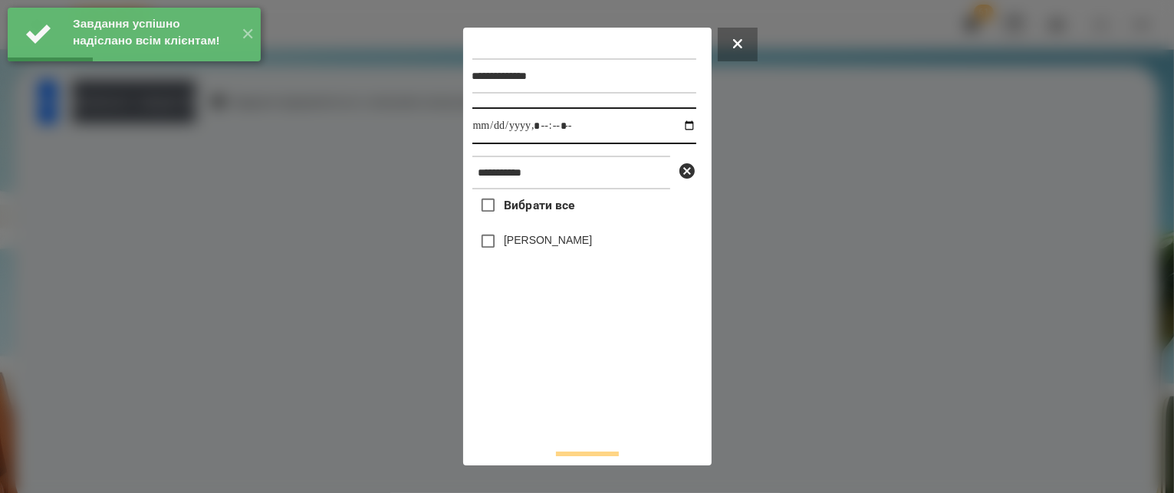
click at [674, 127] on input "datetime-local" at bounding box center [584, 125] width 224 height 37
type input "**********"
click at [581, 382] on div "Вибрати все [PERSON_NAME]" at bounding box center [584, 312] width 224 height 247
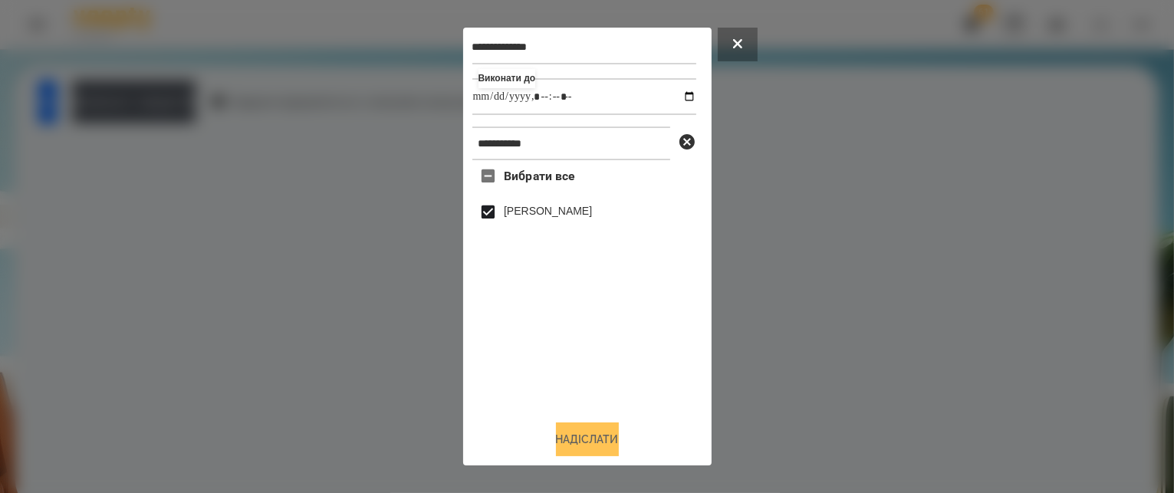
click at [583, 429] on button "Надіслати" at bounding box center [587, 440] width 63 height 34
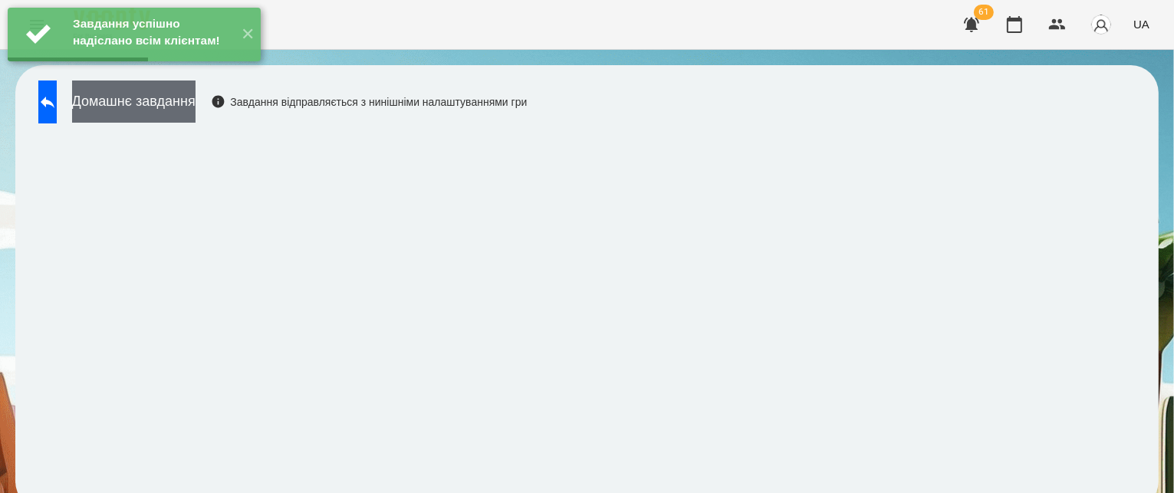
click at [196, 107] on button "Домашнє завдання" at bounding box center [133, 102] width 123 height 42
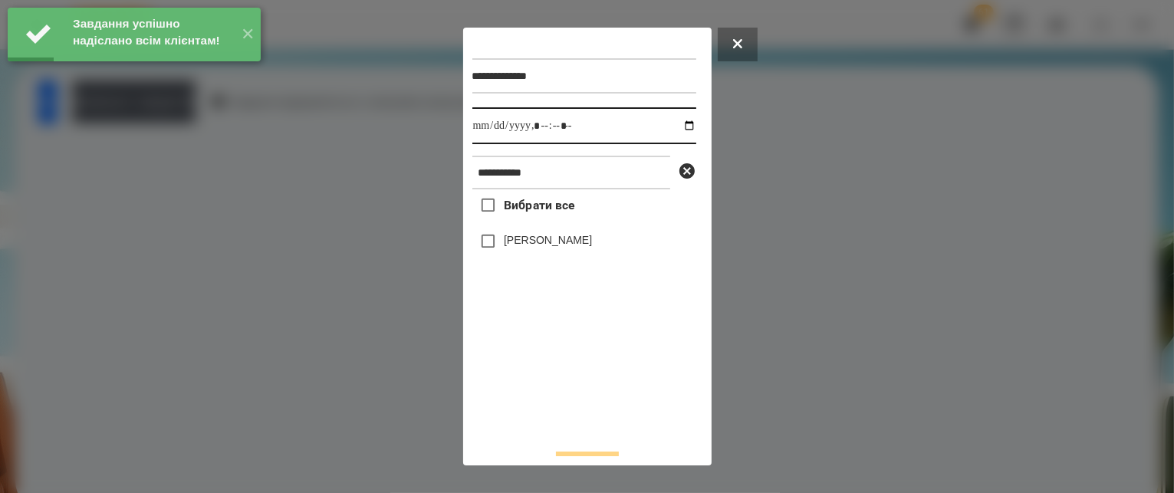
click at [681, 129] on input "datetime-local" at bounding box center [584, 125] width 224 height 37
click at [673, 122] on input "datetime-local" at bounding box center [584, 125] width 224 height 37
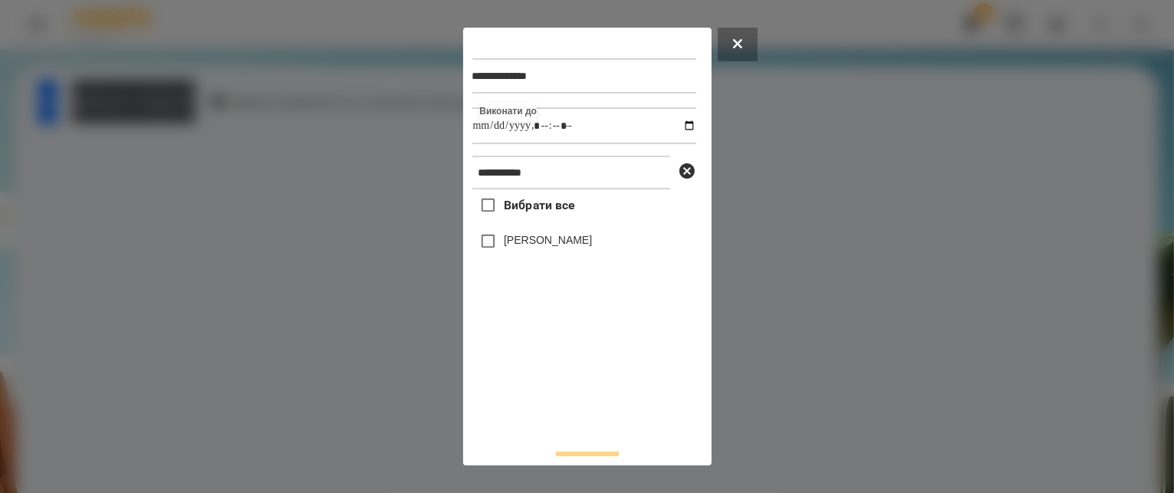
type input "**********"
drag, startPoint x: 600, startPoint y: 386, endPoint x: 485, endPoint y: 266, distance: 166.5
click at [592, 377] on div "Вибрати все [PERSON_NAME]" at bounding box center [584, 312] width 224 height 247
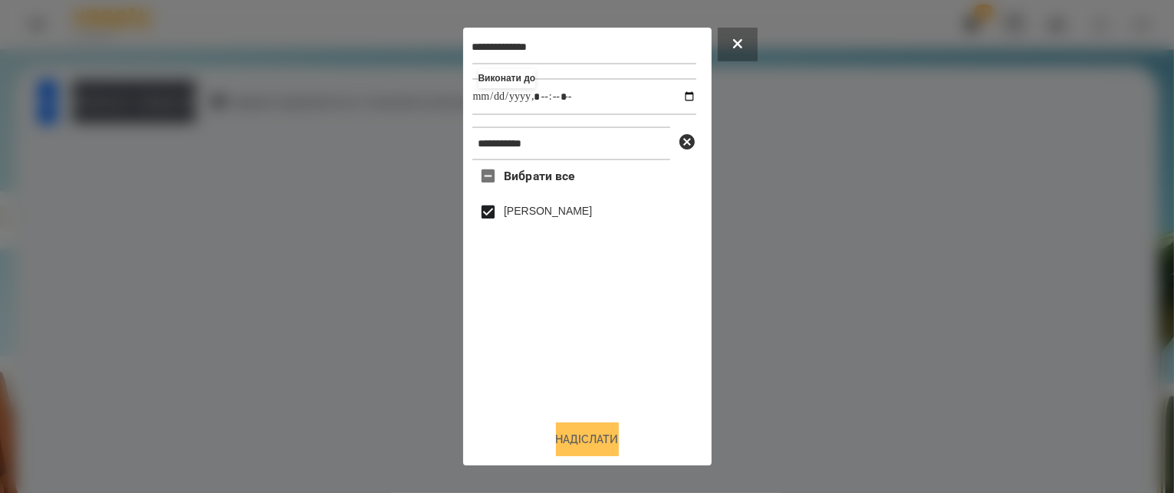
click at [565, 437] on button "Надіслати" at bounding box center [587, 440] width 63 height 34
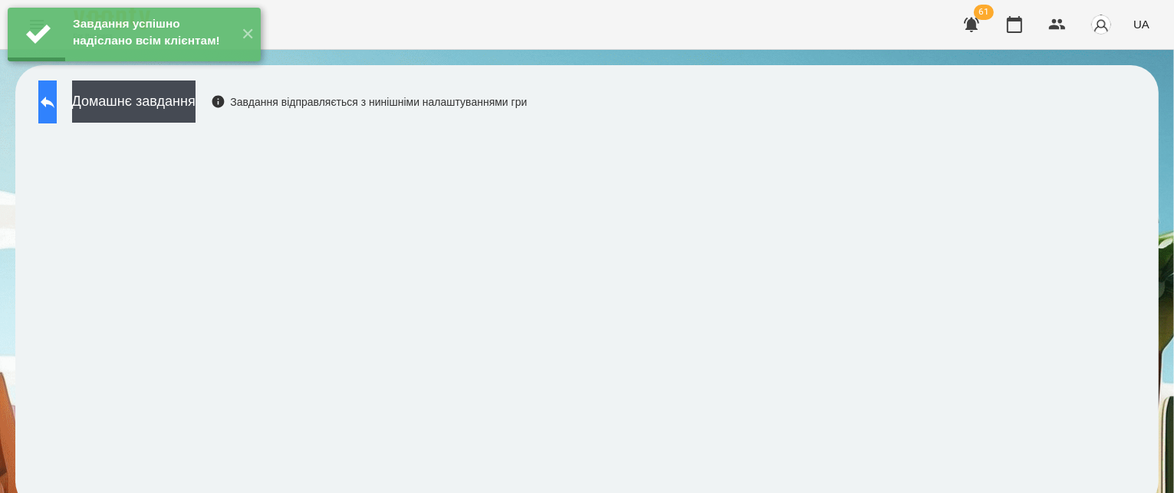
click at [57, 112] on button at bounding box center [47, 102] width 18 height 43
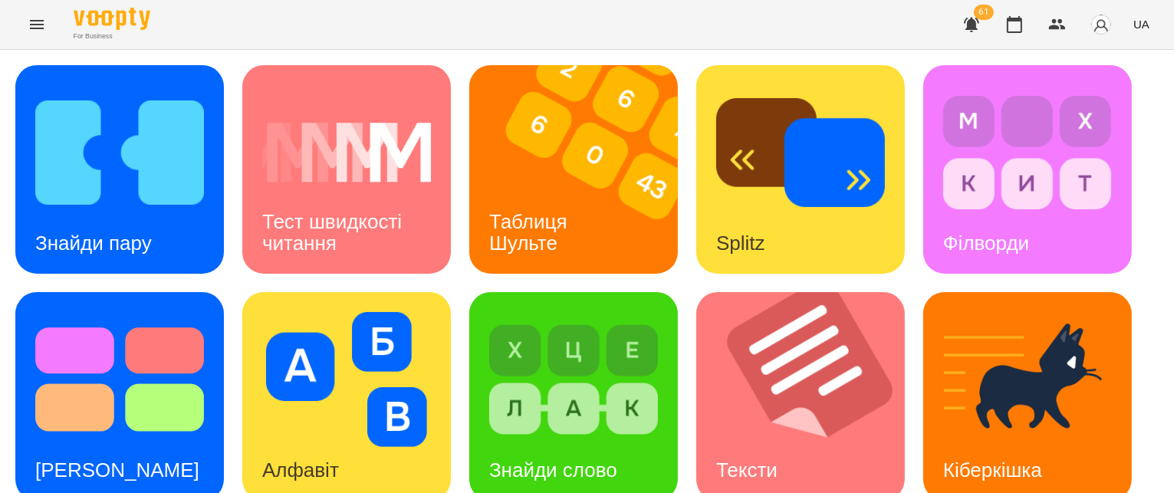
scroll to position [230, 0]
click at [804, 292] on img at bounding box center [810, 396] width 228 height 209
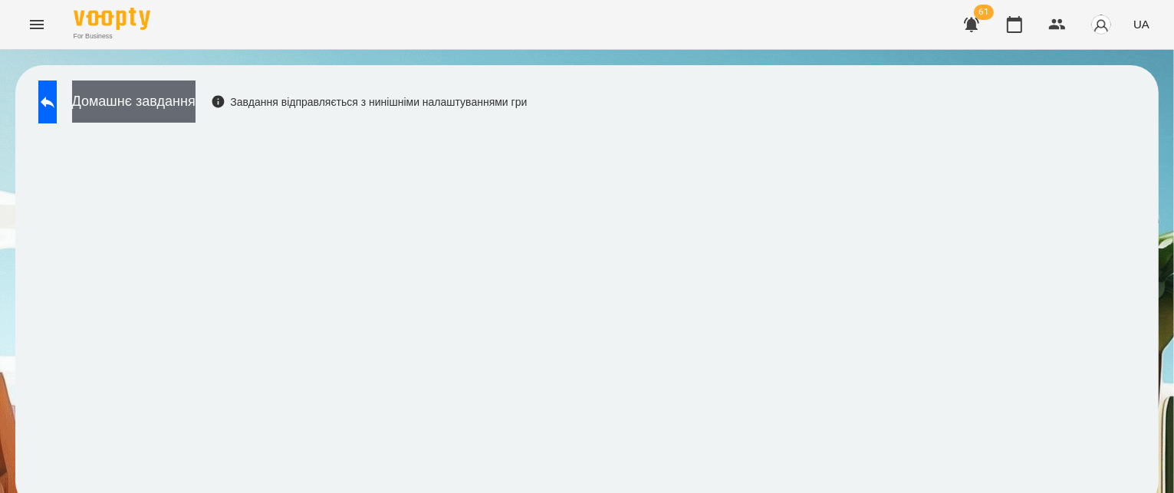
click at [179, 100] on button "Домашнє завдання" at bounding box center [133, 102] width 123 height 42
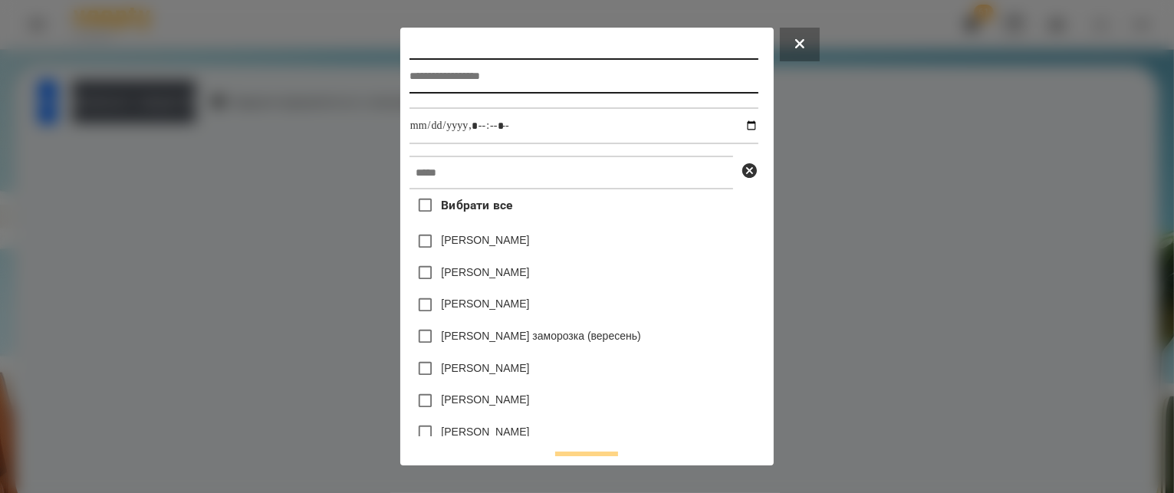
click at [526, 81] on input "text" at bounding box center [584, 75] width 349 height 35
type input "******"
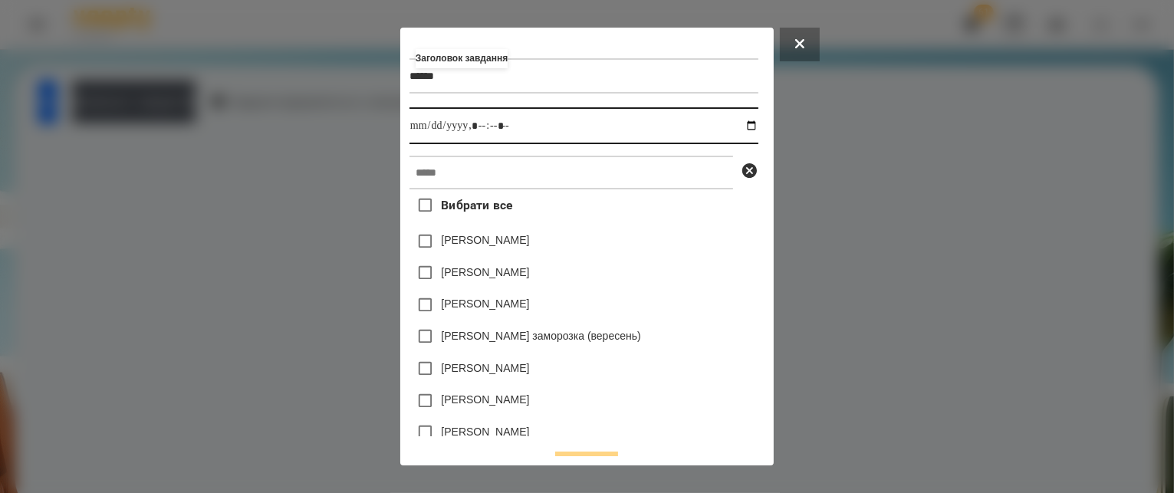
click at [758, 127] on input "datetime-local" at bounding box center [584, 125] width 349 height 37
click at [472, 126] on input "datetime-local" at bounding box center [584, 125] width 349 height 37
type input "**********"
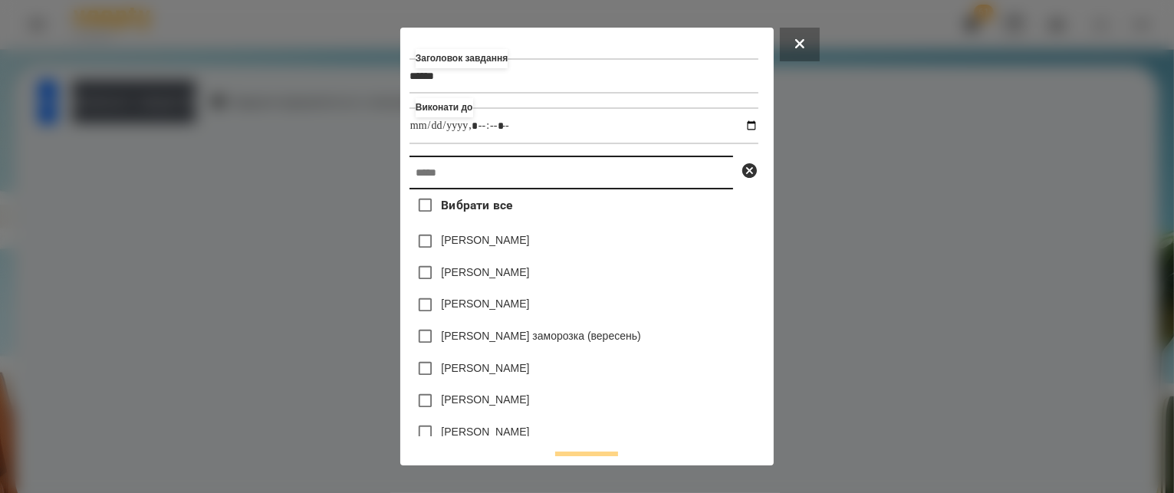
click at [475, 189] on input "text" at bounding box center [572, 173] width 324 height 34
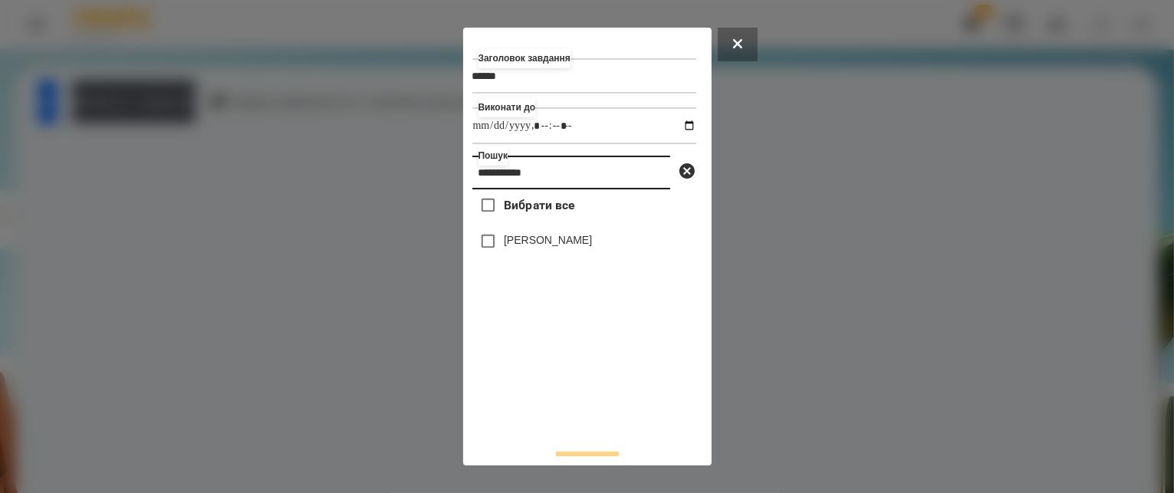
type input "**********"
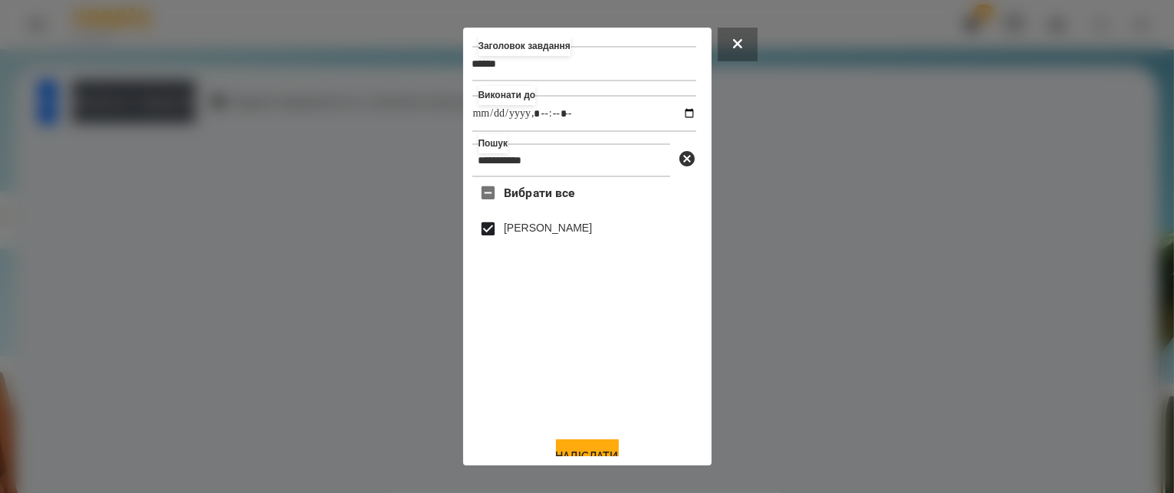
scroll to position [34, 0]
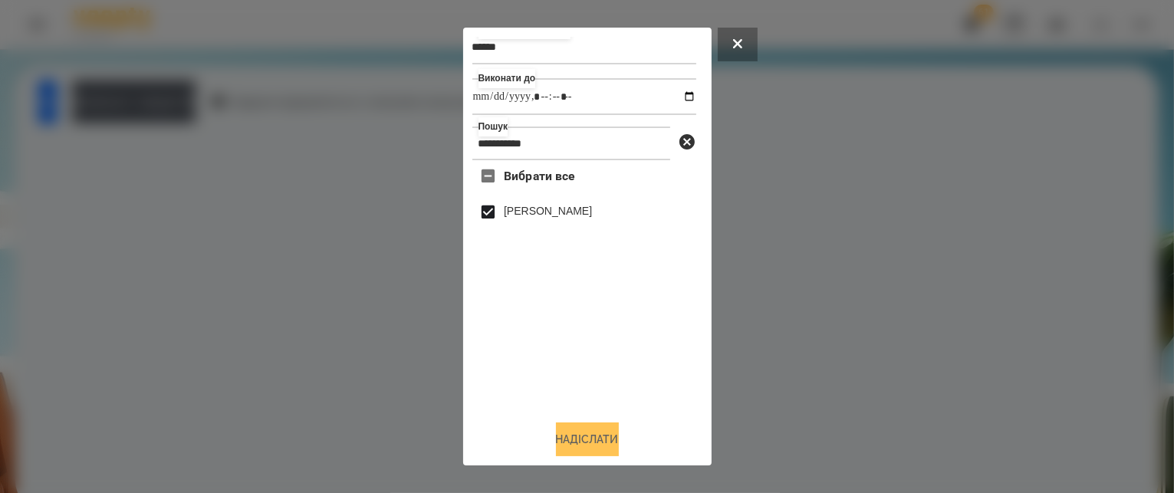
click at [562, 429] on button "Надіслати" at bounding box center [587, 440] width 63 height 34
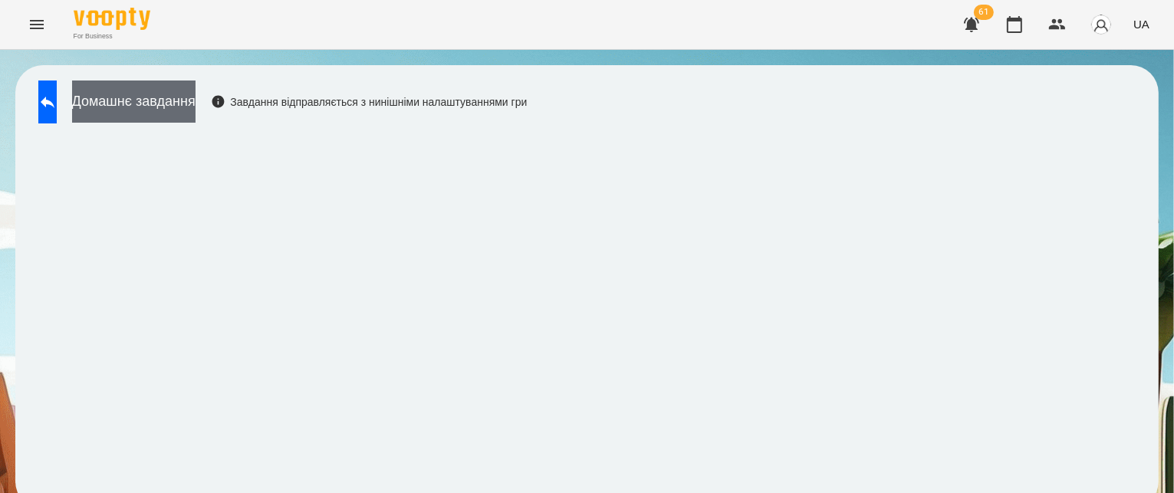
click at [196, 106] on button "Домашнє завдання" at bounding box center [133, 102] width 123 height 42
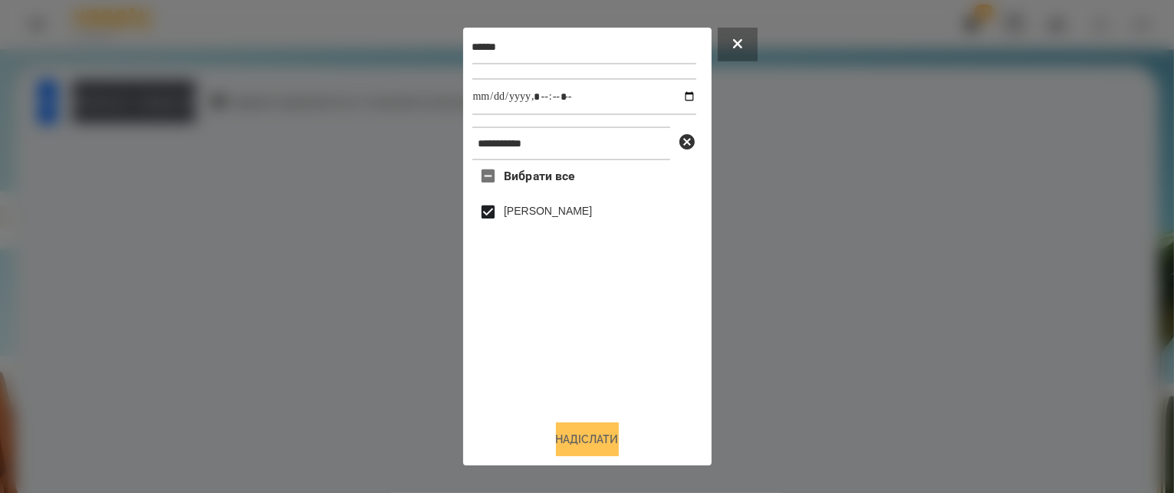
click at [556, 441] on button "Надіслати" at bounding box center [587, 440] width 63 height 34
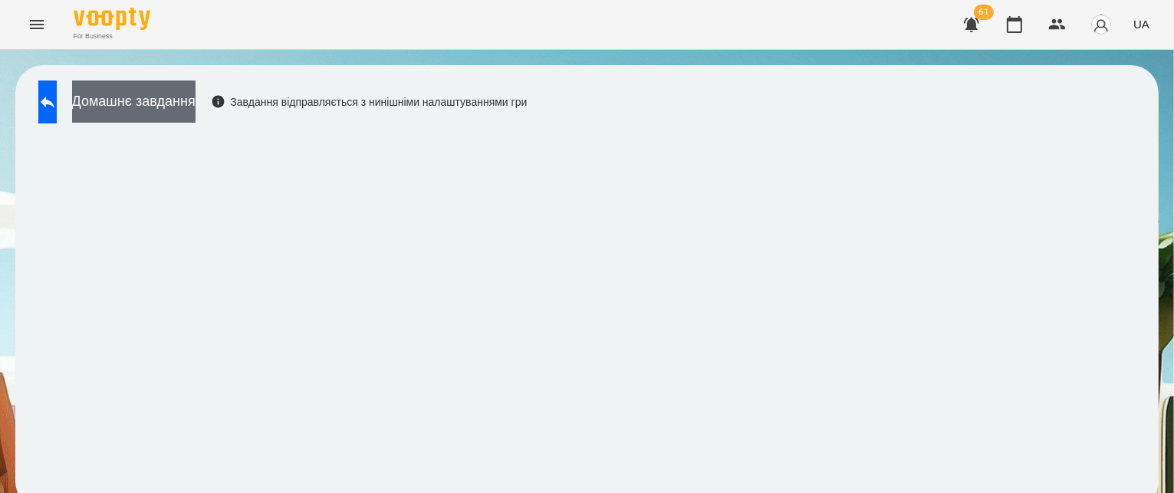
click at [123, 100] on button "Домашнє завдання" at bounding box center [133, 102] width 123 height 42
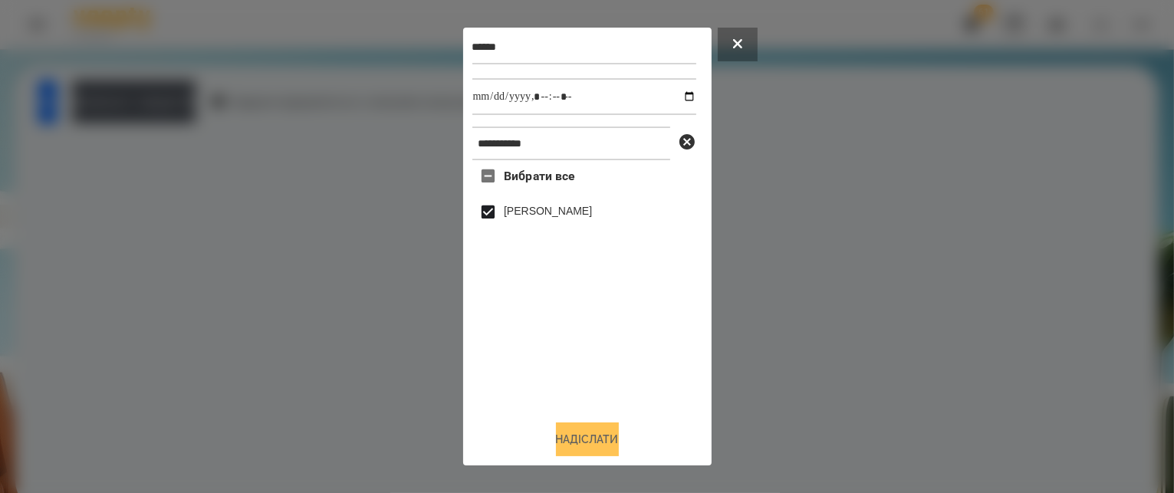
click at [567, 434] on button "Надіслати" at bounding box center [587, 440] width 63 height 34
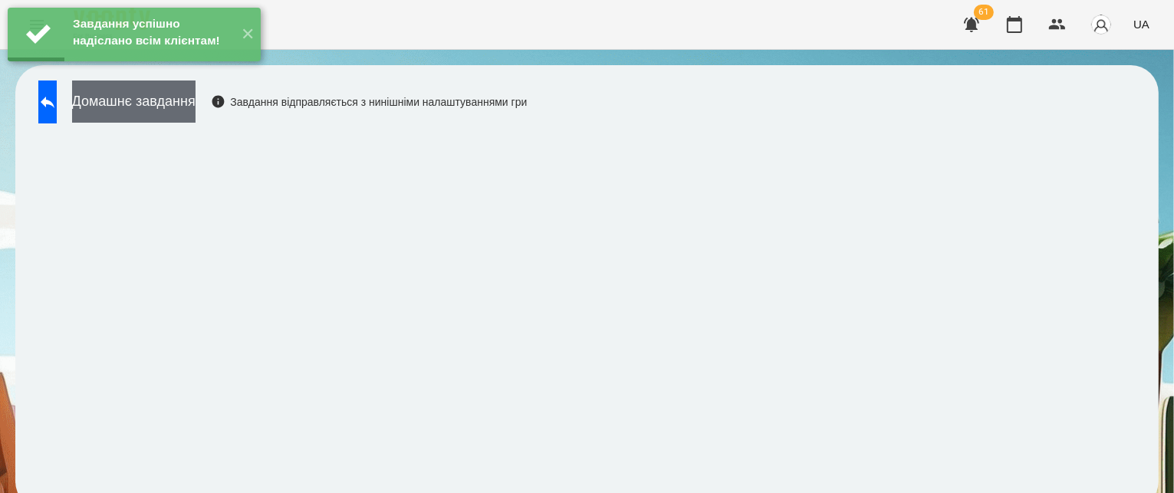
click at [169, 99] on button "Домашнє завдання" at bounding box center [133, 102] width 123 height 42
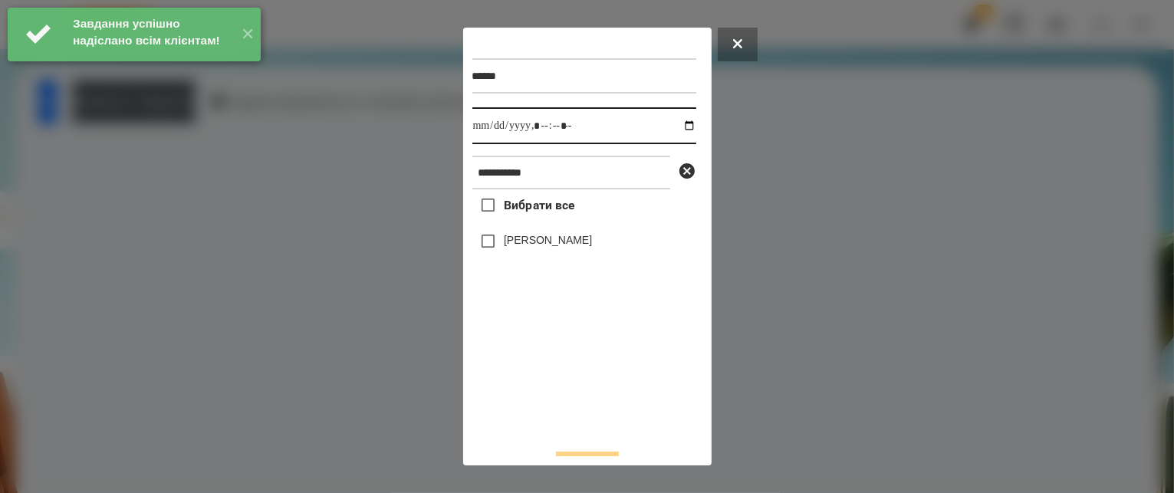
click at [676, 129] on input "datetime-local" at bounding box center [584, 125] width 224 height 37
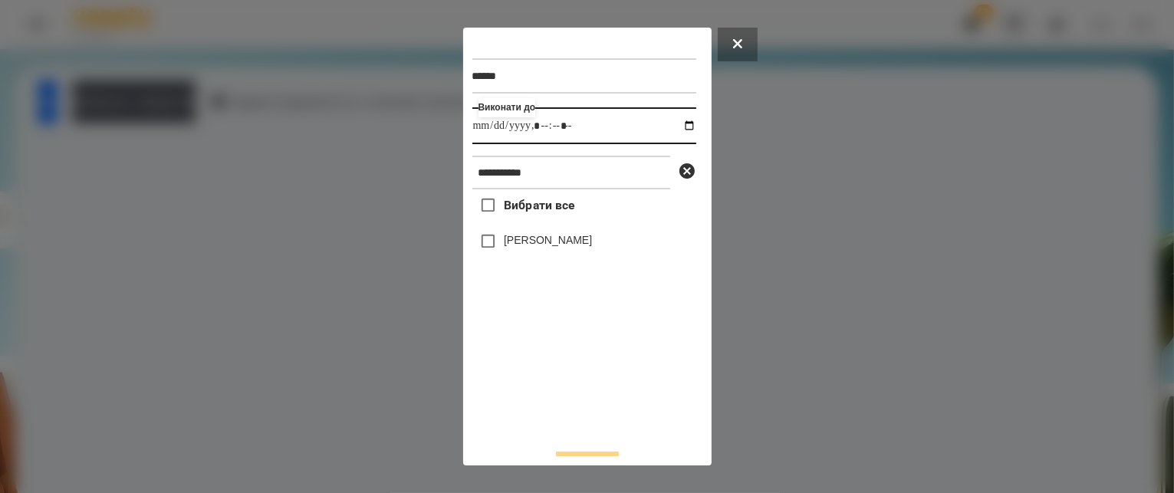
click at [558, 127] on input "datetime-local" at bounding box center [584, 125] width 224 height 37
type input "**********"
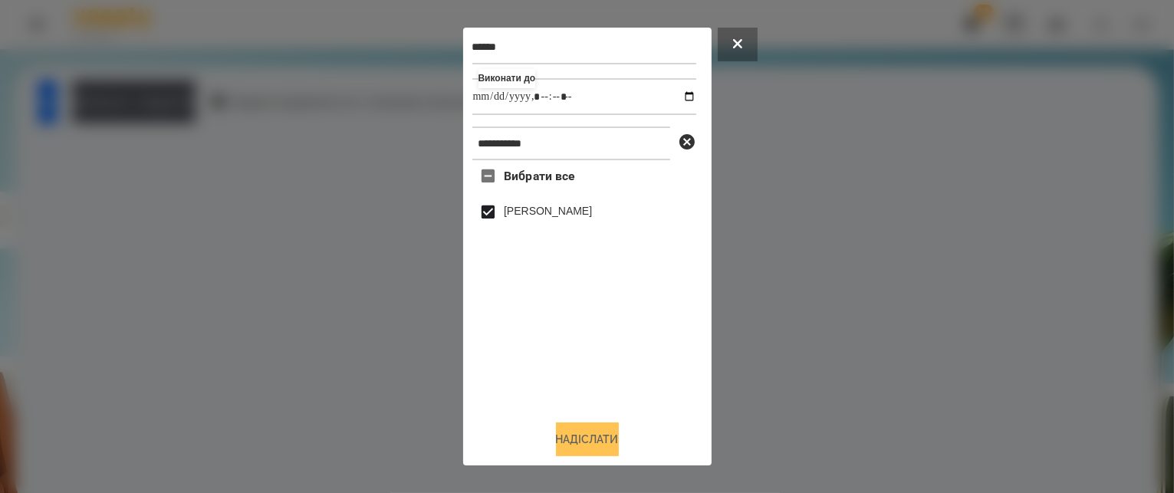
click at [557, 441] on button "Надіслати" at bounding box center [587, 440] width 63 height 34
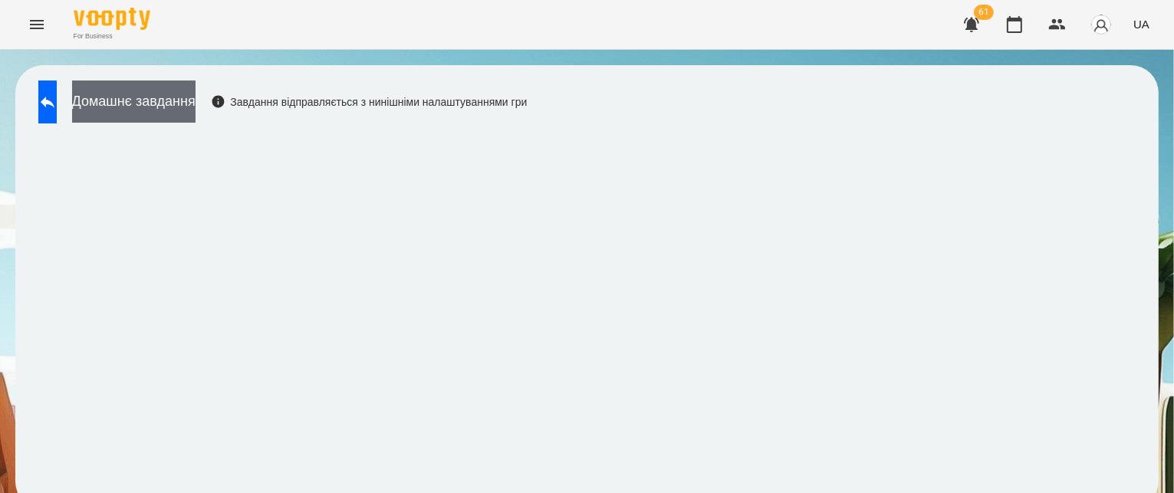
click at [183, 118] on button "Домашнє завдання" at bounding box center [133, 102] width 123 height 42
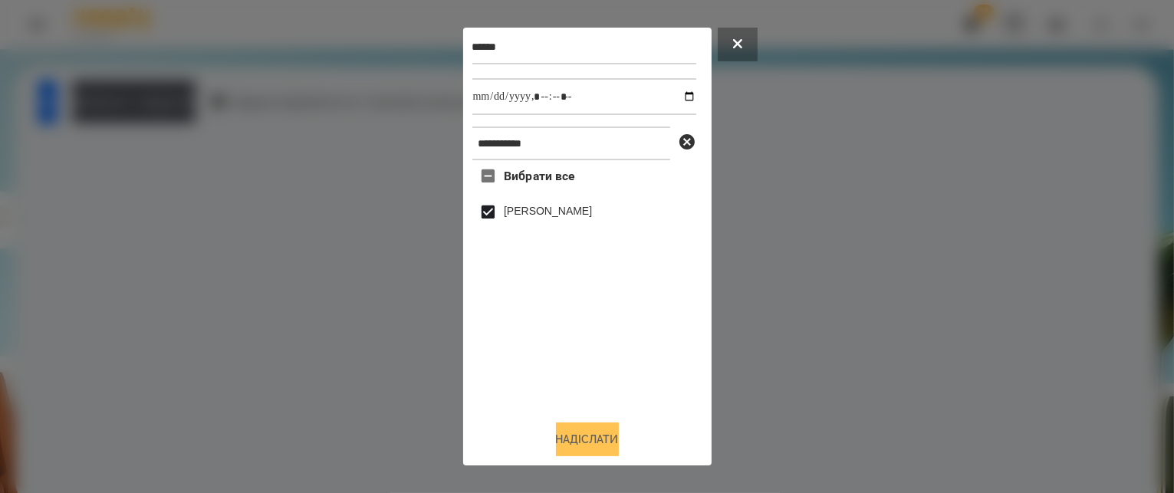
click at [556, 436] on button "Надіслати" at bounding box center [587, 440] width 63 height 34
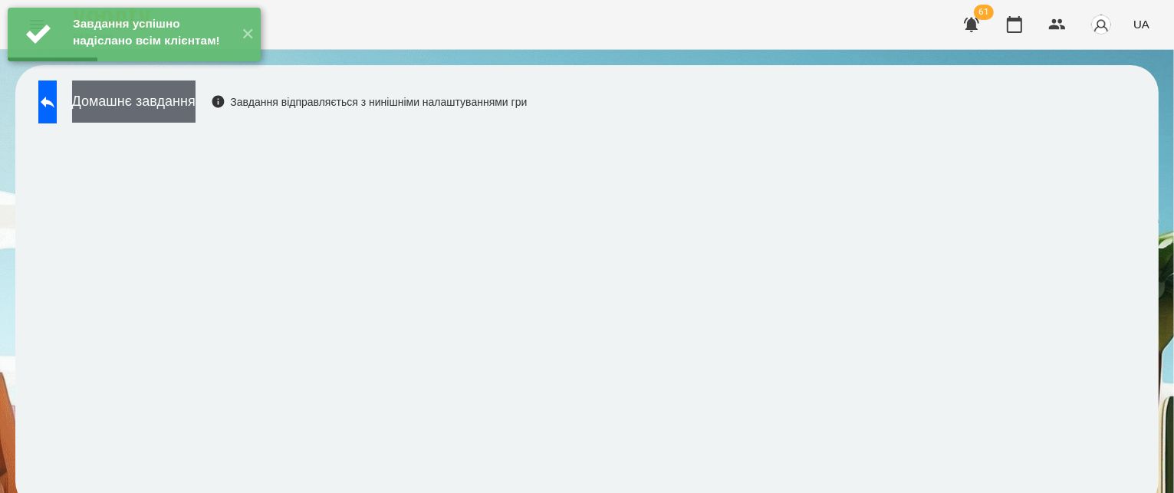
click at [196, 100] on button "Домашнє завдання" at bounding box center [133, 102] width 123 height 42
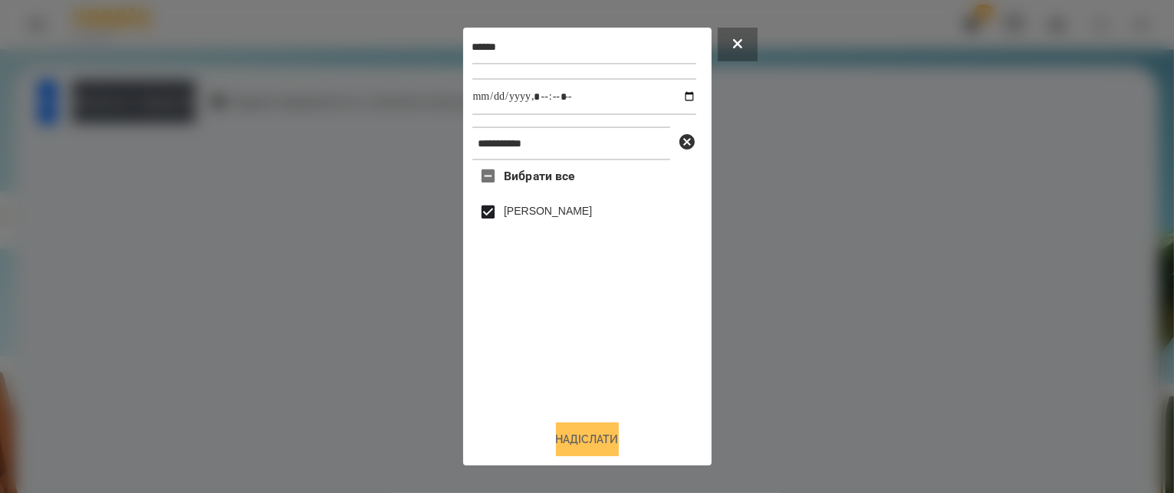
click at [607, 434] on button "Надіслати" at bounding box center [587, 440] width 63 height 34
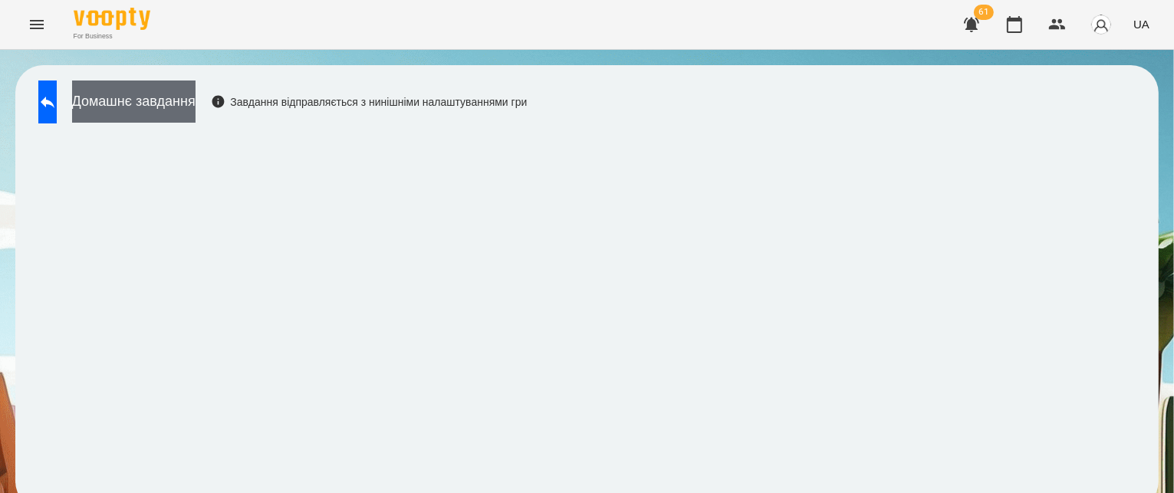
click at [196, 94] on button "Домашнє завдання" at bounding box center [133, 102] width 123 height 42
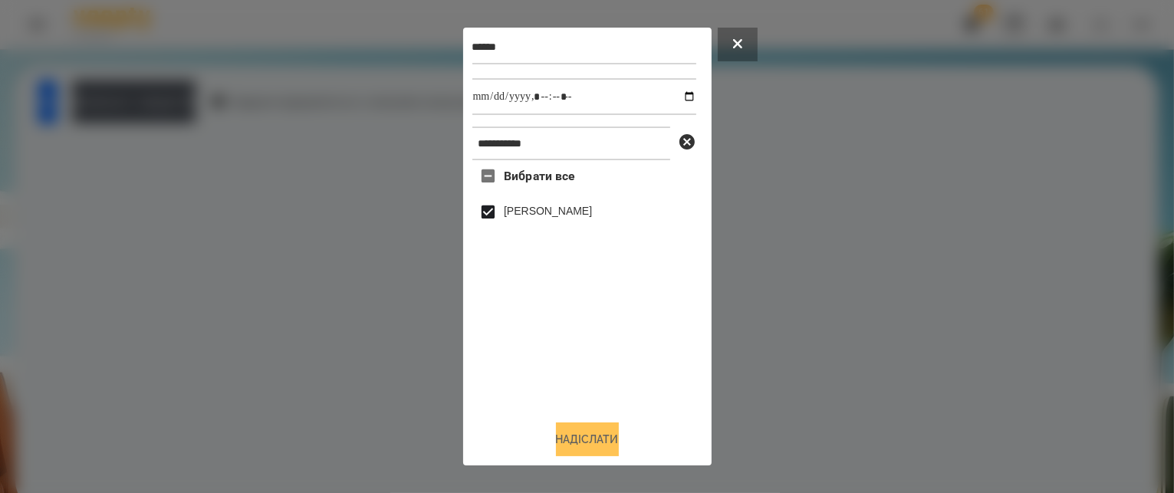
click at [604, 435] on button "Надіслати" at bounding box center [587, 440] width 63 height 34
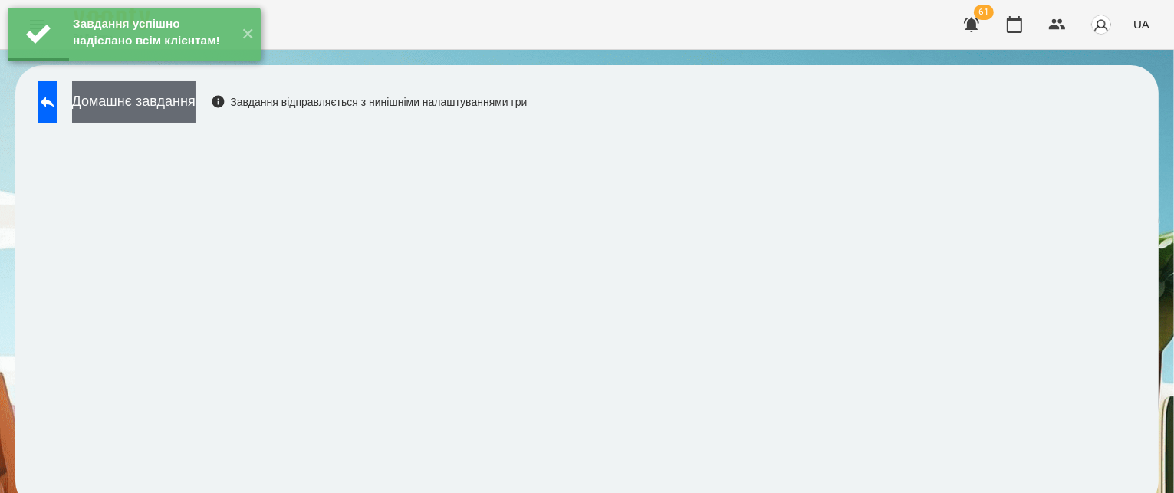
click at [147, 113] on button "Домашнє завдання" at bounding box center [133, 102] width 123 height 42
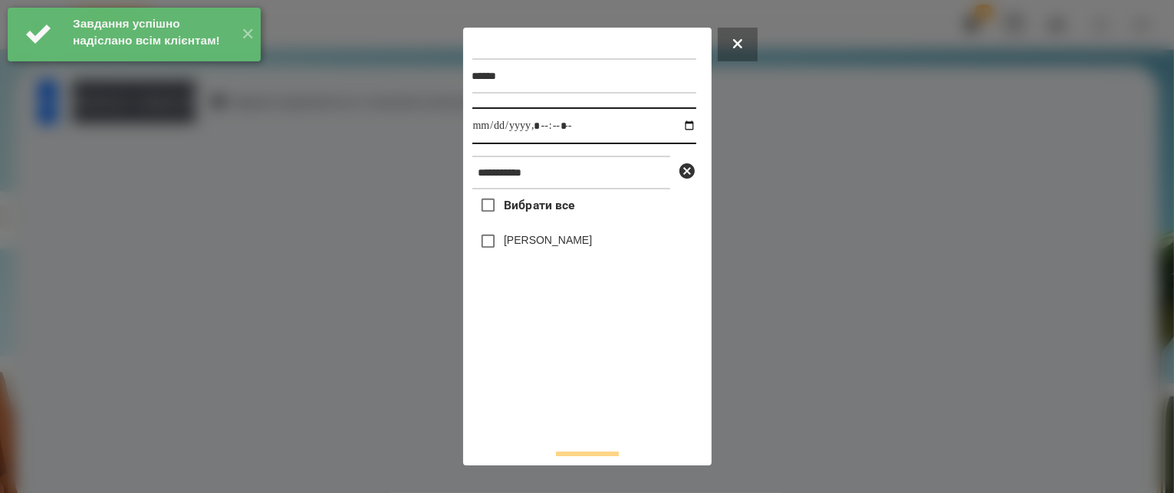
click at [670, 127] on input "datetime-local" at bounding box center [584, 125] width 224 height 37
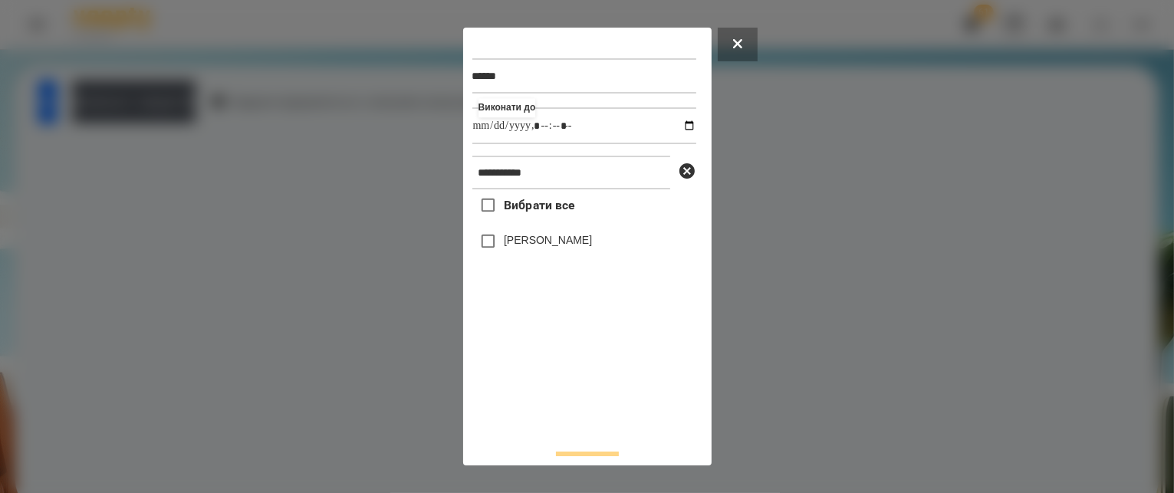
type input "**********"
click at [522, 377] on div "Вибрати все [PERSON_NAME]" at bounding box center [584, 312] width 224 height 247
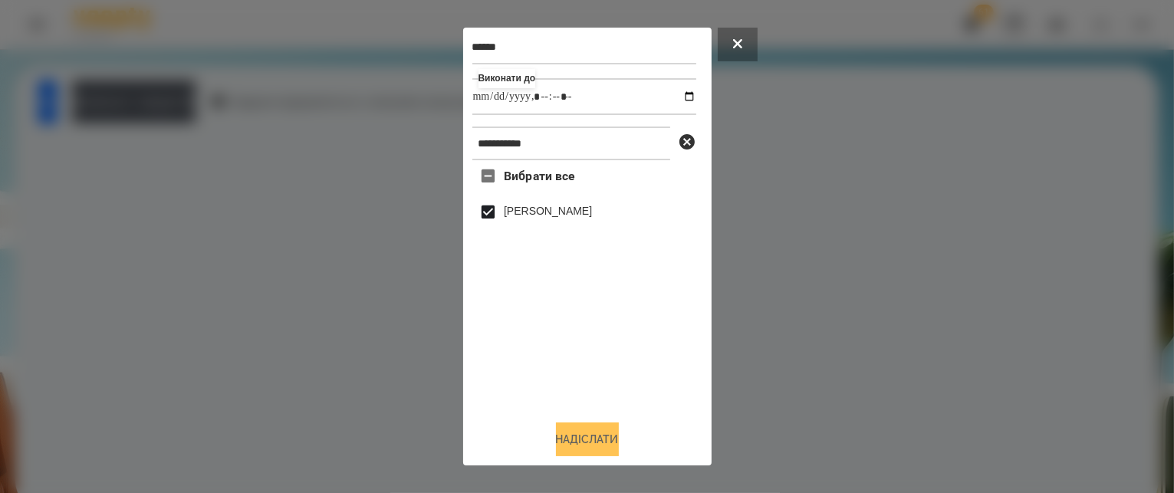
click at [581, 436] on button "Надіслати" at bounding box center [587, 440] width 63 height 34
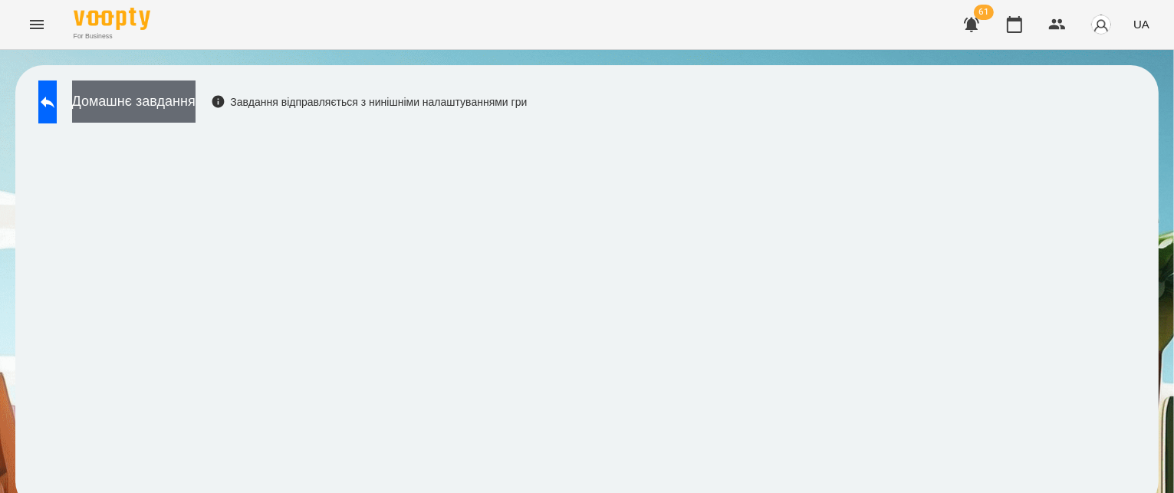
click at [175, 102] on button "Домашнє завдання" at bounding box center [133, 102] width 123 height 42
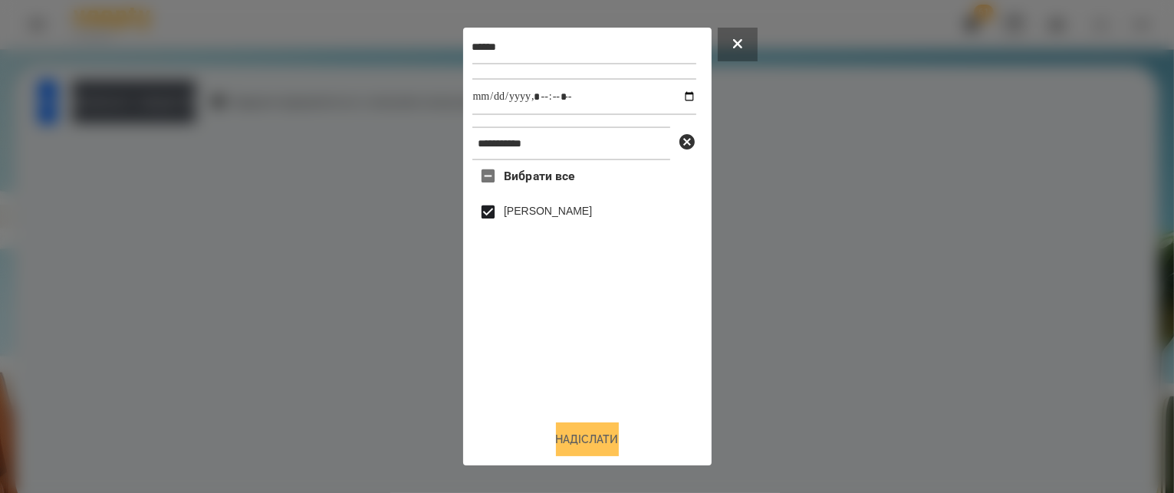
click at [583, 442] on button "Надіслати" at bounding box center [587, 440] width 63 height 34
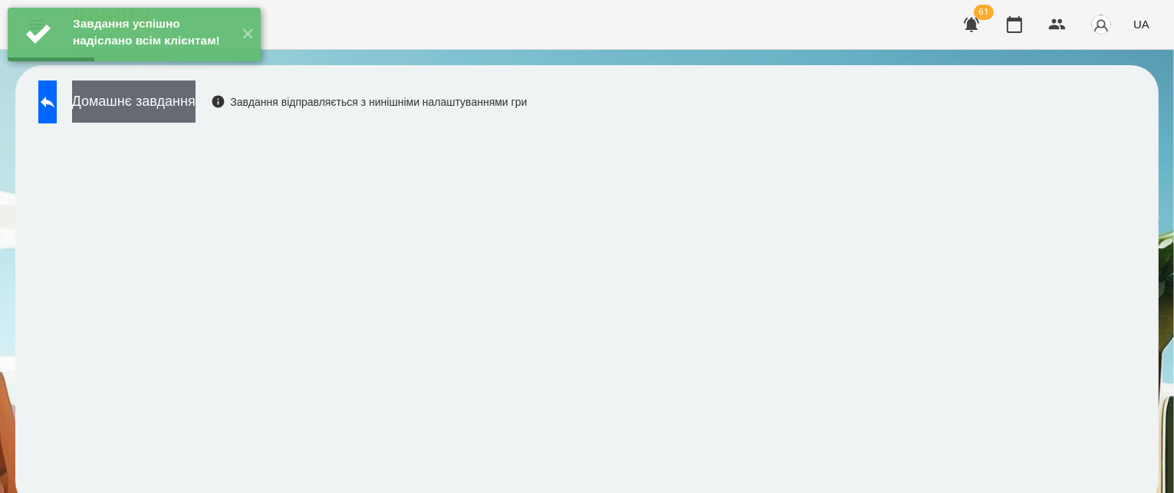
click at [196, 102] on button "Домашнє завдання" at bounding box center [133, 102] width 123 height 42
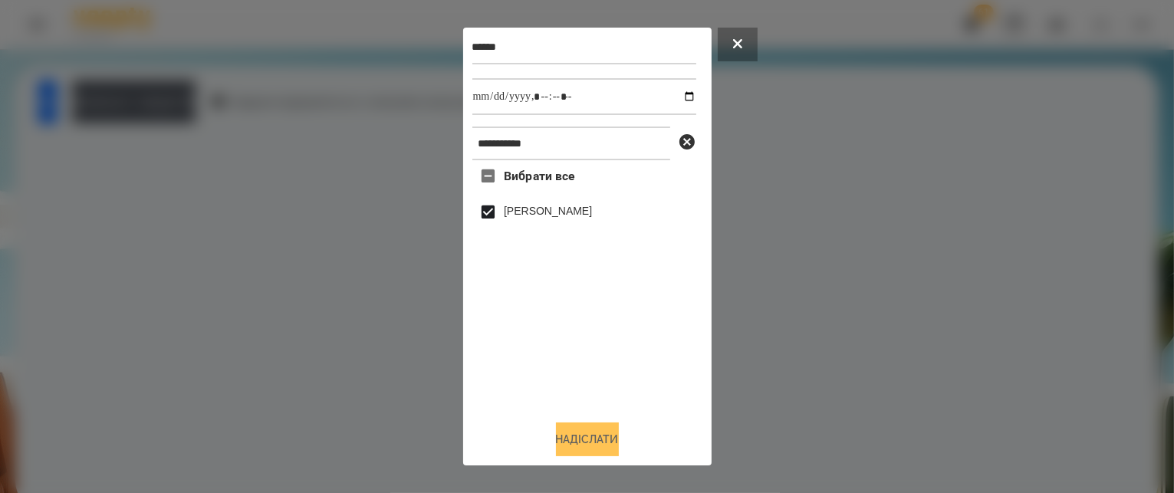
click at [600, 428] on button "Надіслати" at bounding box center [587, 440] width 63 height 34
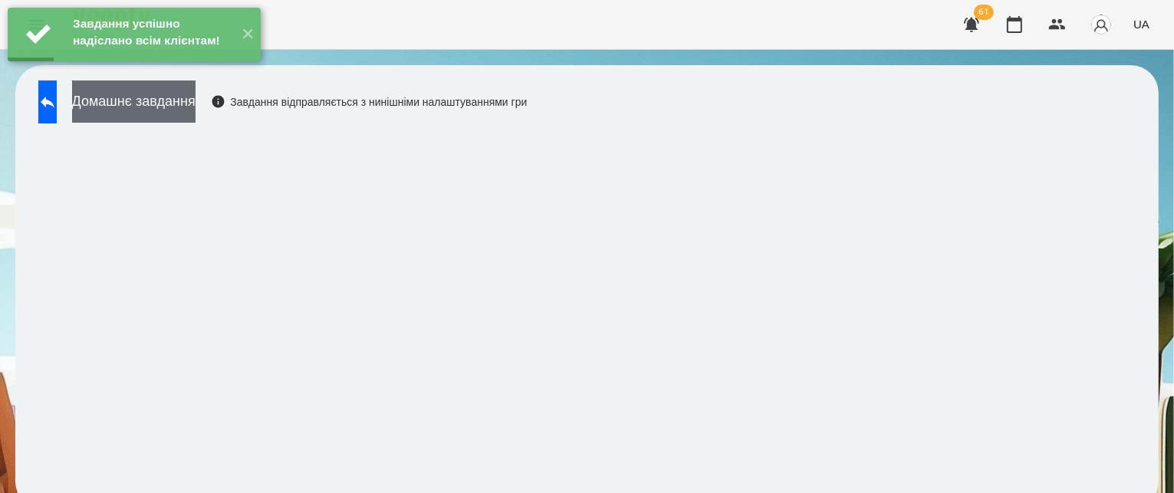
click at [196, 107] on button "Домашнє завдання" at bounding box center [133, 102] width 123 height 42
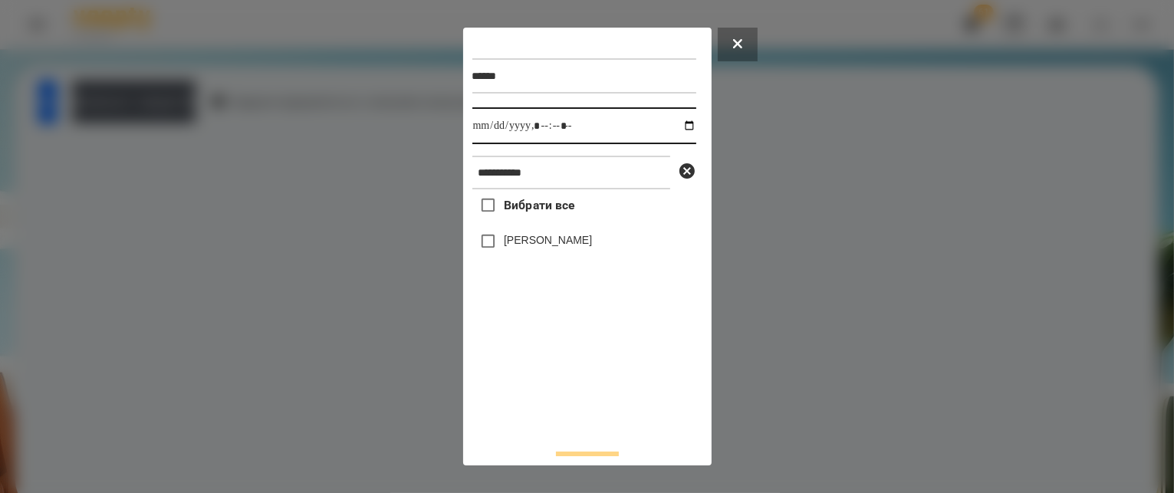
click at [670, 130] on input "datetime-local" at bounding box center [584, 125] width 224 height 37
type input "**********"
click at [571, 398] on div "Вибрати все [PERSON_NAME]" at bounding box center [584, 312] width 224 height 247
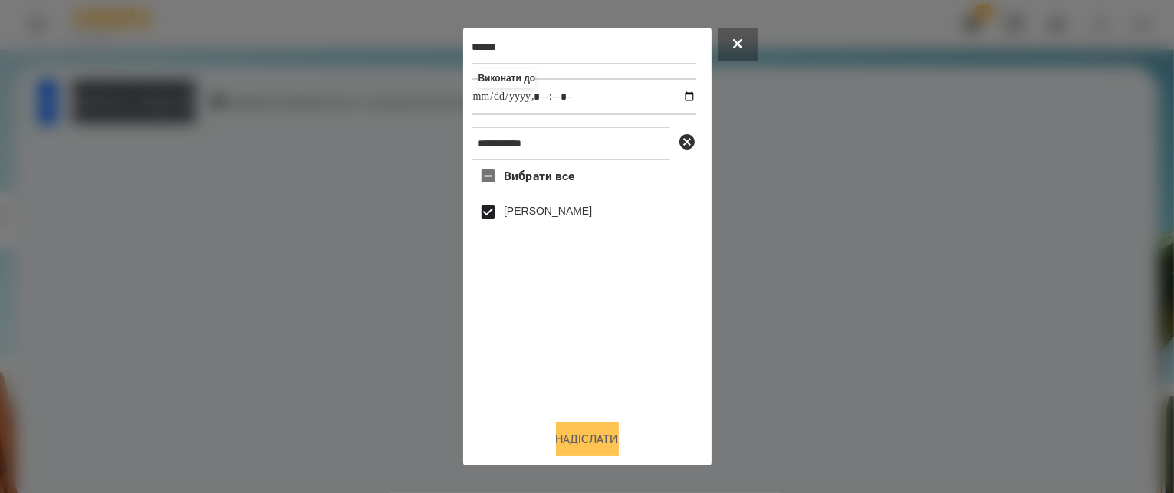
click at [598, 434] on button "Надіслати" at bounding box center [587, 440] width 63 height 34
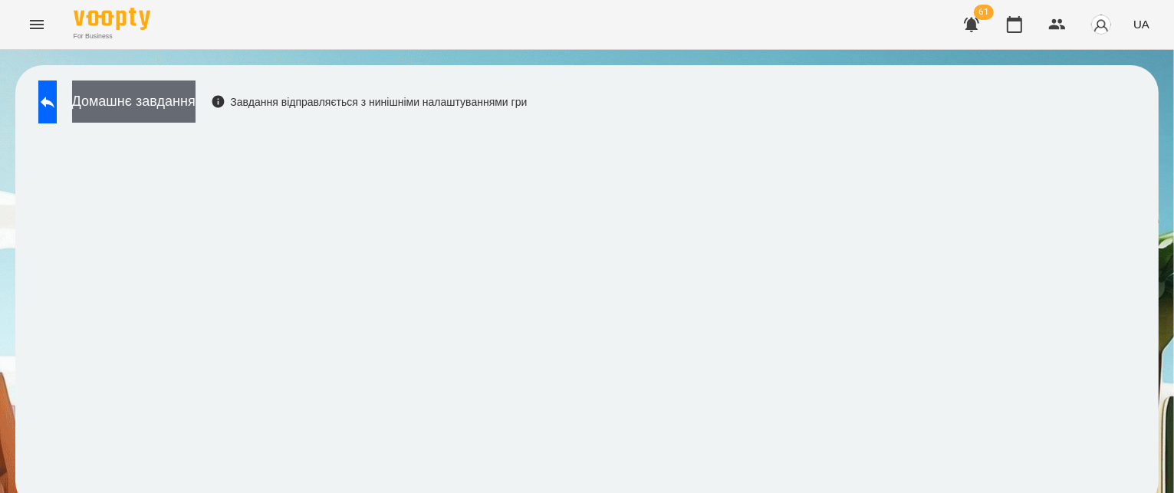
click at [196, 105] on button "Домашнє завдання" at bounding box center [133, 102] width 123 height 42
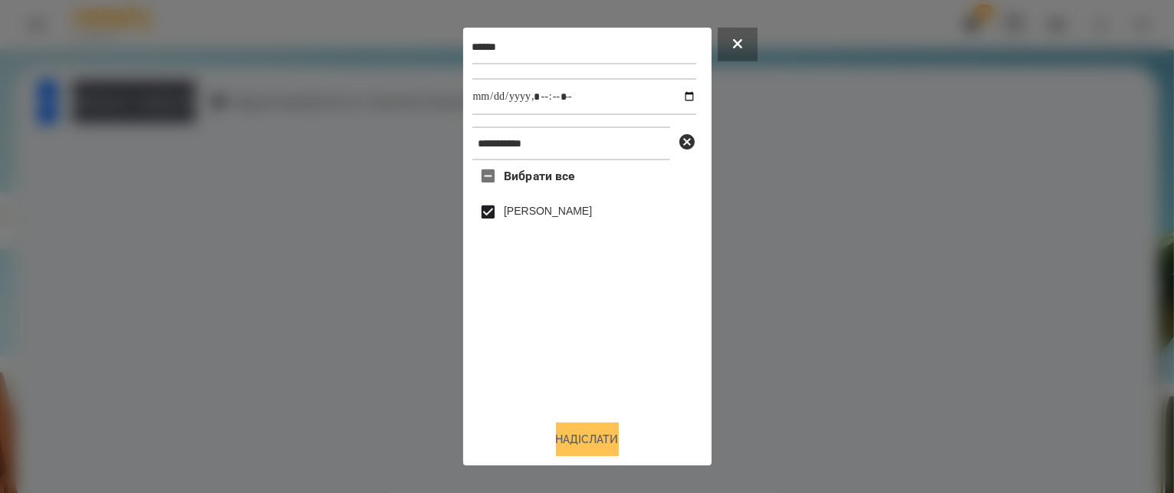
click at [588, 441] on button "Надіслати" at bounding box center [587, 440] width 63 height 34
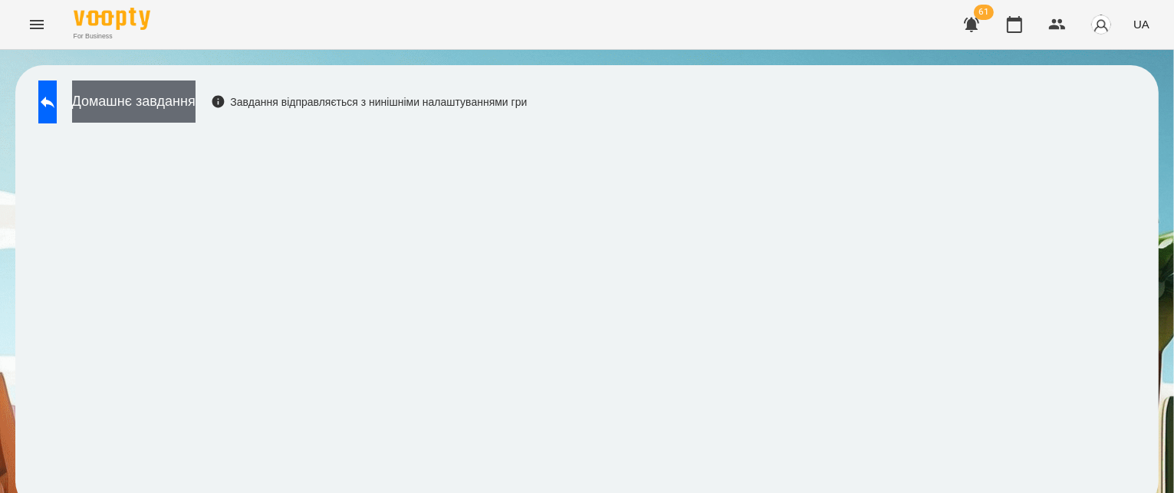
click at [183, 114] on button "Домашнє завдання" at bounding box center [133, 102] width 123 height 42
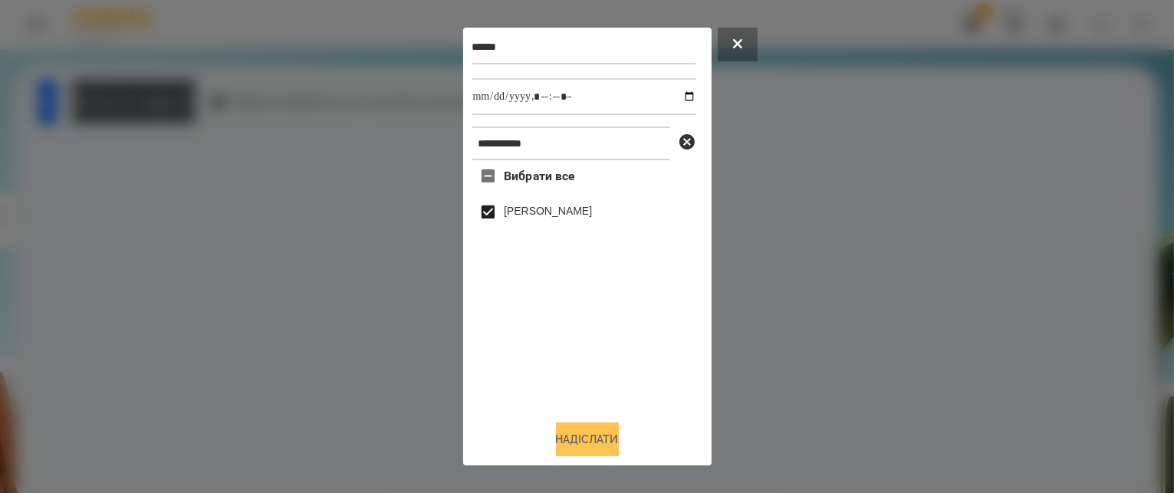
click at [581, 432] on button "Надіслати" at bounding box center [587, 440] width 63 height 34
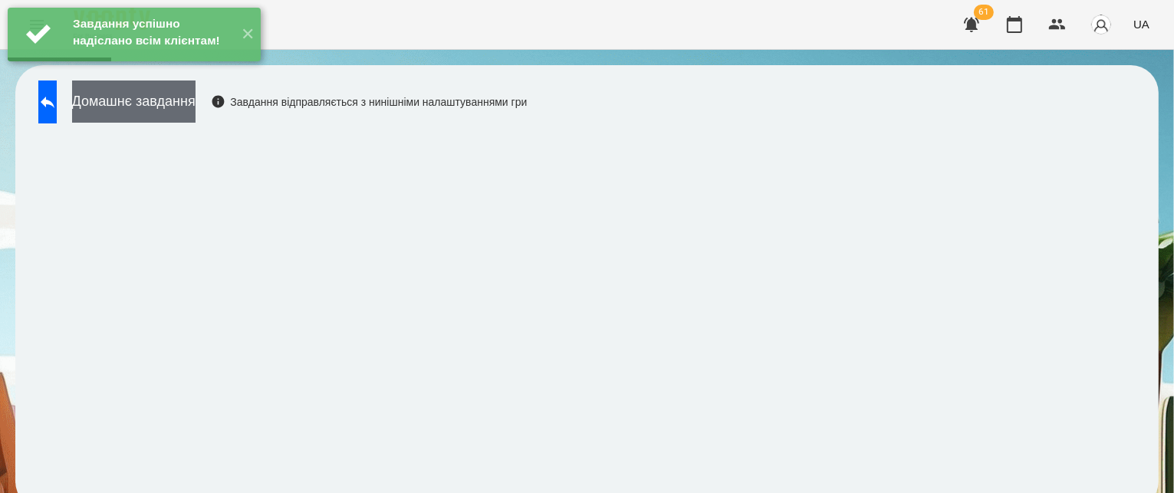
click at [196, 110] on button "Домашнє завдання" at bounding box center [133, 102] width 123 height 42
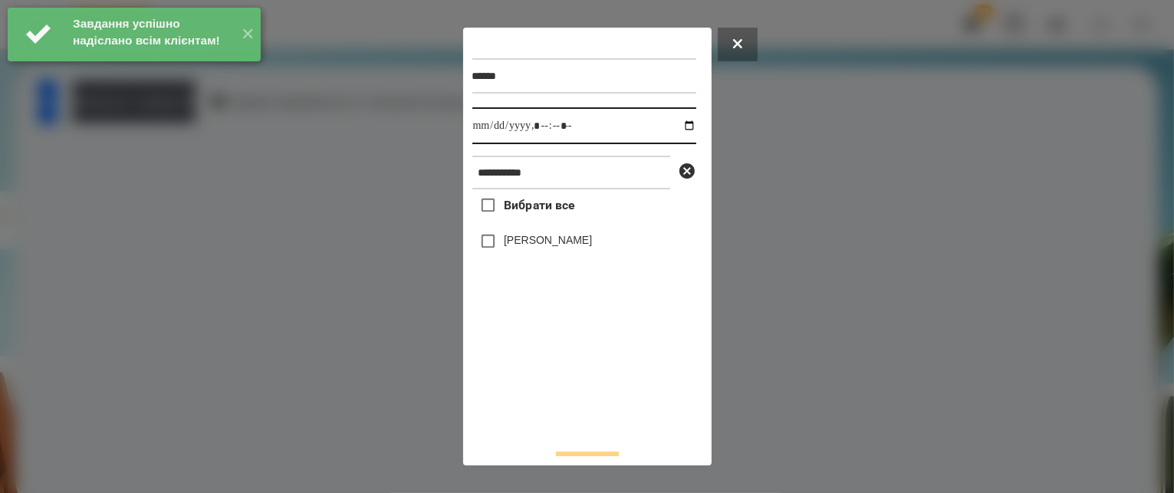
click at [669, 133] on input "datetime-local" at bounding box center [584, 125] width 224 height 37
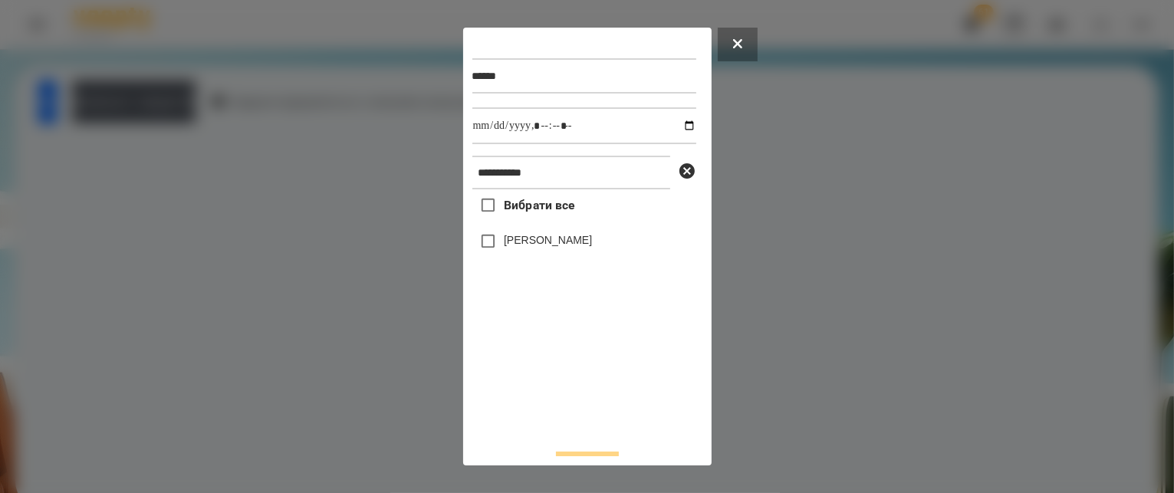
click at [573, 404] on div "Вибрати все [PERSON_NAME]" at bounding box center [584, 312] width 224 height 247
click at [676, 129] on input "datetime-local" at bounding box center [584, 125] width 224 height 37
type input "**********"
click at [564, 412] on div "Вибрати все [PERSON_NAME]" at bounding box center [584, 312] width 224 height 247
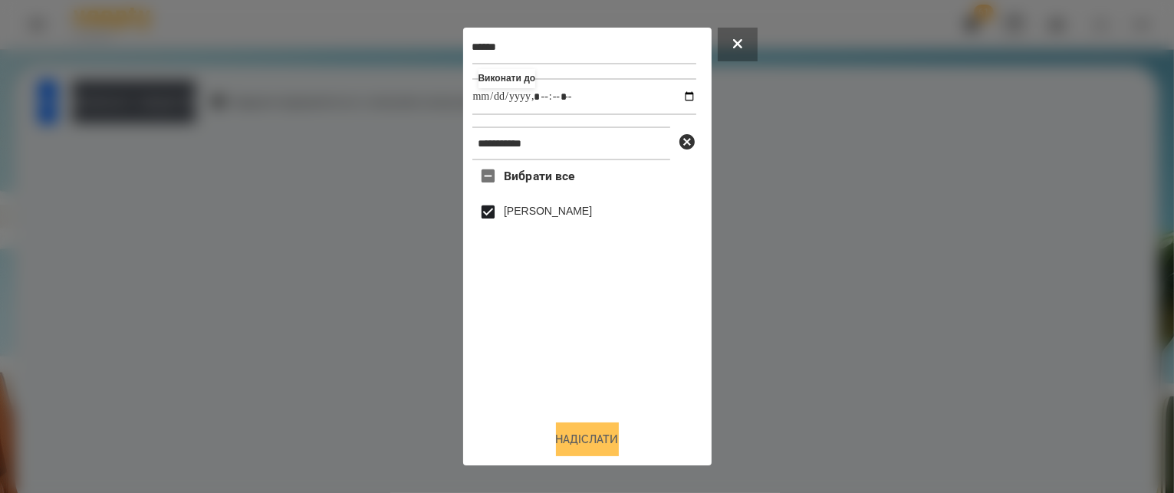
click at [576, 441] on button "Надіслати" at bounding box center [587, 440] width 63 height 34
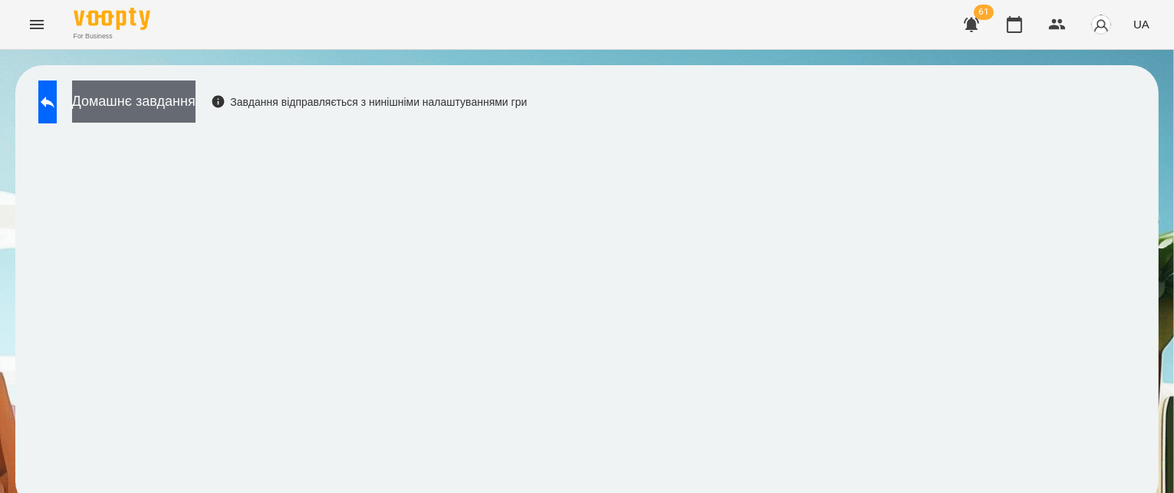
click at [196, 117] on button "Домашнє завдання" at bounding box center [133, 102] width 123 height 42
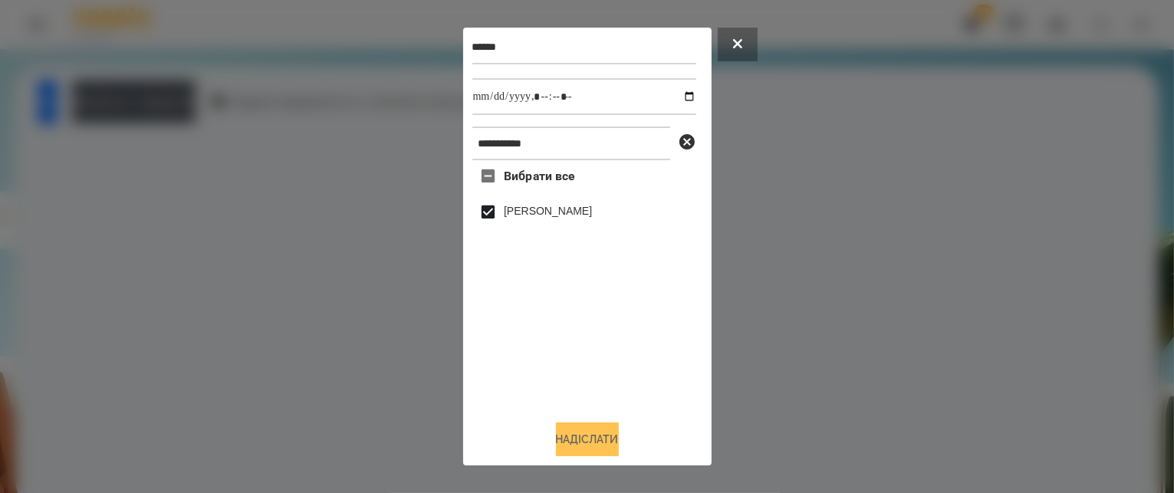
click at [610, 441] on button "Надіслати" at bounding box center [587, 440] width 63 height 34
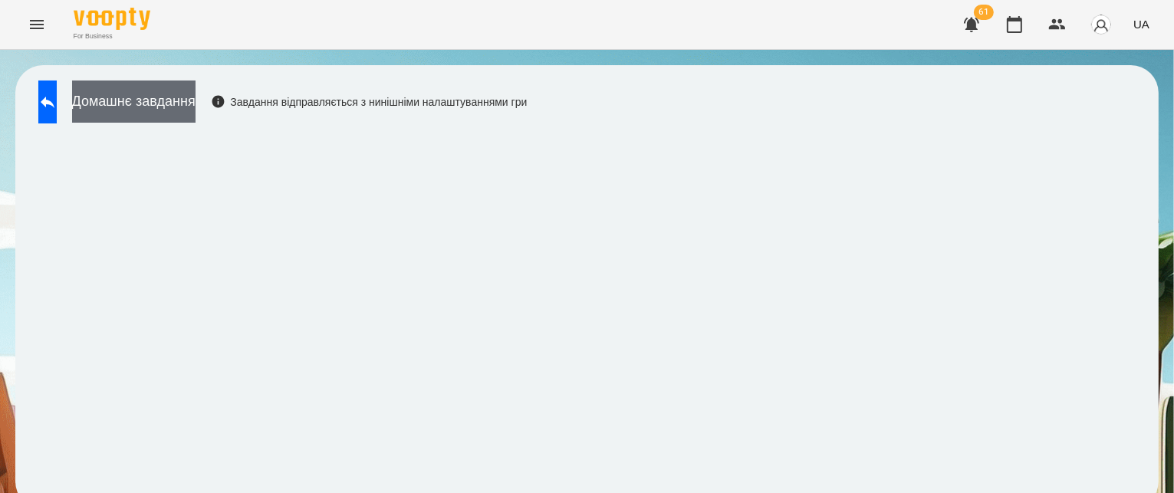
click at [196, 120] on button "Домашнє завдання" at bounding box center [133, 102] width 123 height 42
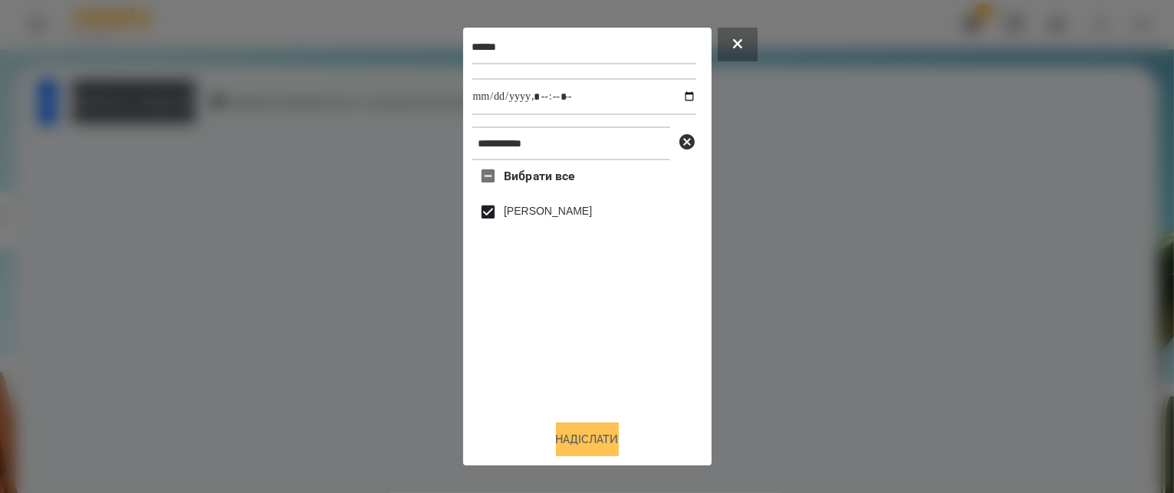
click at [594, 438] on button "Надіслати" at bounding box center [587, 440] width 63 height 34
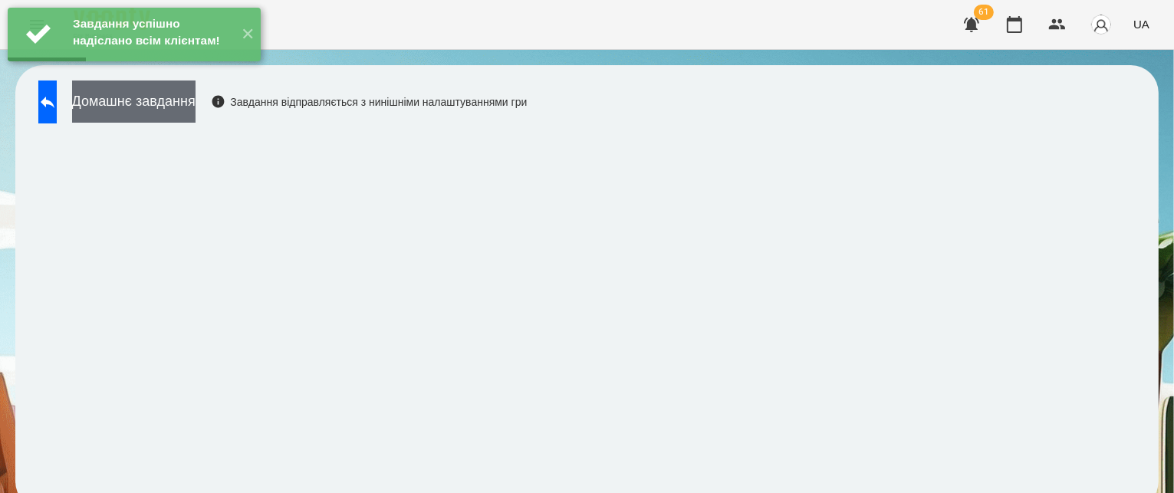
click at [196, 100] on button "Домашнє завдання" at bounding box center [133, 102] width 123 height 42
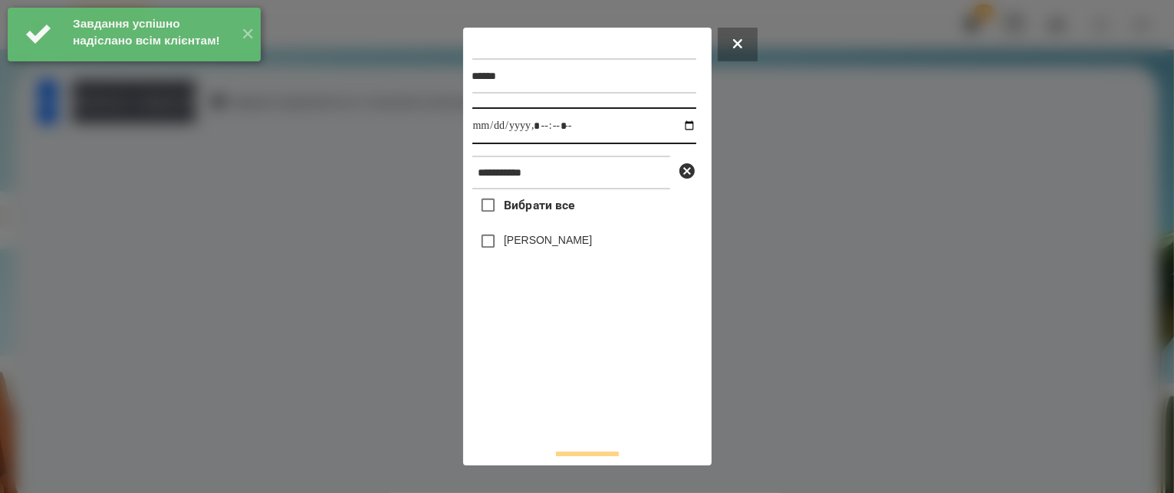
click at [672, 131] on input "datetime-local" at bounding box center [584, 125] width 224 height 37
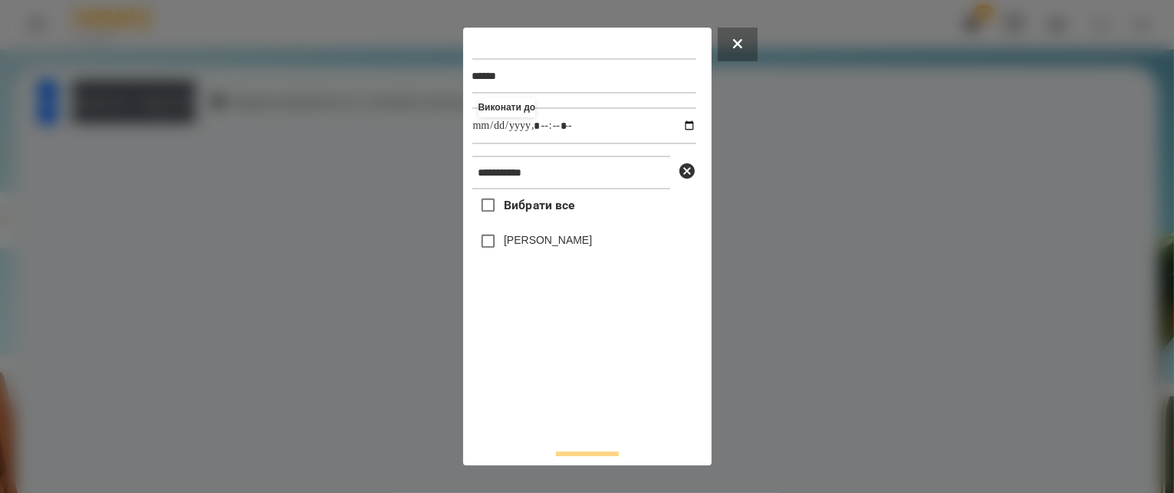
type input "**********"
click at [577, 404] on div "Вибрати все [PERSON_NAME]" at bounding box center [584, 312] width 224 height 247
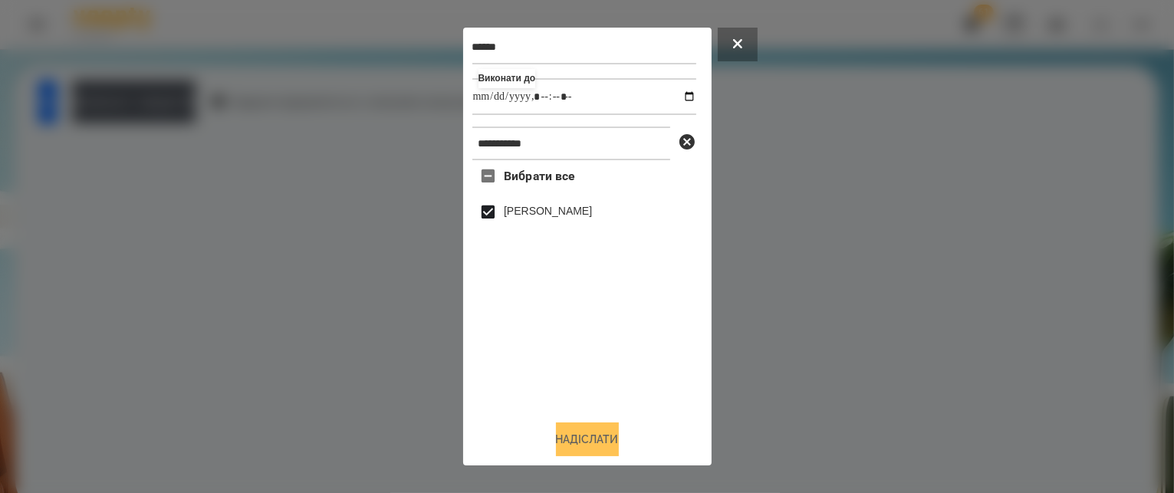
click at [589, 435] on button "Надіслати" at bounding box center [587, 440] width 63 height 34
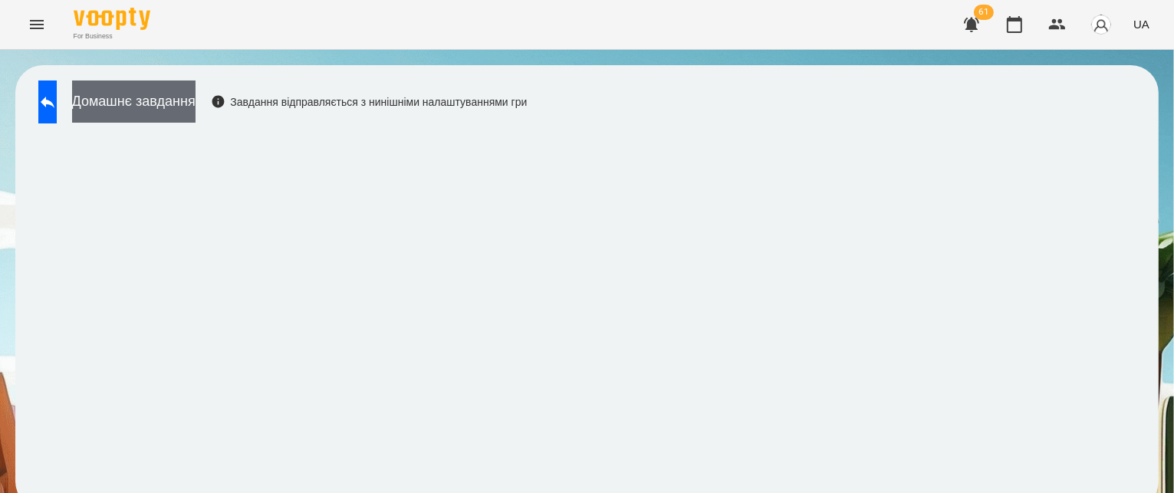
click at [150, 107] on button "Домашнє завдання" at bounding box center [133, 102] width 123 height 42
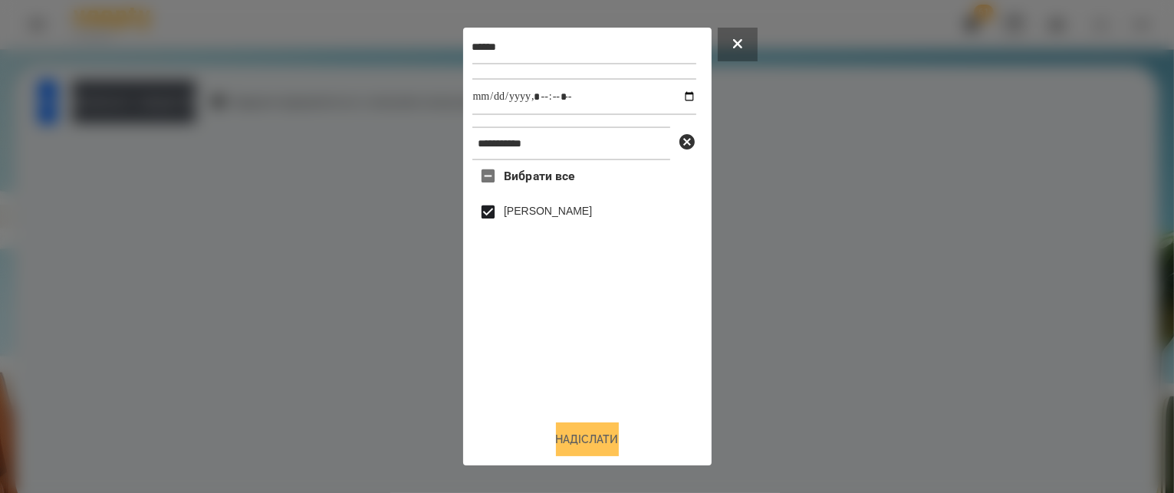
click at [576, 437] on button "Надіслати" at bounding box center [587, 440] width 63 height 34
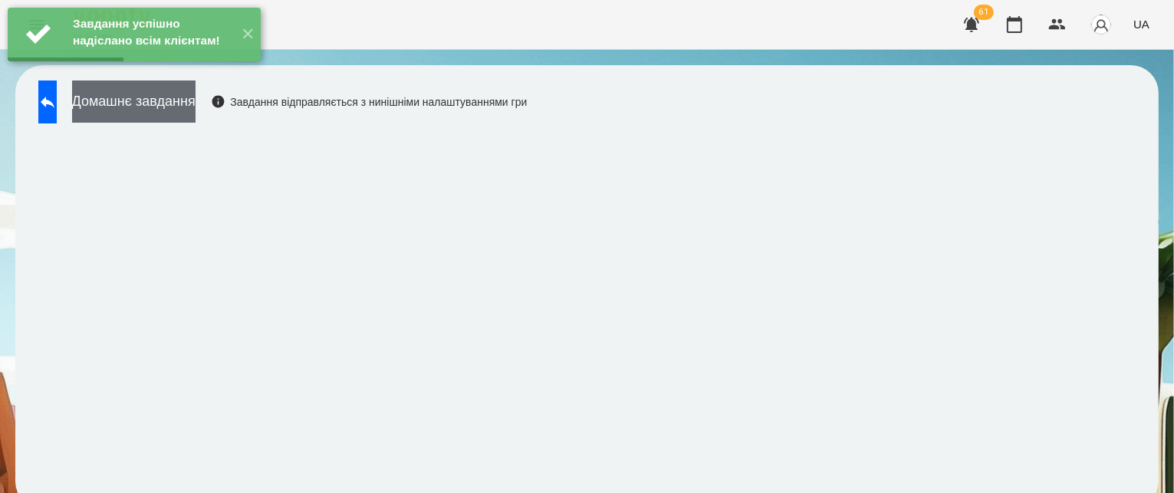
click at [190, 113] on button "Домашнє завдання" at bounding box center [133, 102] width 123 height 42
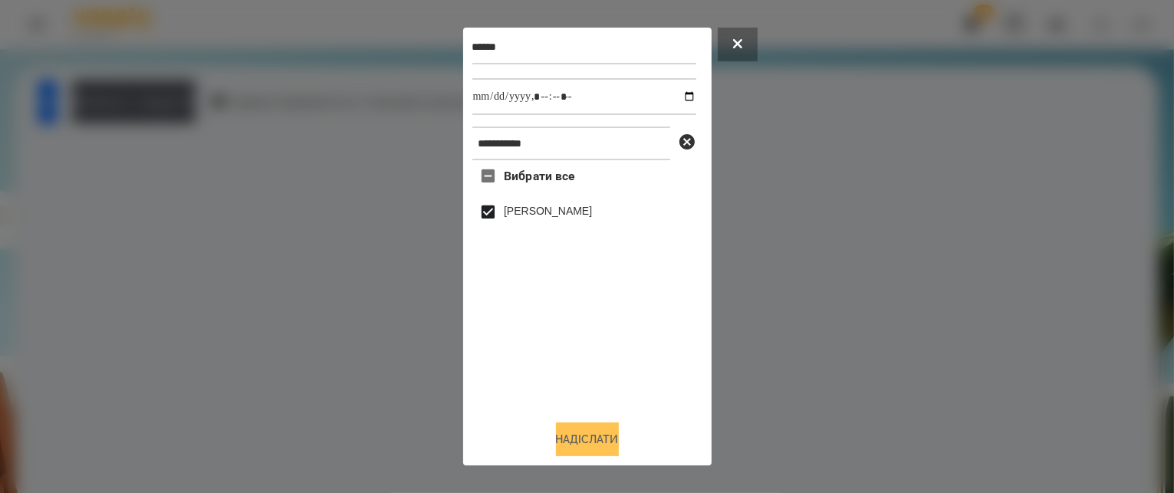
click at [600, 438] on button "Надіслати" at bounding box center [587, 440] width 63 height 34
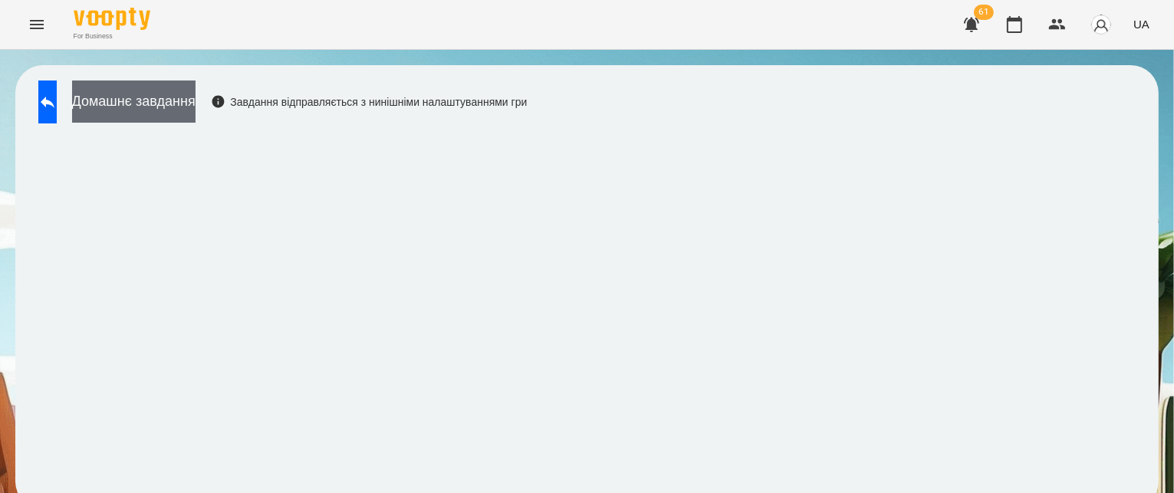
click at [192, 99] on button "Домашнє завдання" at bounding box center [133, 102] width 123 height 42
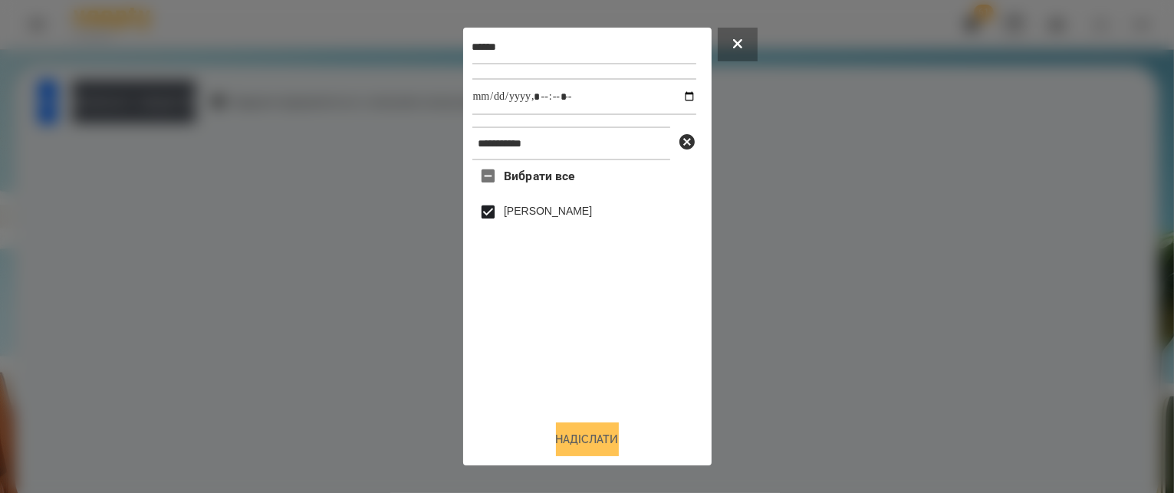
click at [594, 436] on button "Надіслати" at bounding box center [587, 440] width 63 height 34
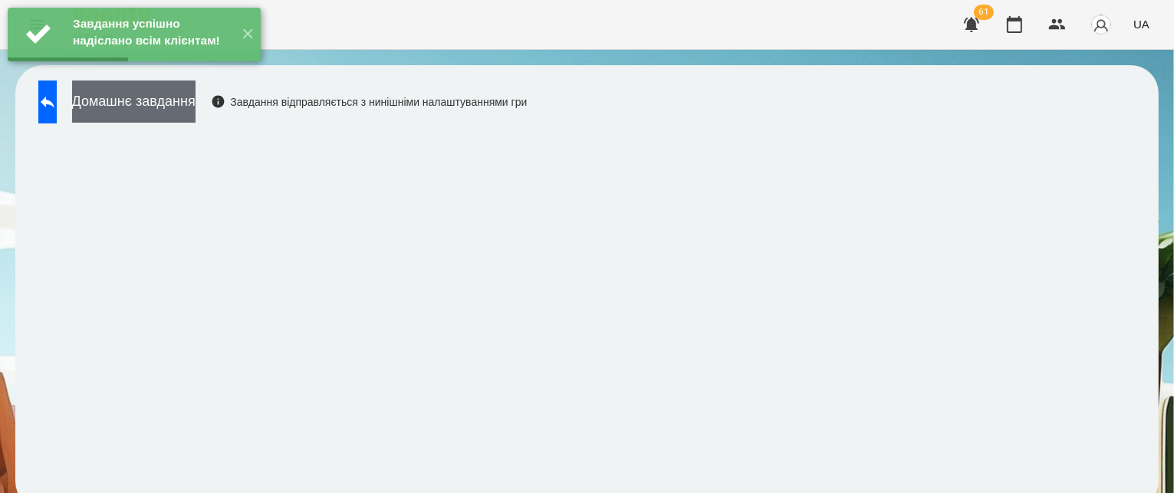
click at [196, 100] on button "Домашнє завдання" at bounding box center [133, 102] width 123 height 42
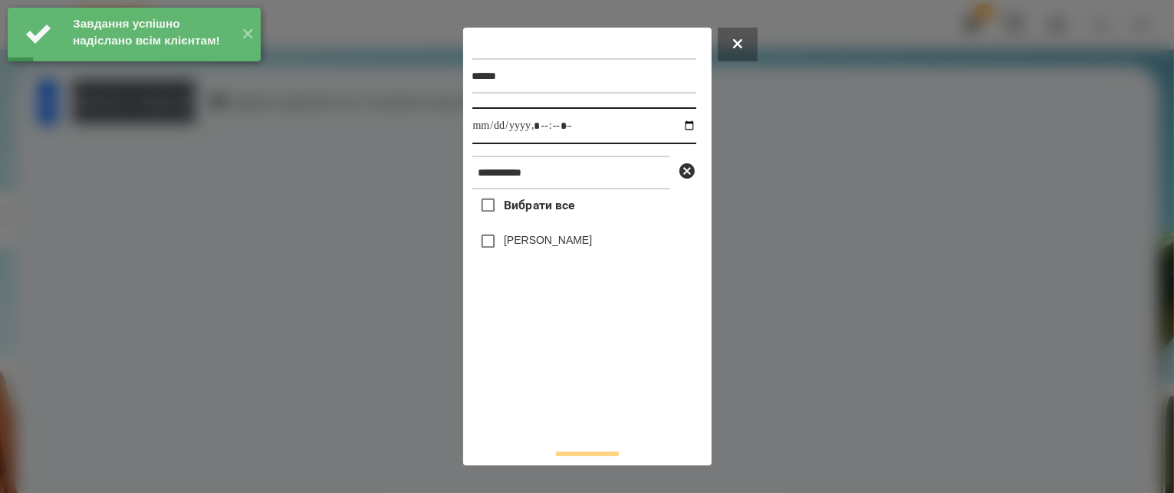
click at [681, 128] on input "datetime-local" at bounding box center [584, 125] width 224 height 37
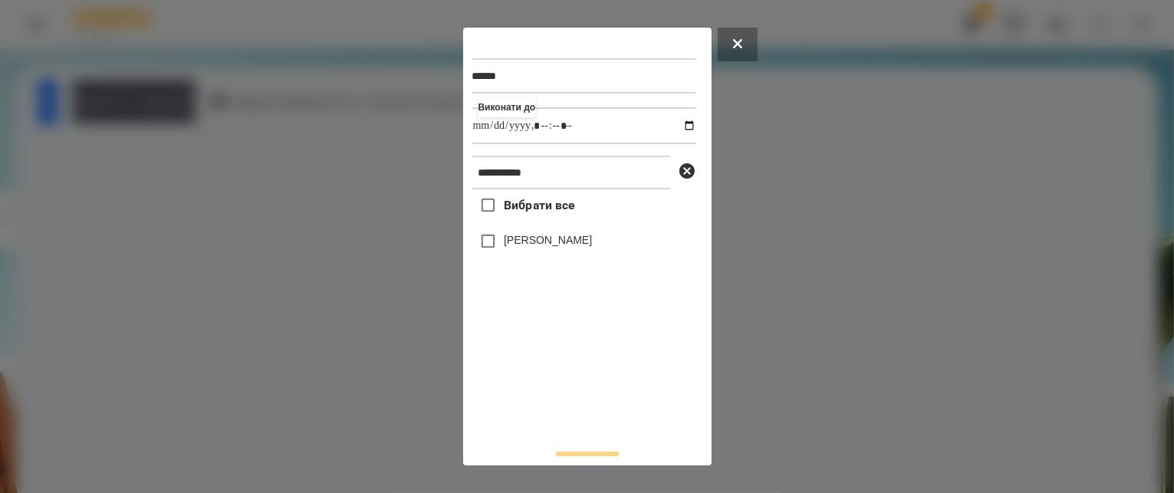
type input "**********"
drag, startPoint x: 579, startPoint y: 444, endPoint x: 541, endPoint y: 381, distance: 73.6
click at [577, 440] on div "**********" at bounding box center [587, 246] width 230 height 419
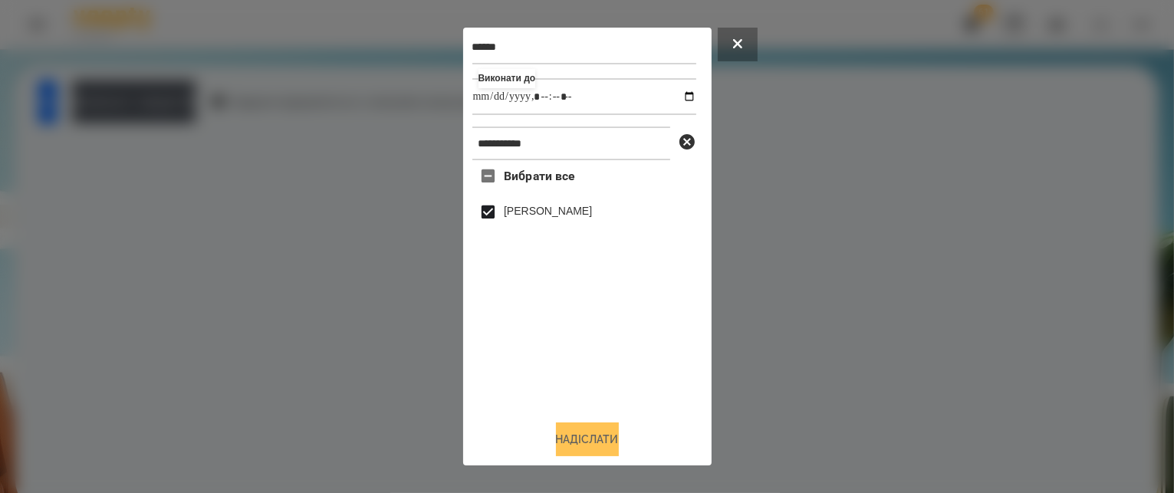
click at [585, 429] on button "Надіслати" at bounding box center [587, 440] width 63 height 34
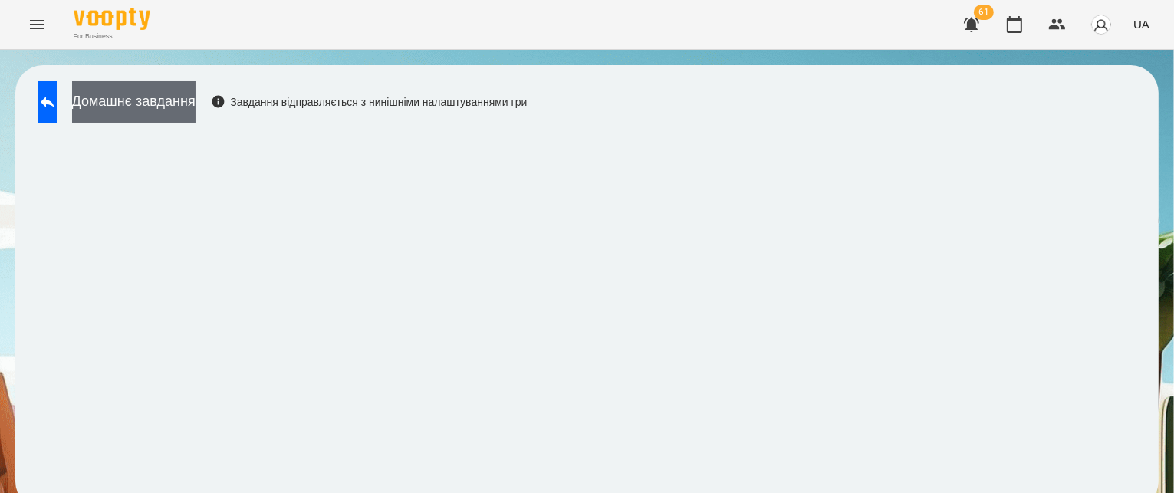
click at [163, 100] on button "Домашнє завдання" at bounding box center [133, 102] width 123 height 42
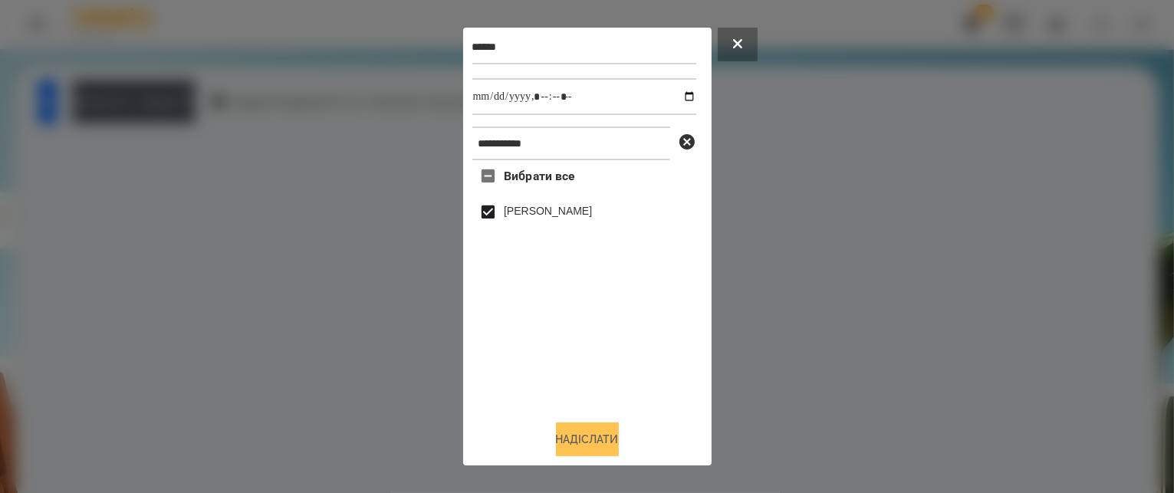
click at [576, 438] on button "Надіслати" at bounding box center [587, 440] width 63 height 34
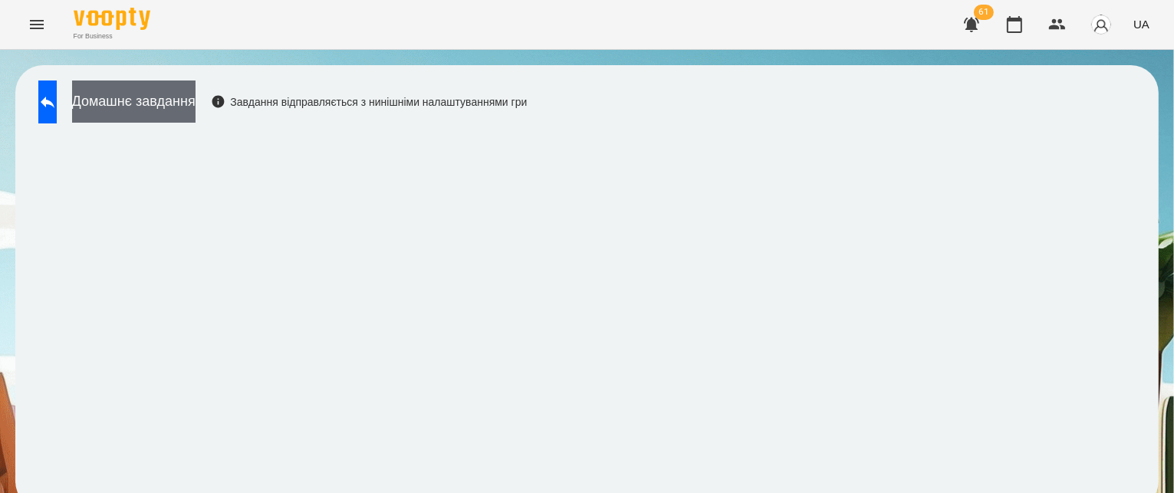
click at [196, 108] on button "Домашнє завдання" at bounding box center [133, 102] width 123 height 42
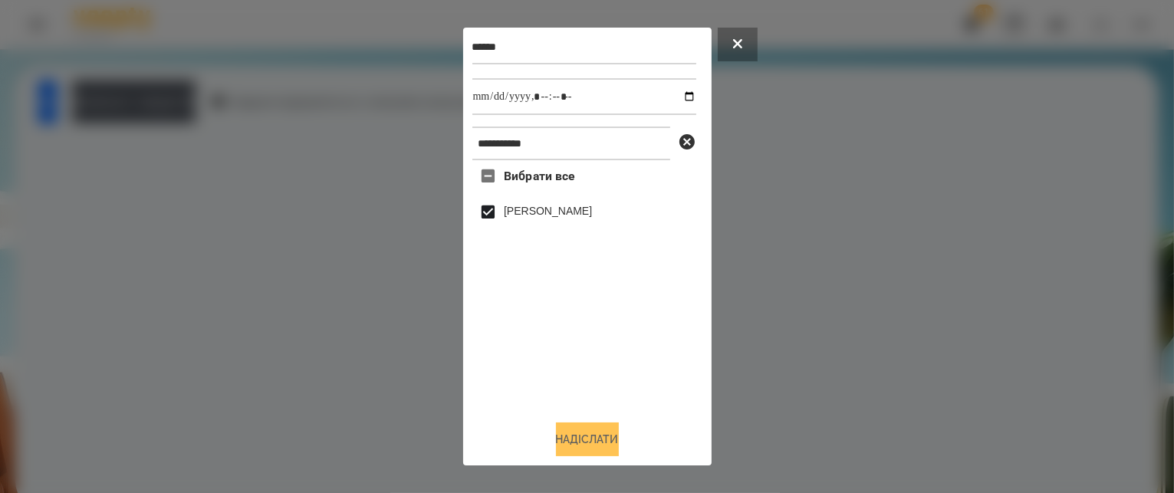
click at [583, 426] on button "Надіслати" at bounding box center [587, 440] width 63 height 34
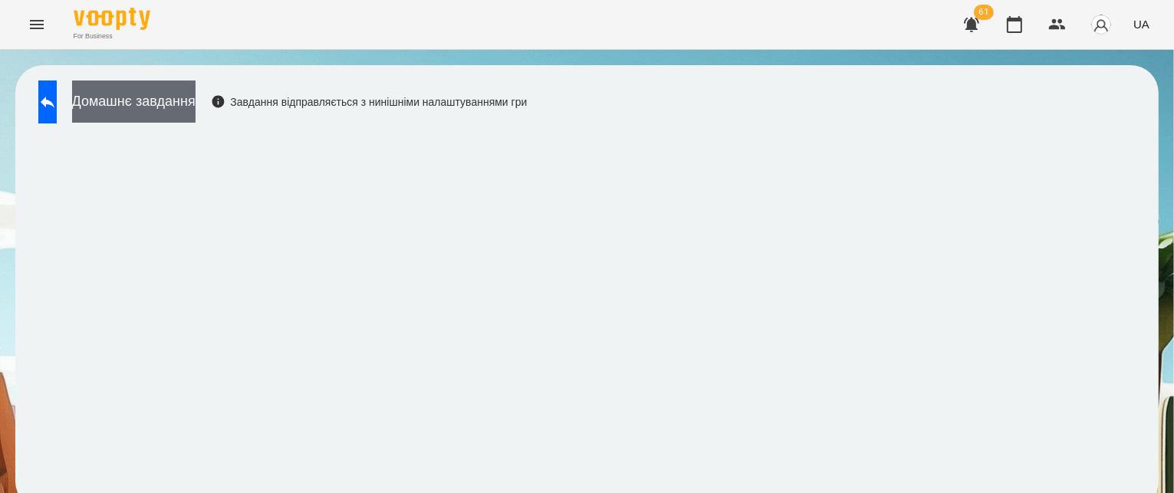
click at [196, 104] on button "Домашнє завдання" at bounding box center [133, 102] width 123 height 42
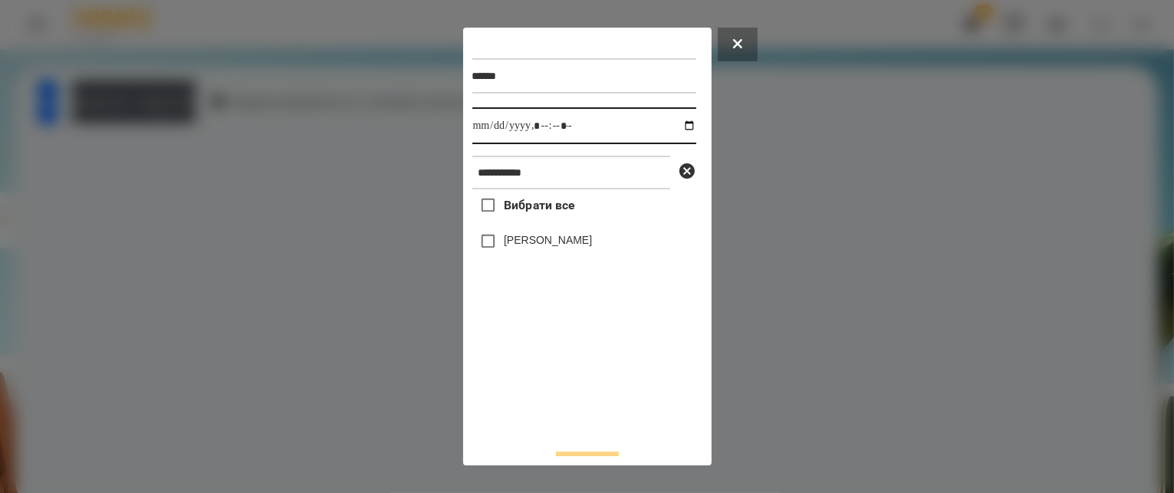
click at [675, 125] on input "datetime-local" at bounding box center [584, 125] width 224 height 37
type input "**********"
click at [608, 372] on div "Вибрати все [PERSON_NAME]" at bounding box center [584, 312] width 224 height 247
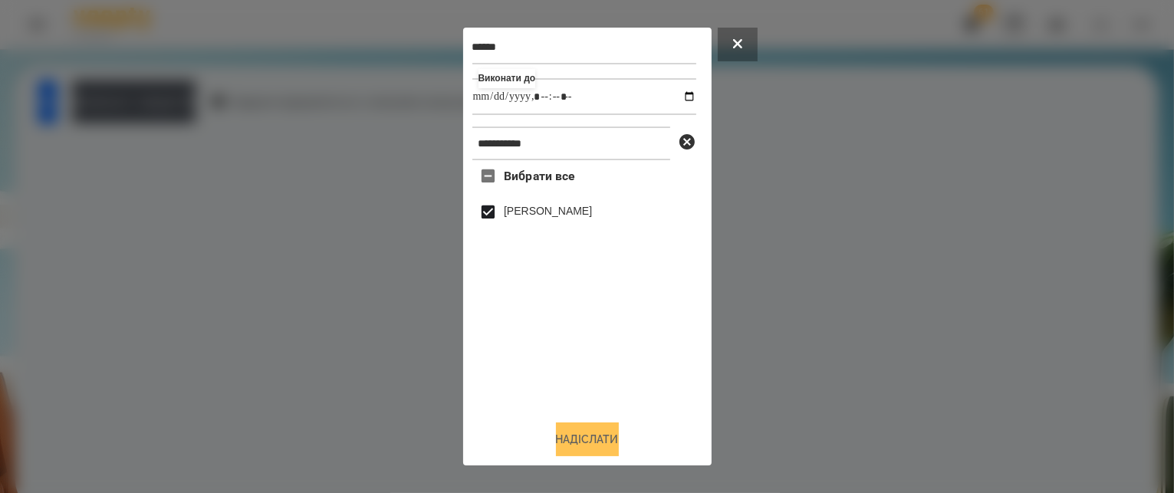
click at [580, 430] on button "Надіслати" at bounding box center [587, 440] width 63 height 34
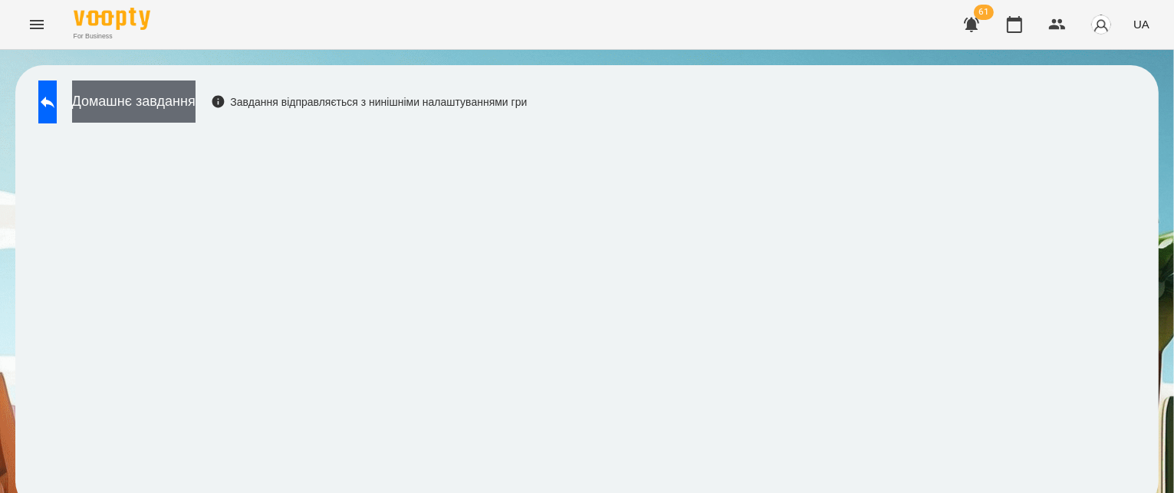
click at [196, 90] on button "Домашнє завдання" at bounding box center [133, 102] width 123 height 42
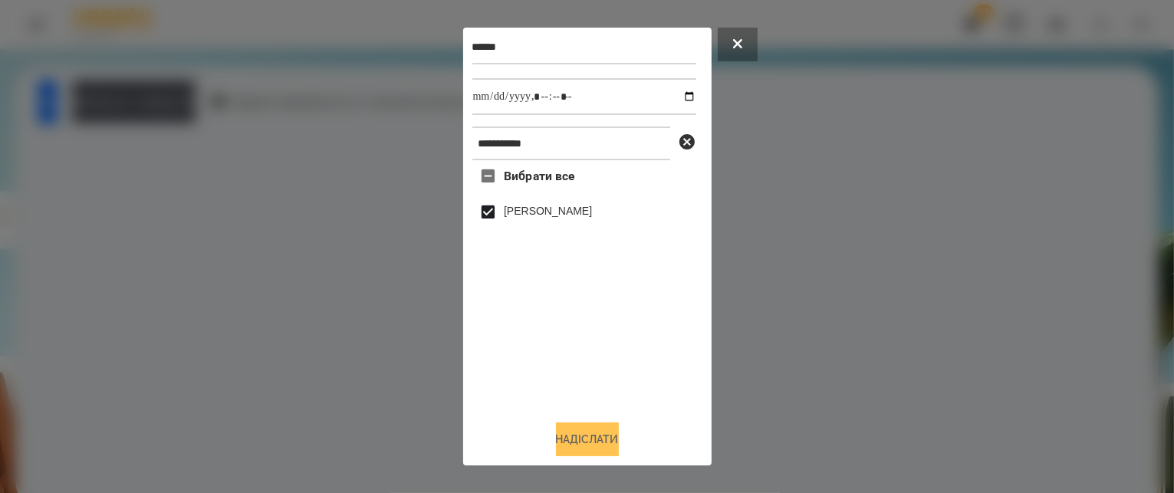
click at [604, 423] on button "Надіслати" at bounding box center [587, 440] width 63 height 34
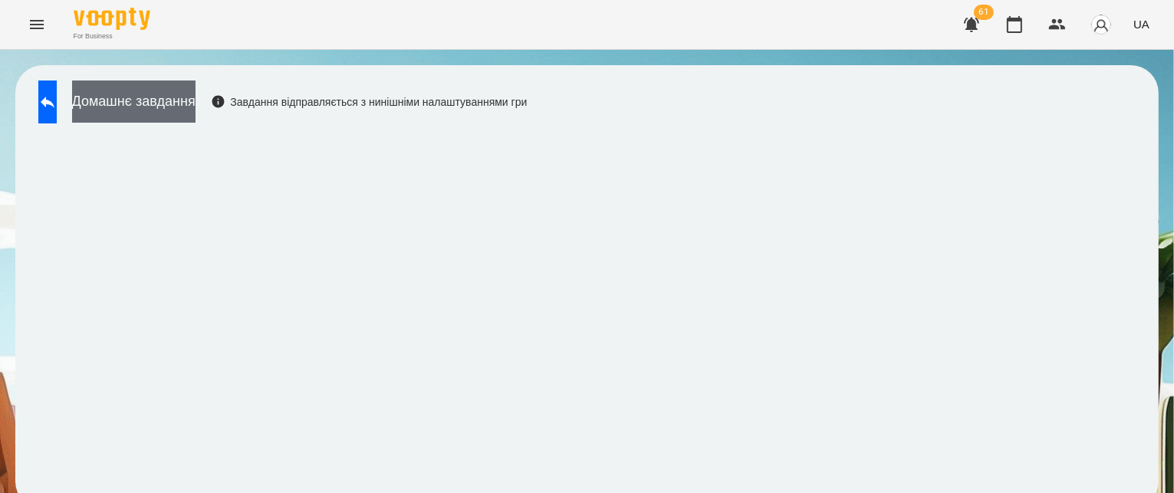
click at [196, 113] on button "Домашнє завдання" at bounding box center [133, 102] width 123 height 42
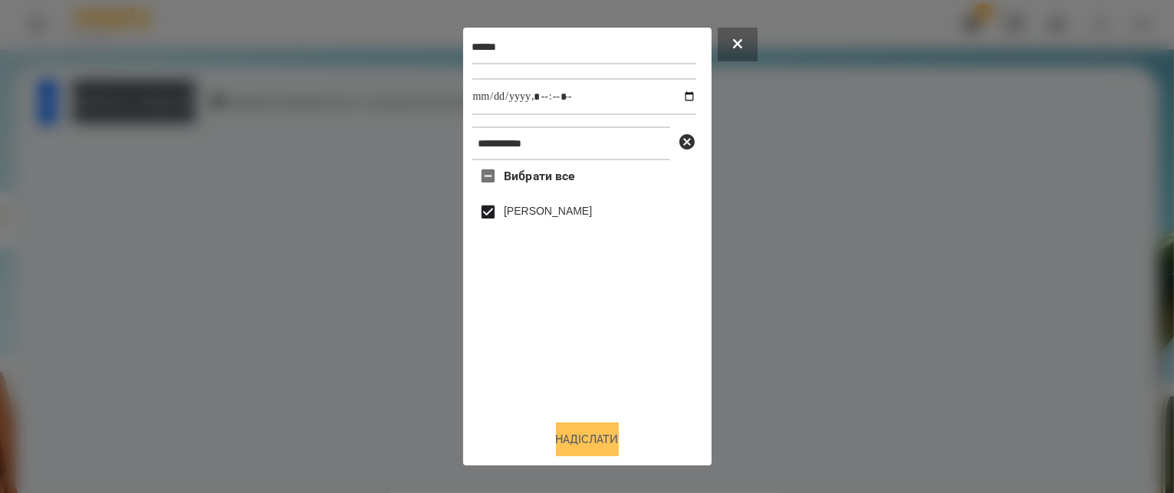
click at [566, 431] on button "Надіслати" at bounding box center [587, 440] width 63 height 34
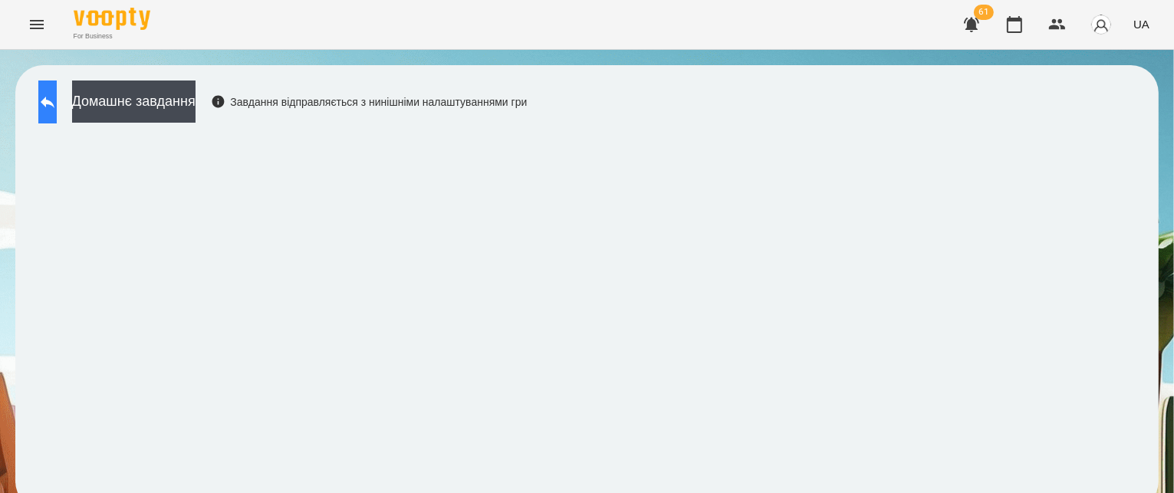
click at [57, 110] on button at bounding box center [47, 102] width 18 height 43
